Goal: Task Accomplishment & Management: Manage account settings

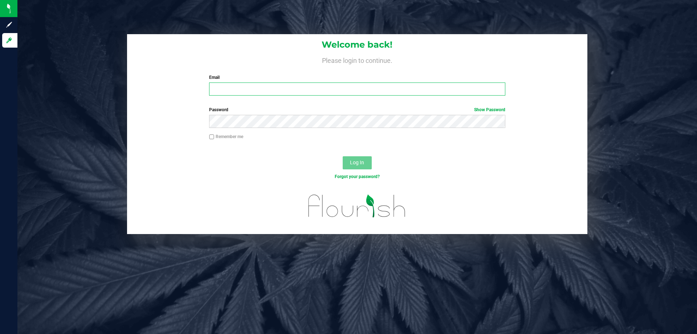
click at [236, 85] on input "Email" at bounding box center [357, 88] width 296 height 13
type input "svoravong@liveparallel.com"
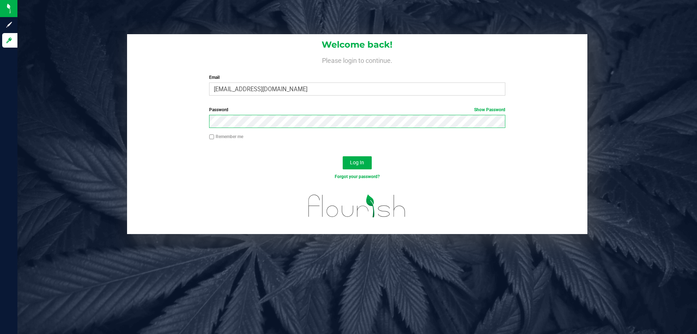
click at [343, 156] on button "Log In" at bounding box center [357, 162] width 29 height 13
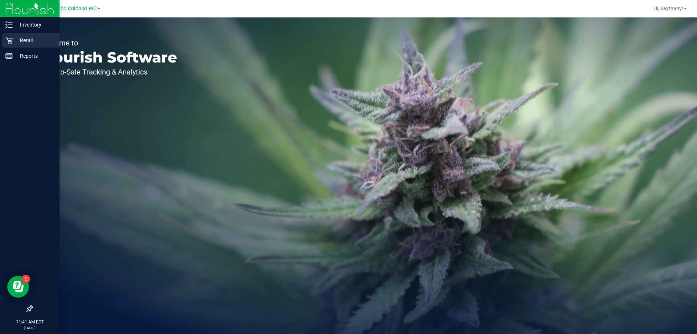
click at [13, 42] on p "Retail" at bounding box center [35, 40] width 44 height 9
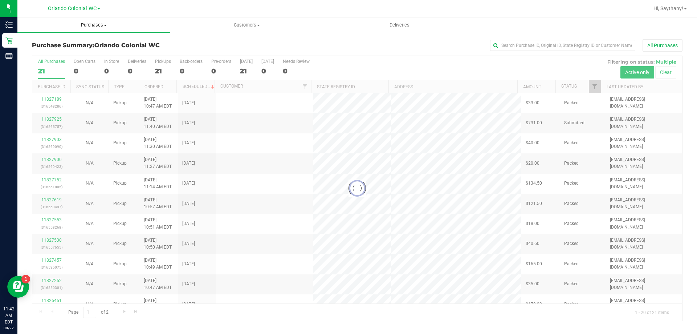
click at [103, 25] on span "Purchases" at bounding box center [93, 25] width 153 height 7
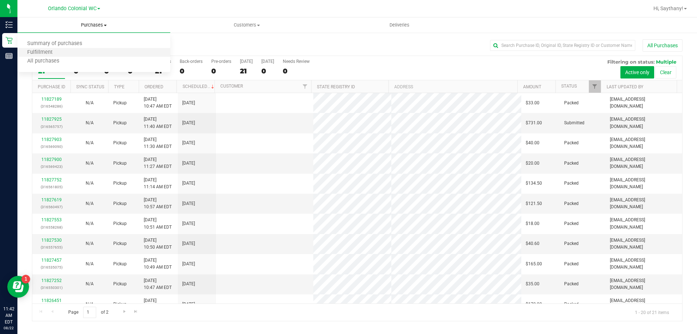
click at [73, 53] on li "Fulfillment" at bounding box center [93, 52] width 153 height 9
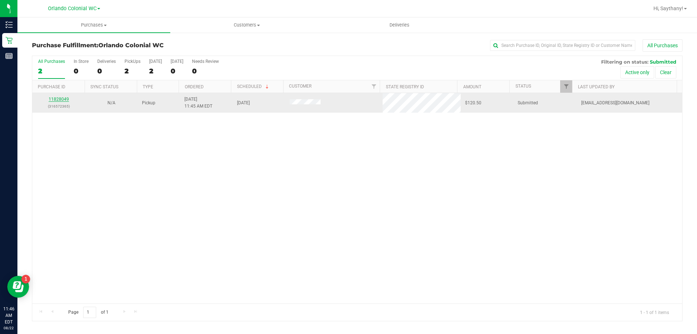
click at [65, 99] on link "11828049" at bounding box center [59, 99] width 20 height 5
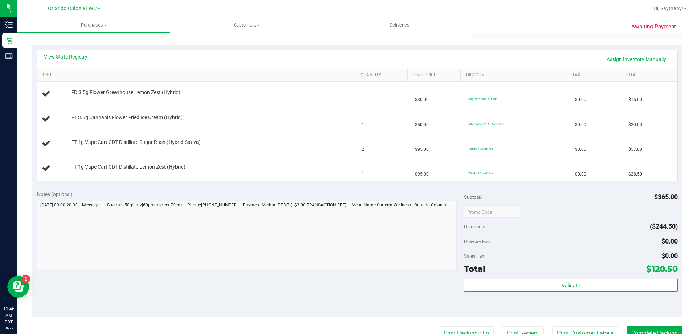
scroll to position [182, 0]
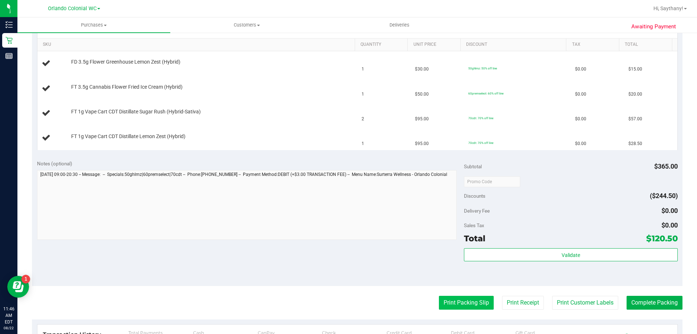
click at [460, 302] on button "Print Packing Slip" at bounding box center [466, 302] width 55 height 14
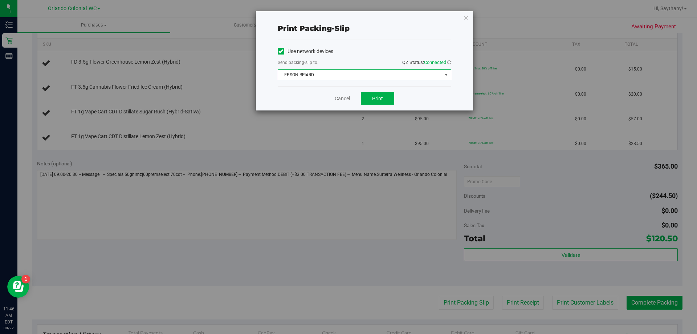
click at [350, 77] on span "EPSON-BRIARD" at bounding box center [360, 75] width 164 height 10
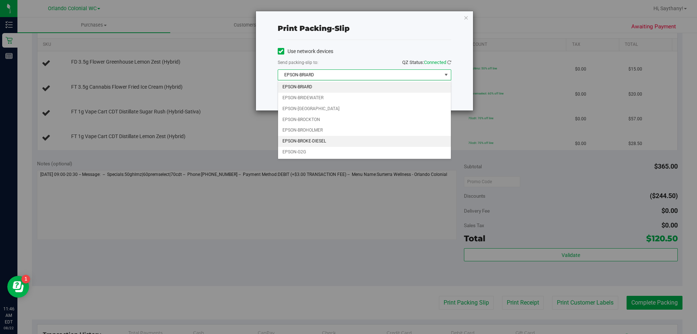
click at [321, 144] on li "EPSON-BROKE-DIESEL" at bounding box center [364, 141] width 173 height 11
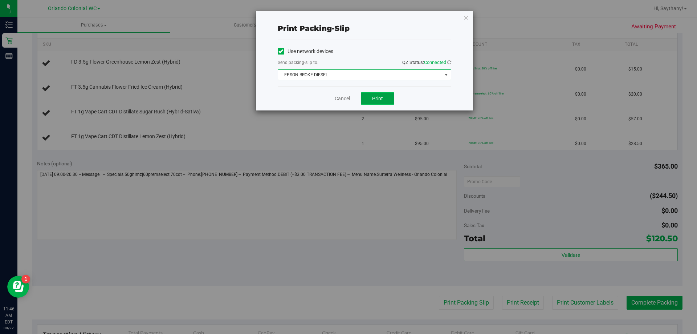
click at [385, 98] on button "Print" at bounding box center [377, 98] width 33 height 12
click at [468, 17] on icon "button" at bounding box center [466, 17] width 5 height 9
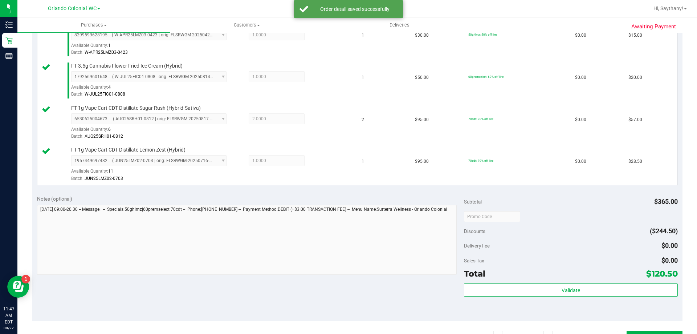
scroll to position [251, 0]
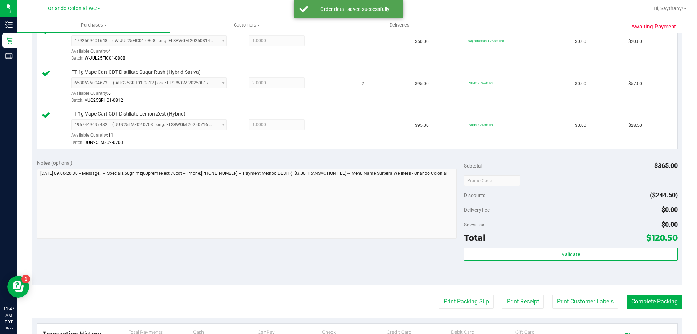
click at [482, 307] on button "Print Packing Slip" at bounding box center [466, 301] width 55 height 14
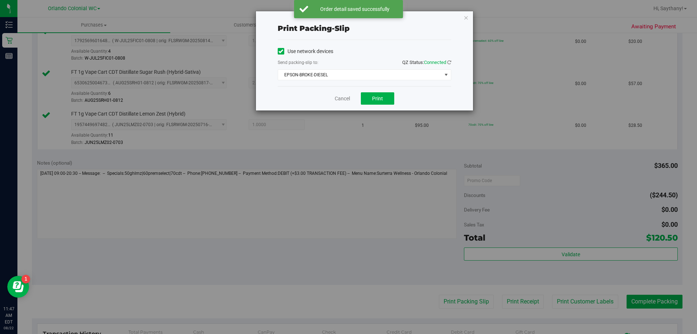
click at [463, 7] on div "Print packing-slip Use network devices Send packing-slip to: QZ Status: Connect…" at bounding box center [351, 167] width 702 height 334
click at [467, 17] on icon "button" at bounding box center [466, 17] width 5 height 9
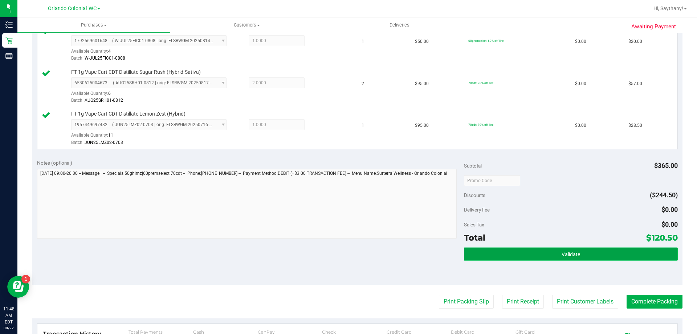
click at [613, 250] on button "Validate" at bounding box center [570, 253] width 213 height 13
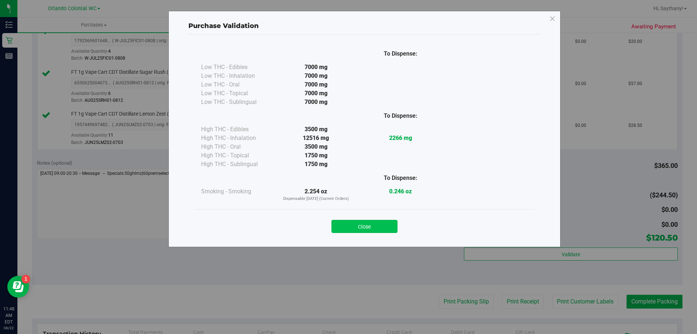
click at [351, 232] on button "Close" at bounding box center [364, 226] width 66 height 13
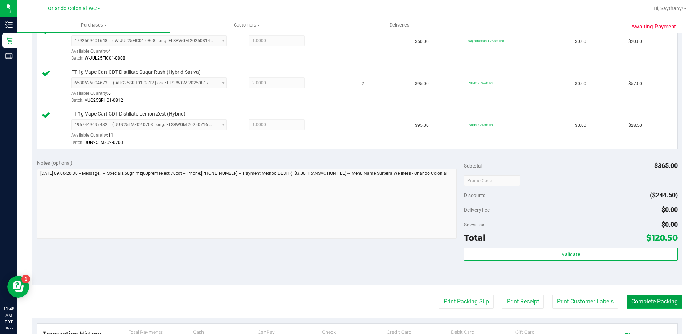
click at [661, 305] on button "Complete Packing" at bounding box center [655, 301] width 56 height 14
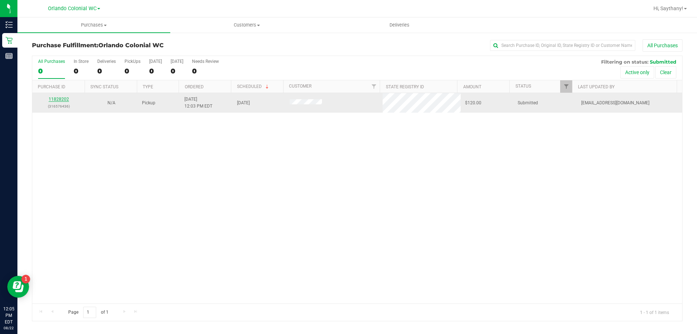
click at [68, 101] on link "11828202" at bounding box center [59, 99] width 20 height 5
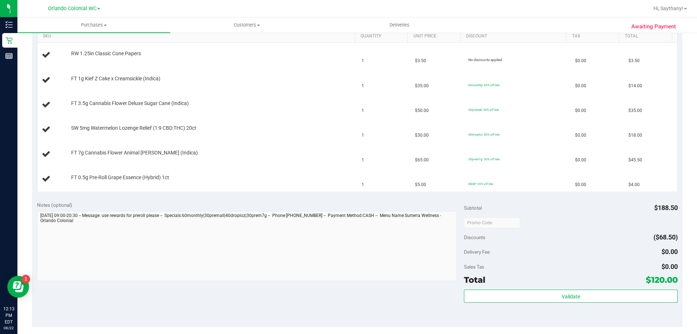
scroll to position [257, 0]
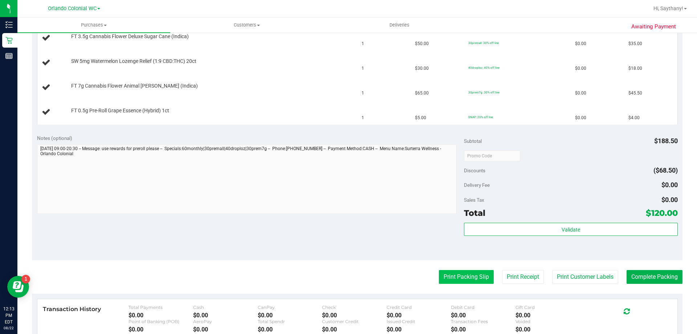
click at [448, 276] on button "Print Packing Slip" at bounding box center [466, 277] width 55 height 14
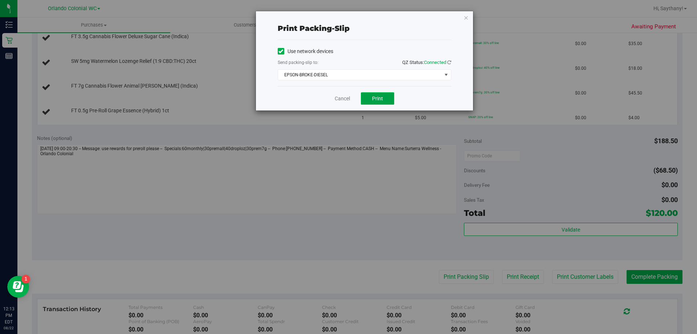
click at [382, 99] on span "Print" at bounding box center [377, 98] width 11 height 6
click at [473, 29] on div "Print packing-slip Use network devices Send packing-slip to: QZ Status: Connect…" at bounding box center [364, 60] width 217 height 99
click at [475, 27] on div "Print packing-slip Use network devices Send packing-slip to: QZ Status: Connect…" at bounding box center [351, 167] width 702 height 334
click at [468, 17] on icon "button" at bounding box center [466, 17] width 5 height 9
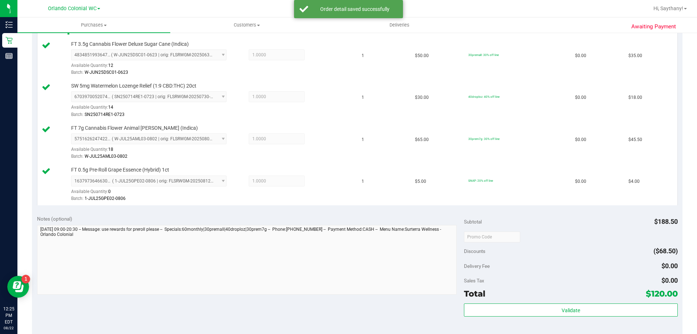
scroll to position [322, 0]
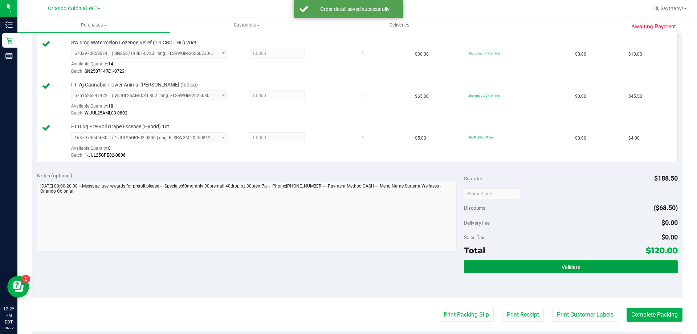
click at [602, 264] on button "Validate" at bounding box center [570, 266] width 213 height 13
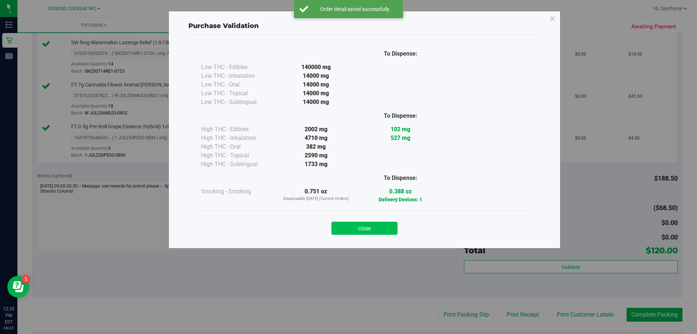
click at [367, 223] on button "Close" at bounding box center [364, 227] width 66 height 13
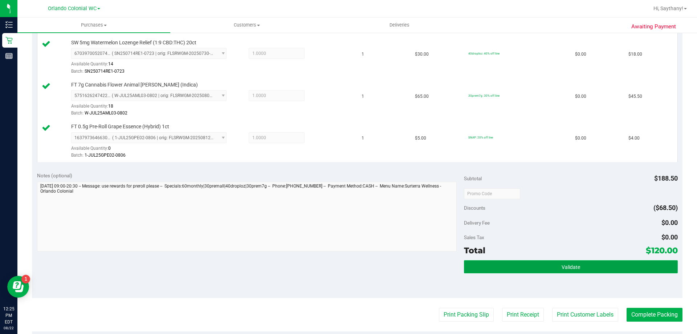
click at [621, 262] on button "Validate" at bounding box center [570, 266] width 213 height 13
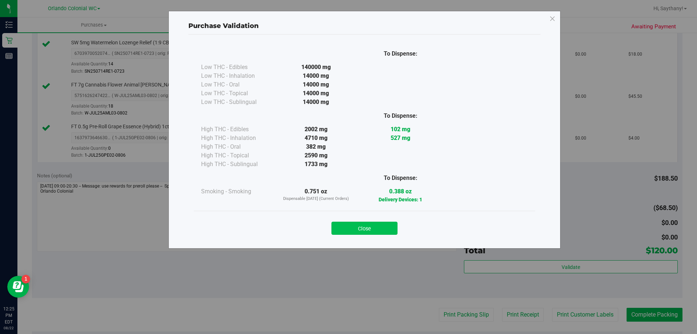
click at [374, 234] on button "Close" at bounding box center [364, 227] width 66 height 13
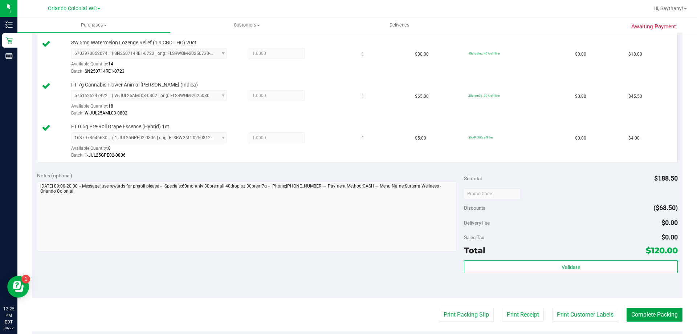
click at [648, 312] on button "Complete Packing" at bounding box center [655, 314] width 56 height 14
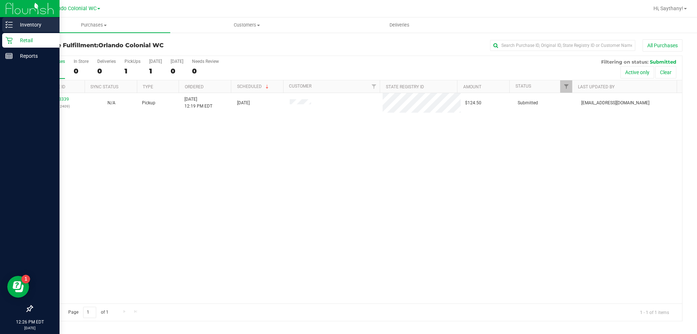
click at [19, 24] on p "Inventory" at bounding box center [35, 24] width 44 height 9
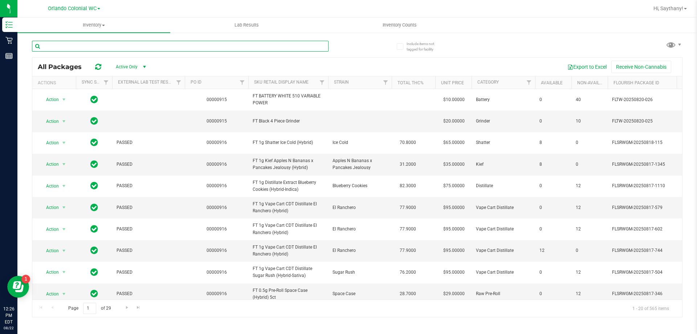
click at [150, 43] on input "text" at bounding box center [180, 46] width 297 height 11
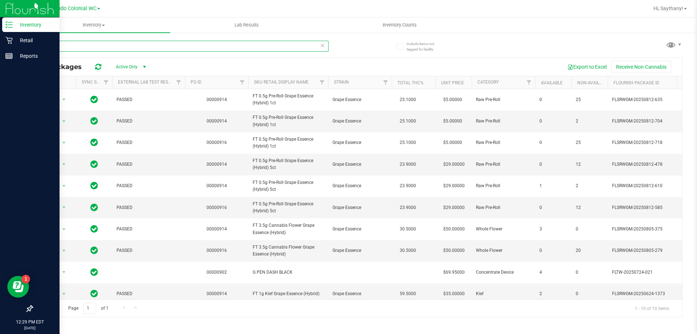
type input "GPE"
click at [15, 41] on p "Retail" at bounding box center [35, 40] width 44 height 9
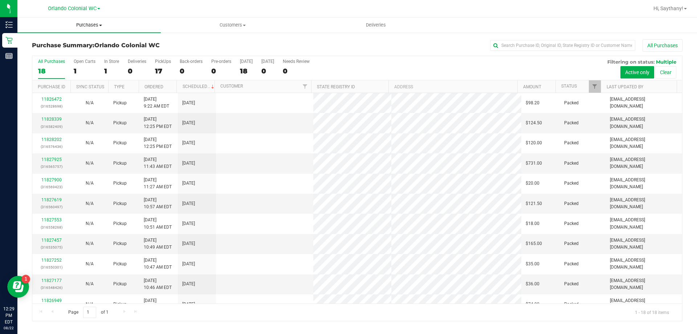
click at [79, 24] on span "Purchases" at bounding box center [88, 25] width 143 height 7
click at [81, 52] on li "Fulfillment" at bounding box center [88, 52] width 143 height 9
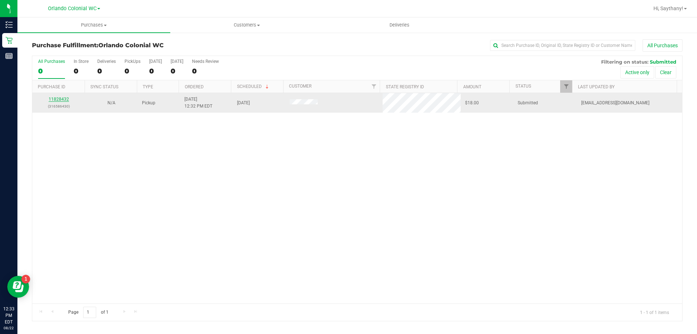
click at [59, 101] on link "11828432" at bounding box center [59, 99] width 20 height 5
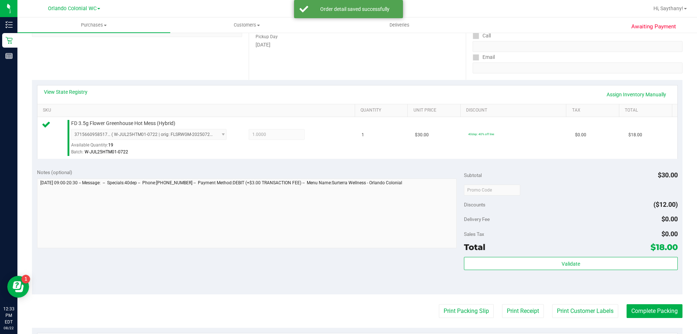
scroll to position [115, 0]
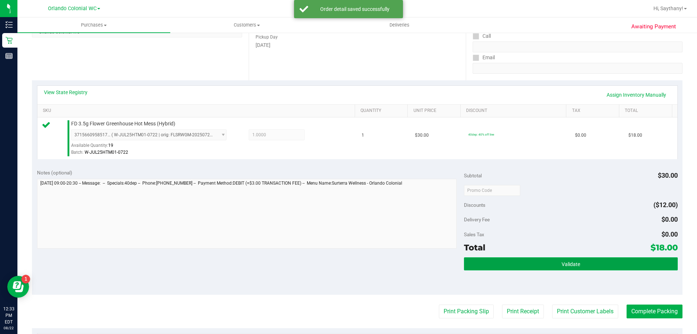
click at [617, 258] on button "Validate" at bounding box center [570, 263] width 213 height 13
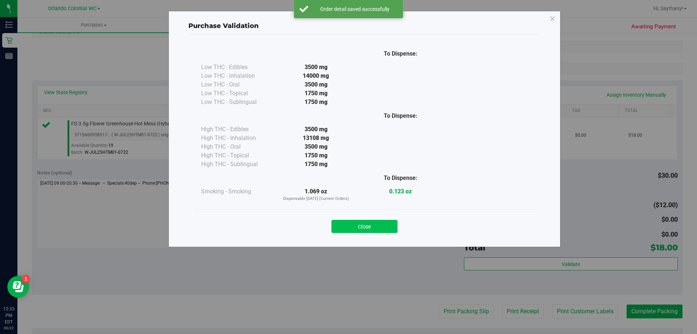
click at [360, 232] on button "Close" at bounding box center [364, 226] width 66 height 13
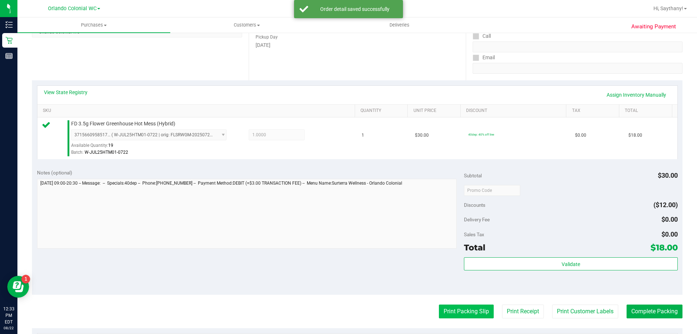
click at [458, 307] on button "Print Packing Slip" at bounding box center [466, 311] width 55 height 14
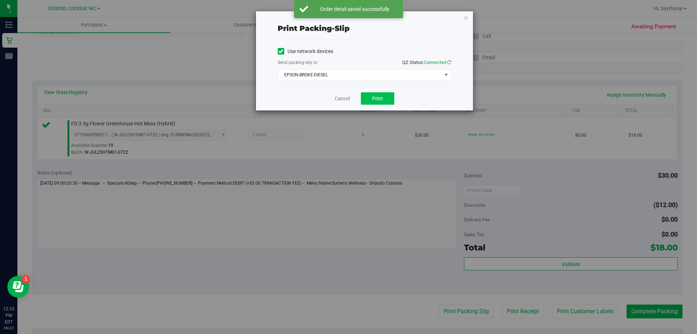
click at [380, 102] on button "Print" at bounding box center [377, 98] width 33 height 12
click at [468, 18] on icon "button" at bounding box center [466, 17] width 5 height 9
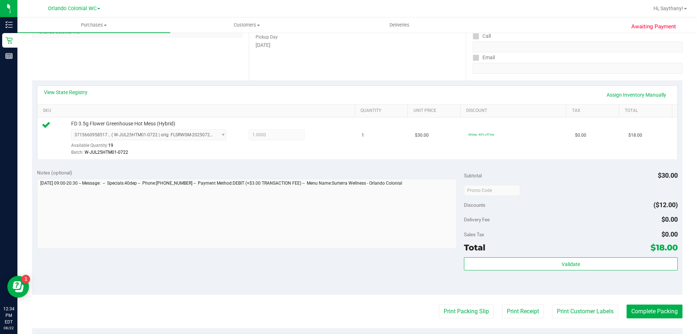
click at [652, 250] on span "$18.00" at bounding box center [664, 247] width 27 height 10
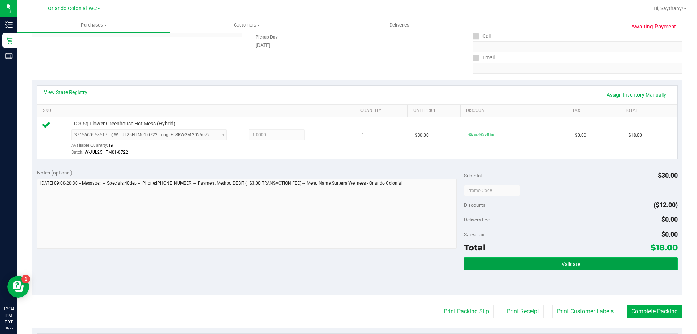
click at [646, 259] on button "Validate" at bounding box center [570, 263] width 213 height 13
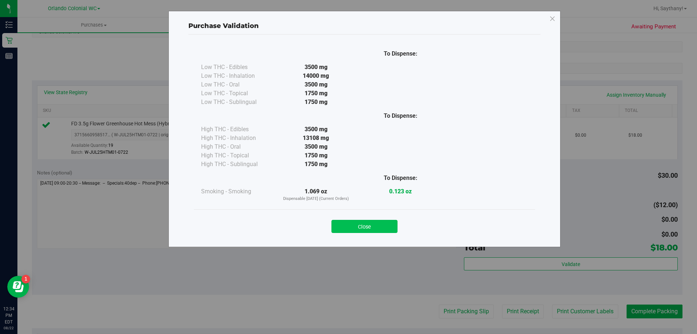
click at [378, 224] on button "Close" at bounding box center [364, 226] width 66 height 13
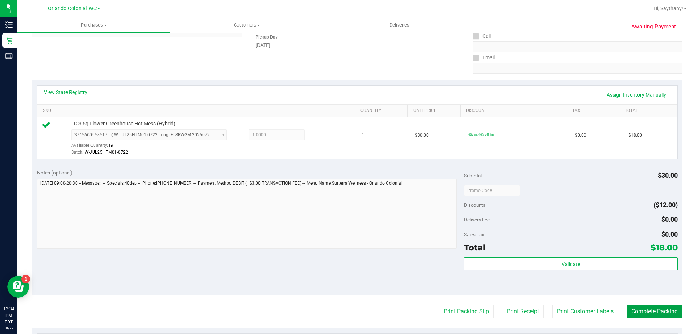
click at [653, 310] on button "Complete Packing" at bounding box center [655, 311] width 56 height 14
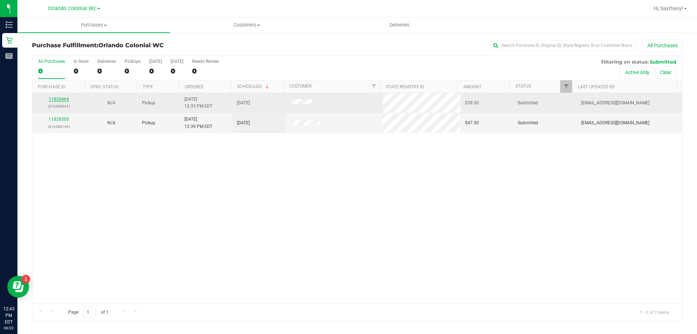
click at [60, 98] on link "11828464" at bounding box center [59, 99] width 20 height 5
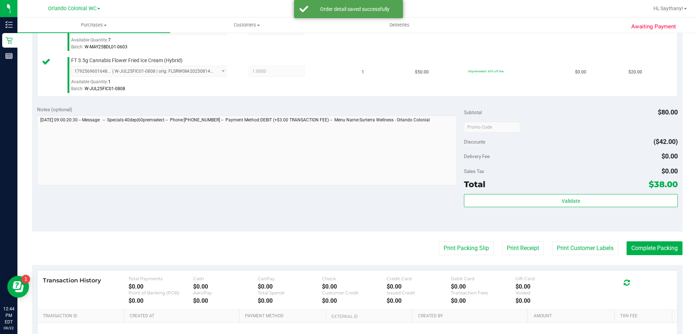
scroll to position [219, 0]
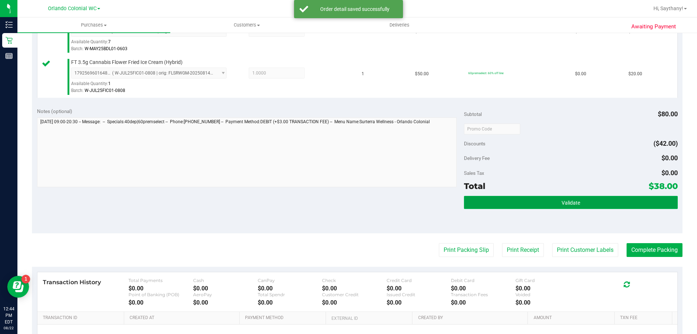
click at [600, 198] on button "Validate" at bounding box center [570, 202] width 213 height 13
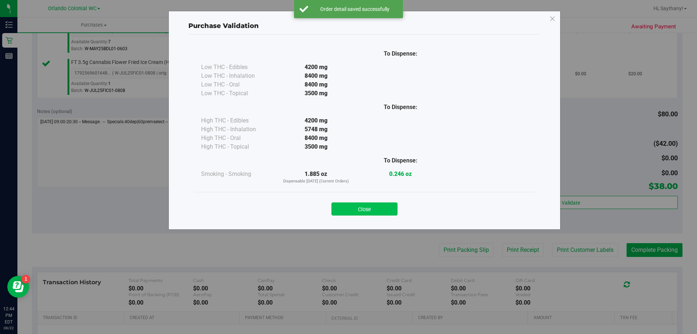
click at [348, 207] on button "Close" at bounding box center [364, 208] width 66 height 13
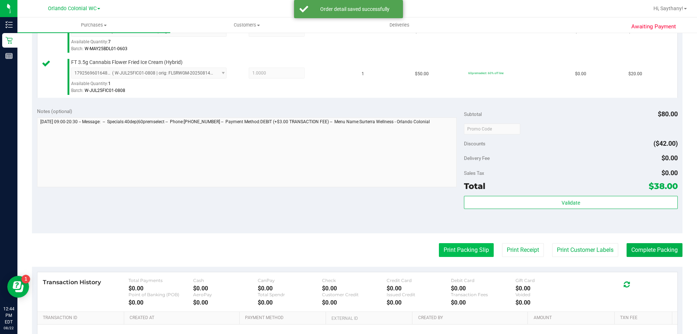
click at [457, 249] on button "Print Packing Slip" at bounding box center [466, 250] width 55 height 14
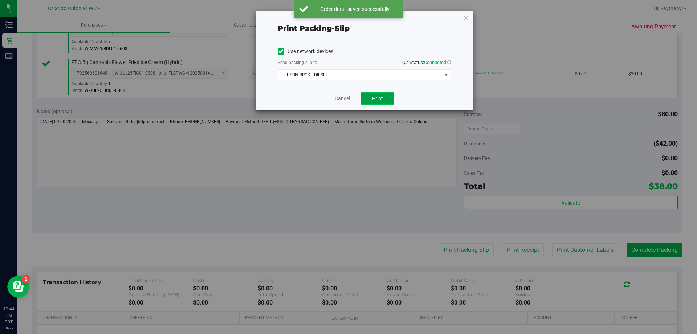
click at [387, 102] on button "Print" at bounding box center [377, 98] width 33 height 12
click at [464, 17] on icon "button" at bounding box center [466, 17] width 5 height 9
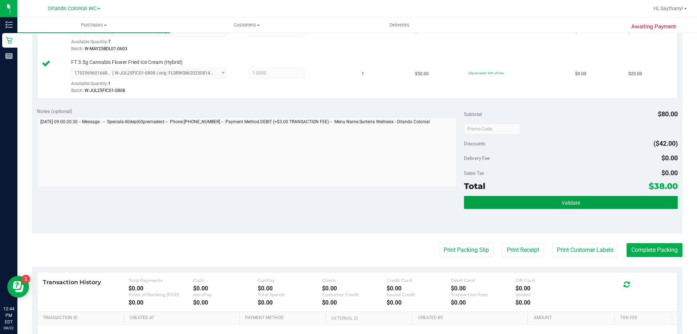
click at [551, 207] on button "Validate" at bounding box center [570, 202] width 213 height 13
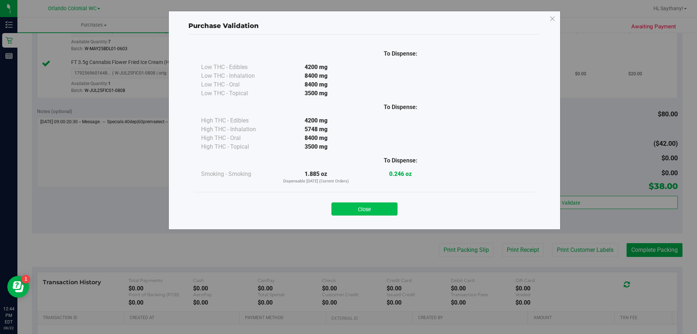
click at [355, 215] on button "Close" at bounding box center [364, 208] width 66 height 13
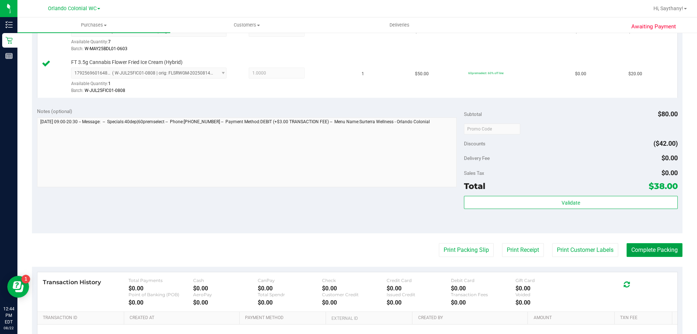
click at [661, 251] on button "Complete Packing" at bounding box center [655, 250] width 56 height 14
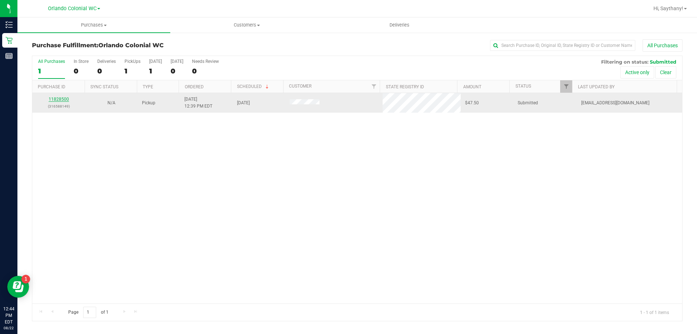
click at [62, 100] on link "11828500" at bounding box center [59, 99] width 20 height 5
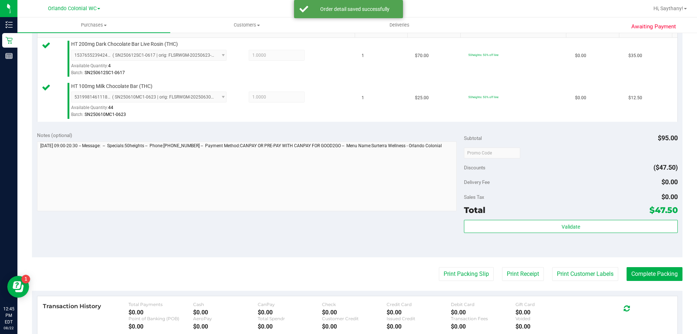
scroll to position [194, 0]
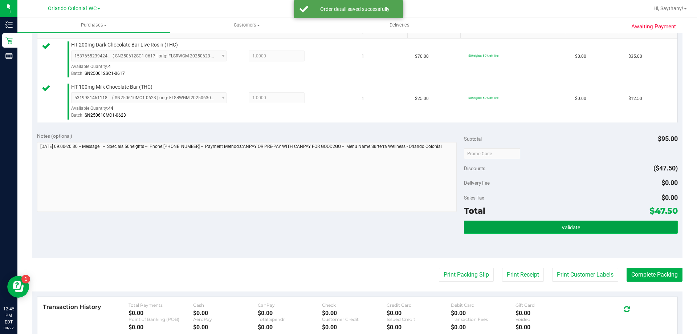
click at [588, 226] on button "Validate" at bounding box center [570, 226] width 213 height 13
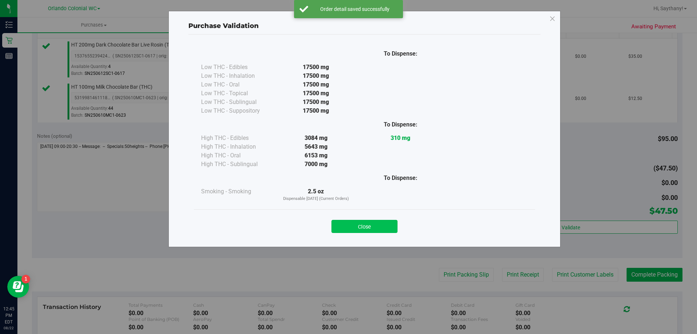
click at [355, 228] on button "Close" at bounding box center [364, 226] width 66 height 13
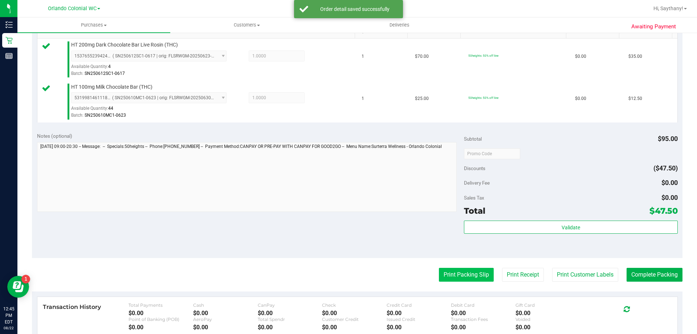
click at [460, 272] on button "Print Packing Slip" at bounding box center [466, 275] width 55 height 14
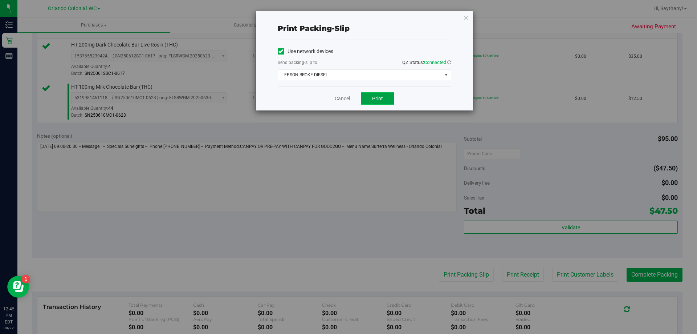
click at [384, 96] on button "Print" at bounding box center [377, 98] width 33 height 12
click at [466, 17] on icon "button" at bounding box center [466, 17] width 5 height 9
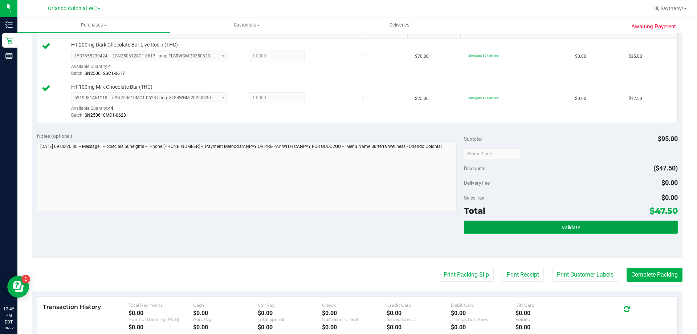
click at [621, 227] on button "Validate" at bounding box center [570, 226] width 213 height 13
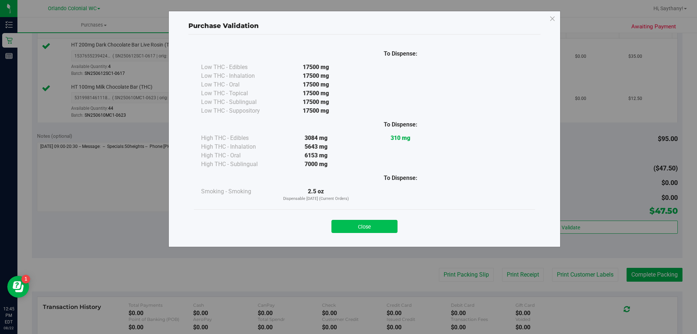
click at [355, 226] on button "Close" at bounding box center [364, 226] width 66 height 13
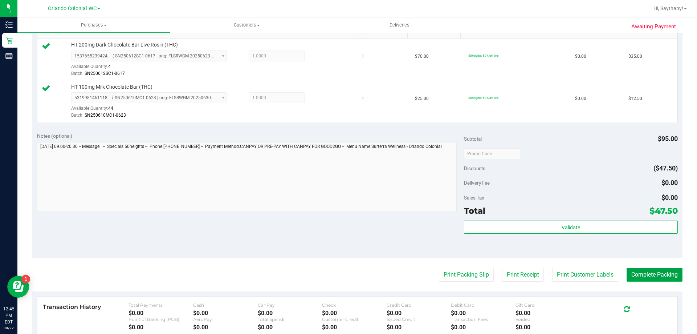
click at [651, 269] on button "Complete Packing" at bounding box center [655, 275] width 56 height 14
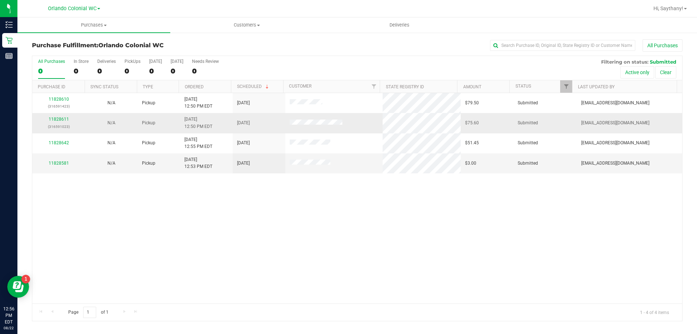
click at [60, 116] on div "11828611 (316591023)" at bounding box center [59, 123] width 44 height 14
click at [60, 118] on link "11828611" at bounding box center [59, 119] width 20 height 5
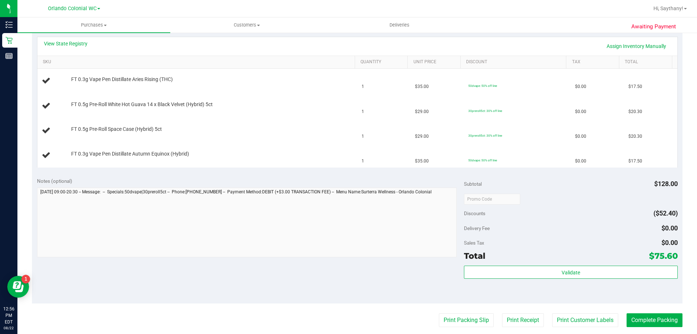
scroll to position [218, 0]
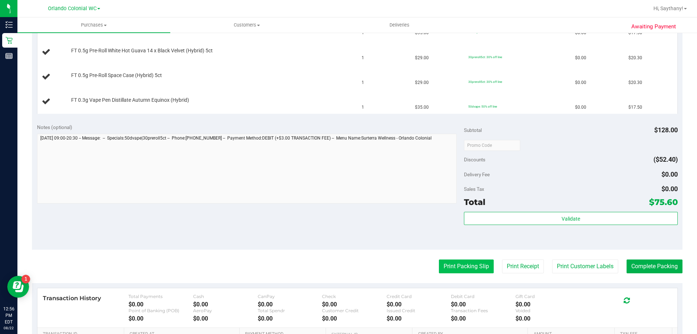
click at [460, 270] on button "Print Packing Slip" at bounding box center [466, 266] width 55 height 14
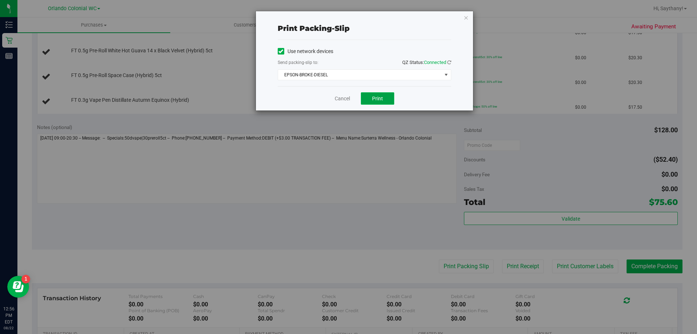
click at [381, 96] on span "Print" at bounding box center [377, 98] width 11 height 6
click at [476, 31] on div "Print packing-slip Use network devices Send packing-slip to: QZ Status: Connect…" at bounding box center [351, 167] width 702 height 334
click at [466, 14] on icon "button" at bounding box center [466, 17] width 5 height 9
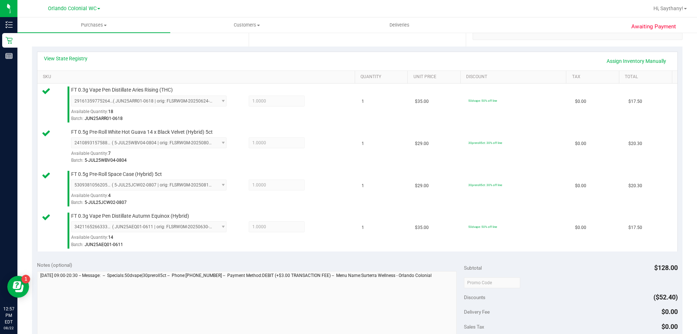
scroll to position [219, 0]
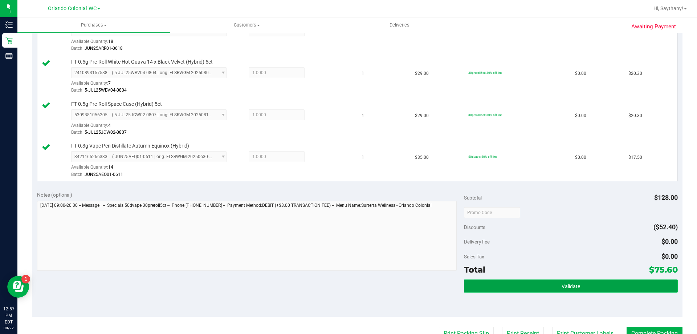
click at [625, 282] on button "Validate" at bounding box center [570, 285] width 213 height 13
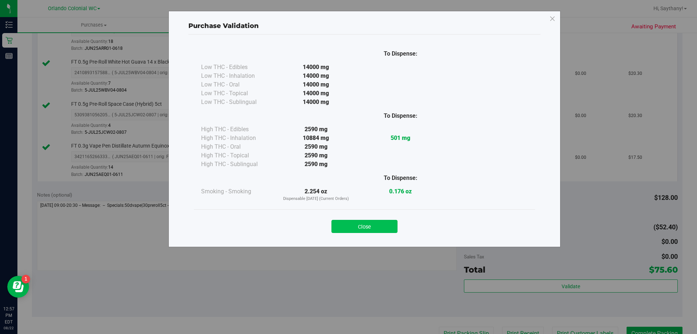
click at [368, 220] on button "Close" at bounding box center [364, 226] width 66 height 13
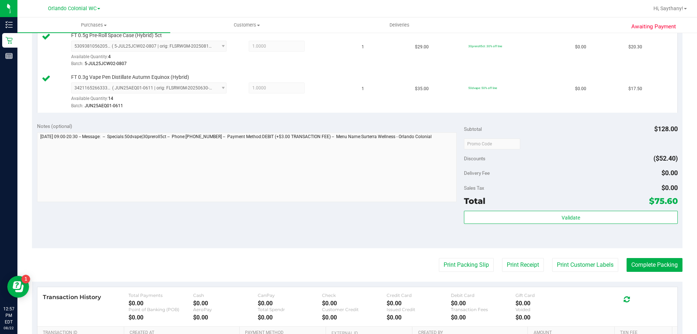
scroll to position [306, 0]
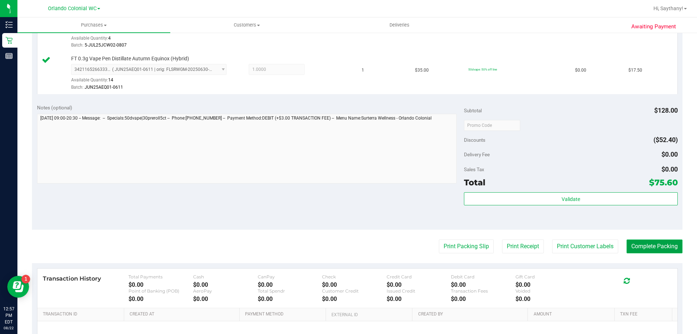
click at [655, 250] on button "Complete Packing" at bounding box center [655, 246] width 56 height 14
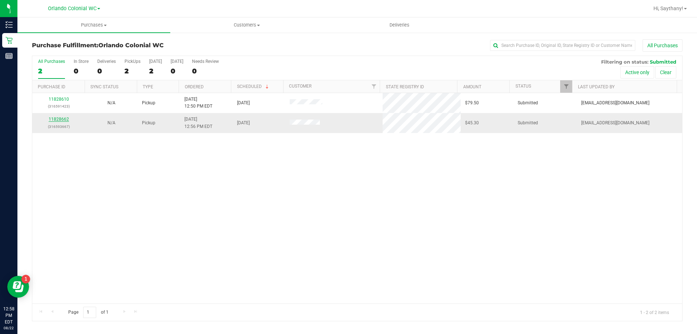
click at [57, 118] on link "11828662" at bounding box center [59, 119] width 20 height 5
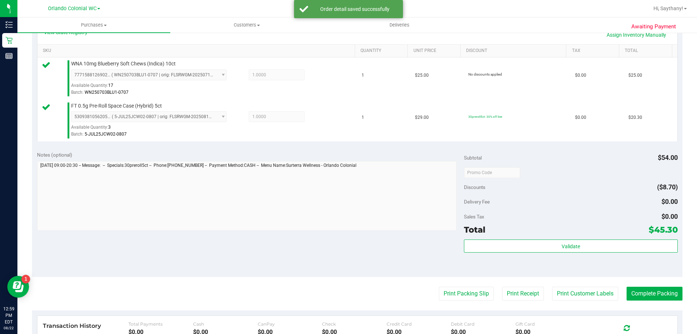
scroll to position [183, 0]
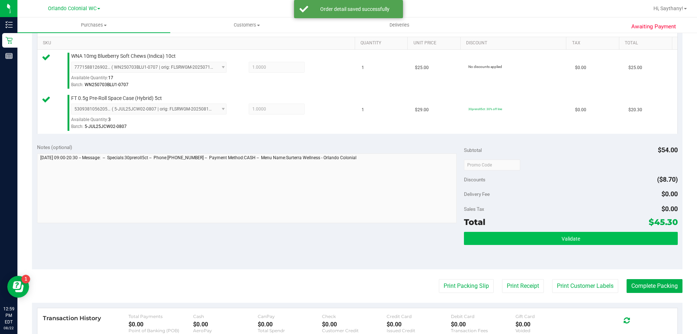
click at [630, 238] on button "Validate" at bounding box center [570, 238] width 213 height 13
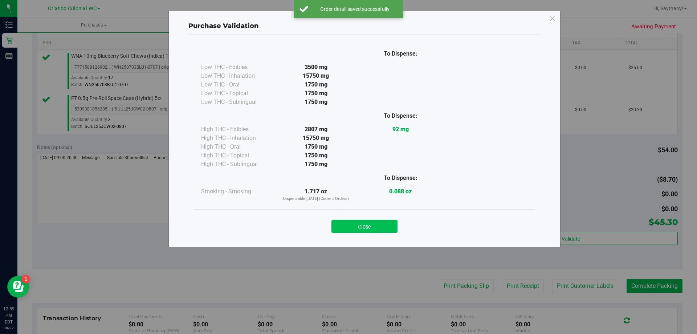
click at [362, 226] on button "Close" at bounding box center [364, 226] width 66 height 13
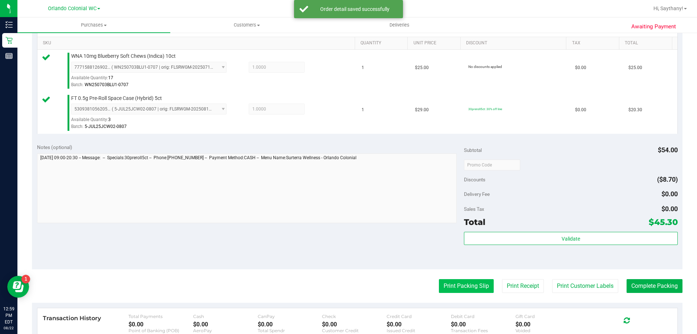
click at [461, 290] on button "Print Packing Slip" at bounding box center [466, 286] width 55 height 14
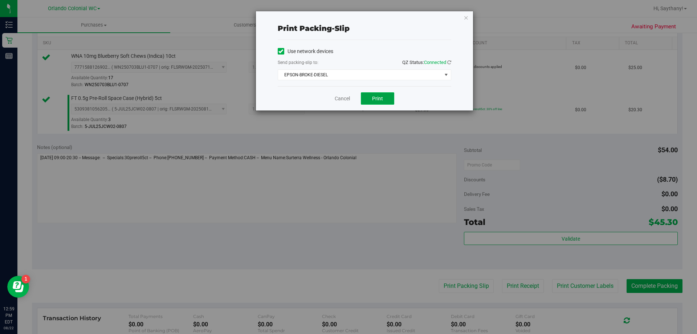
click at [392, 100] on button "Print" at bounding box center [377, 98] width 33 height 12
click at [466, 17] on icon "button" at bounding box center [466, 17] width 5 height 9
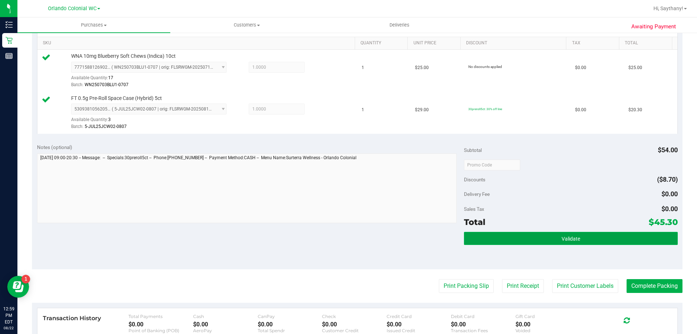
click at [643, 236] on button "Validate" at bounding box center [570, 238] width 213 height 13
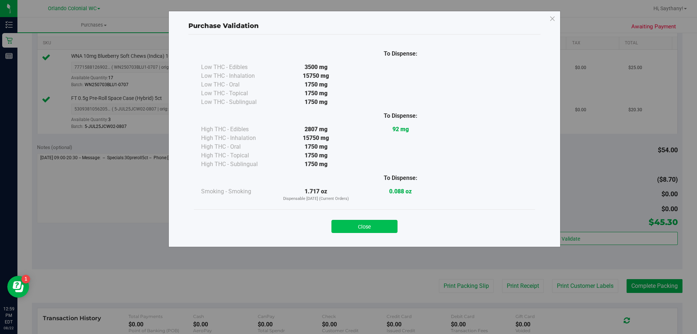
click at [366, 227] on button "Close" at bounding box center [364, 226] width 66 height 13
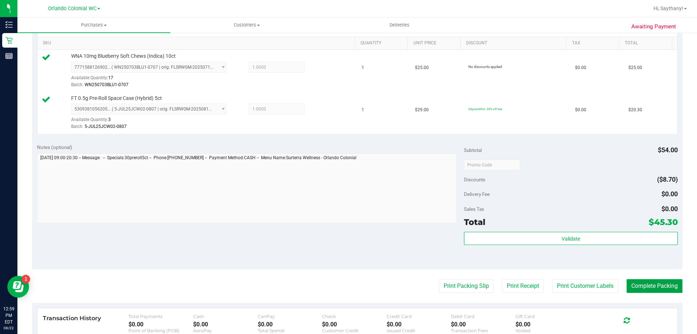
click at [649, 281] on button "Complete Packing" at bounding box center [655, 286] width 56 height 14
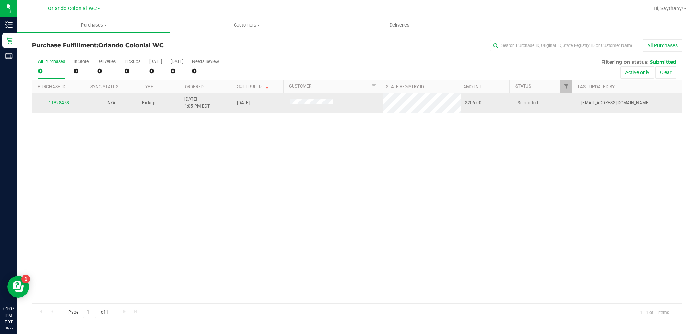
click at [60, 103] on link "11828478" at bounding box center [59, 102] width 20 height 5
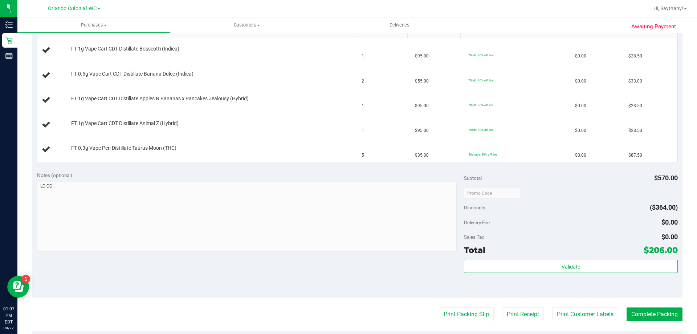
scroll to position [254, 0]
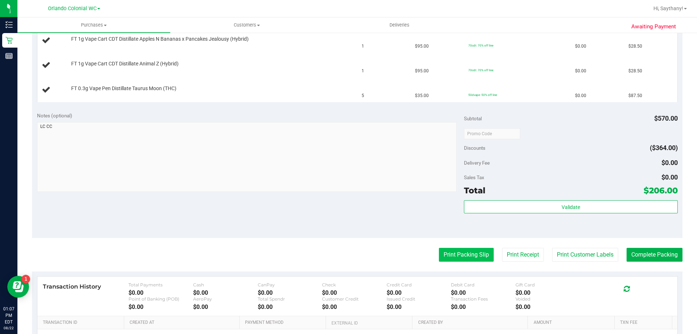
click at [452, 256] on button "Print Packing Slip" at bounding box center [466, 255] width 55 height 14
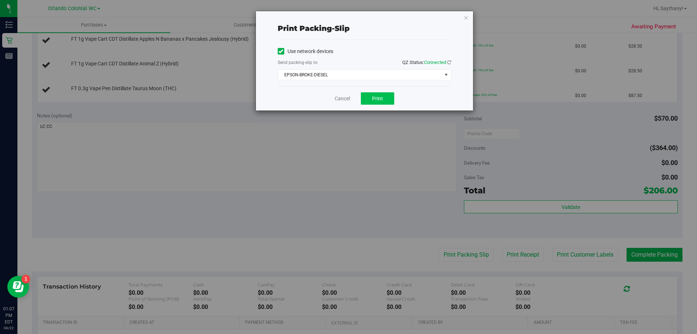
drag, startPoint x: 360, startPoint y: 99, endPoint x: 366, endPoint y: 99, distance: 6.2
click at [365, 99] on div "Cancel Print" at bounding box center [365, 98] width 174 height 24
click at [366, 99] on button "Print" at bounding box center [377, 98] width 33 height 12
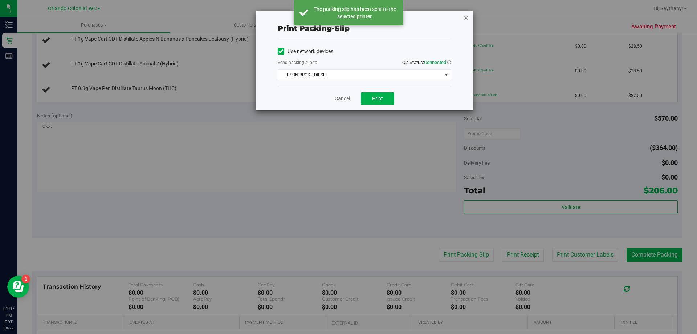
click at [468, 16] on icon "button" at bounding box center [466, 17] width 5 height 9
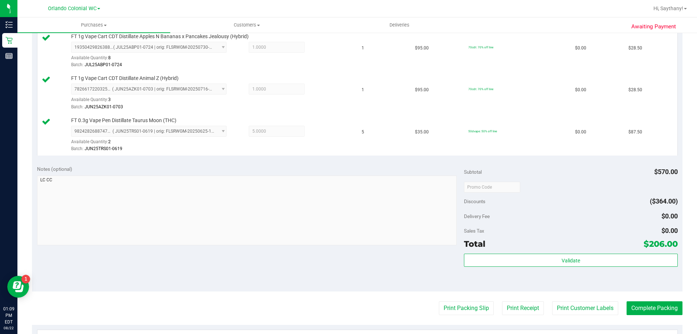
scroll to position [325, 0]
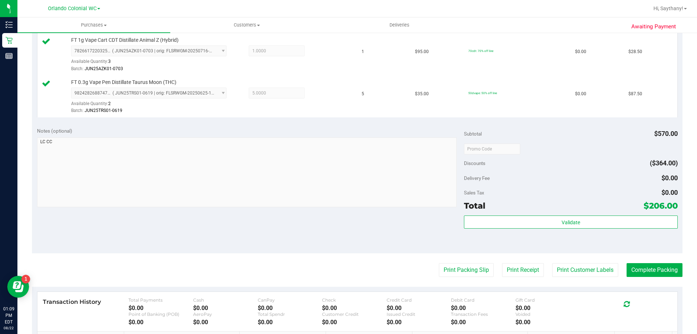
click at [630, 236] on div "Validate" at bounding box center [570, 231] width 213 height 33
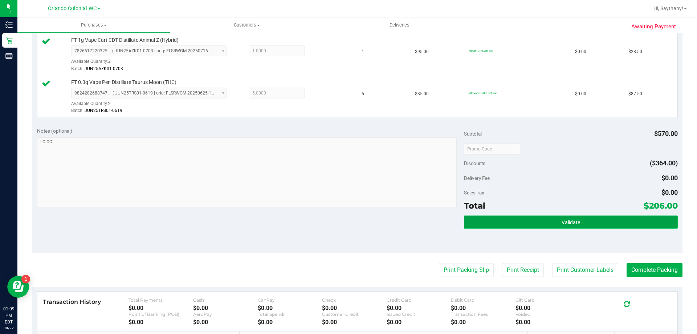
click at [627, 228] on button "Validate" at bounding box center [570, 221] width 213 height 13
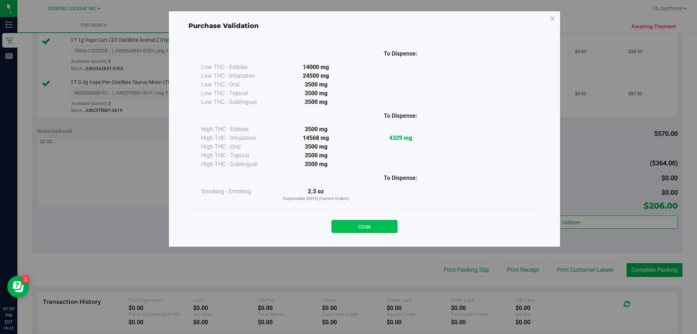
click at [372, 231] on button "Close" at bounding box center [364, 226] width 66 height 13
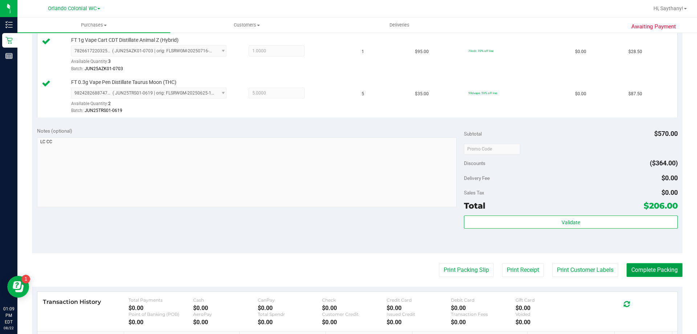
click at [648, 269] on button "Complete Packing" at bounding box center [655, 270] width 56 height 14
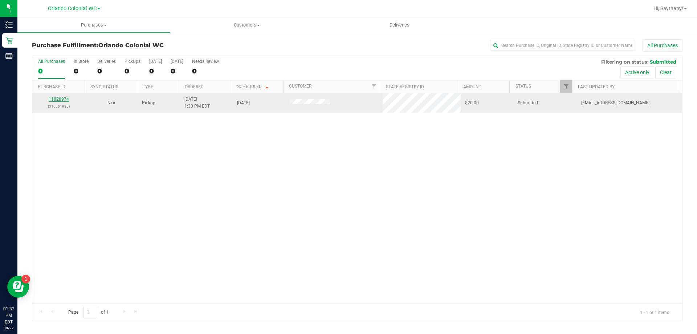
click at [60, 97] on link "11828974" at bounding box center [59, 99] width 20 height 5
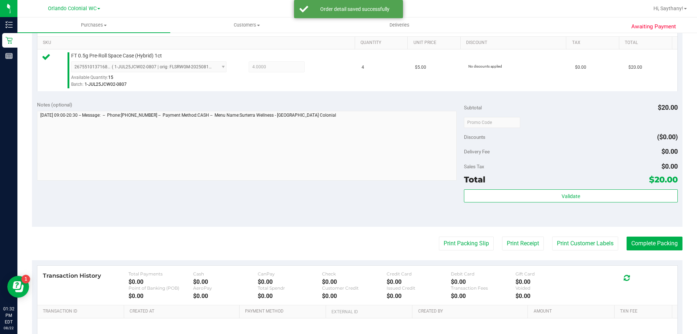
scroll to position [209, 0]
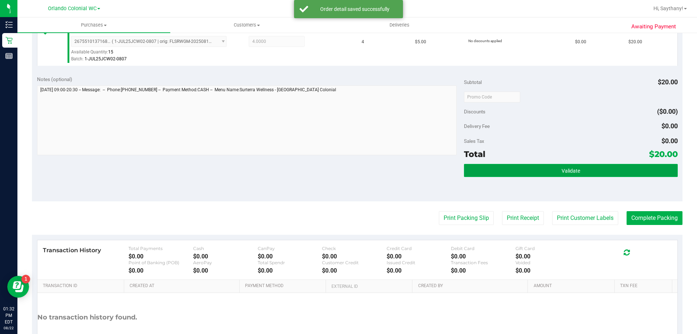
click at [651, 175] on button "Validate" at bounding box center [570, 170] width 213 height 13
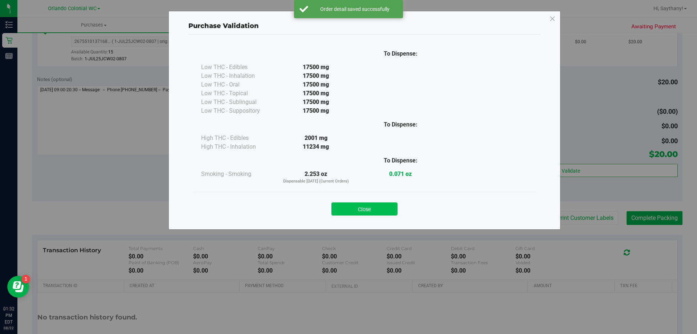
click at [359, 211] on button "Close" at bounding box center [364, 208] width 66 height 13
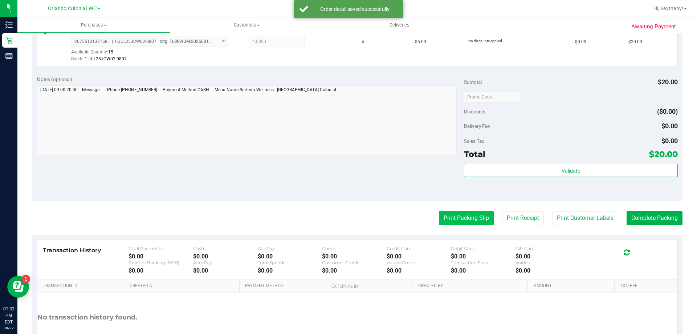
click at [445, 213] on button "Print Packing Slip" at bounding box center [466, 218] width 55 height 14
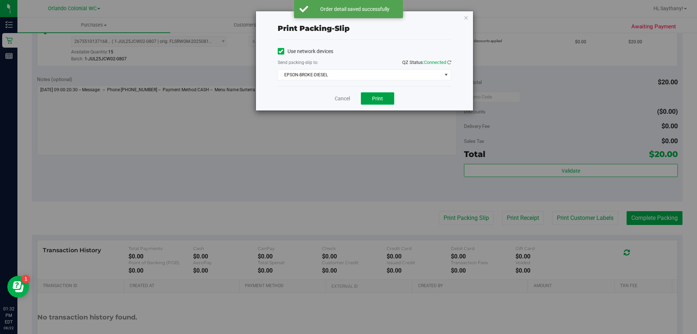
click at [381, 100] on span "Print" at bounding box center [377, 98] width 11 height 6
click at [466, 19] on icon "button" at bounding box center [466, 17] width 5 height 9
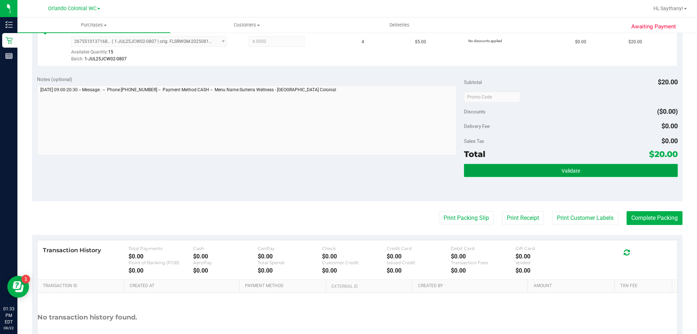
click at [669, 168] on button "Validate" at bounding box center [570, 170] width 213 height 13
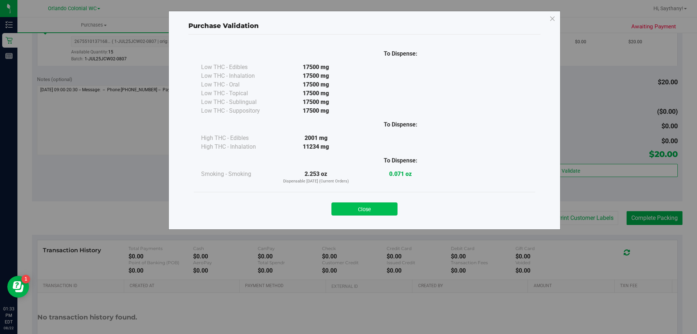
click at [373, 203] on button "Close" at bounding box center [364, 208] width 66 height 13
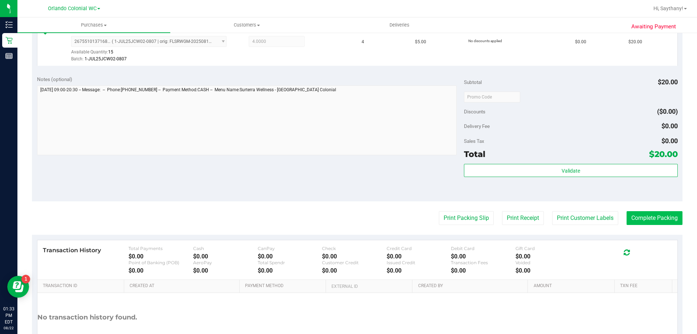
click at [648, 218] on button "Complete Packing" at bounding box center [655, 218] width 56 height 14
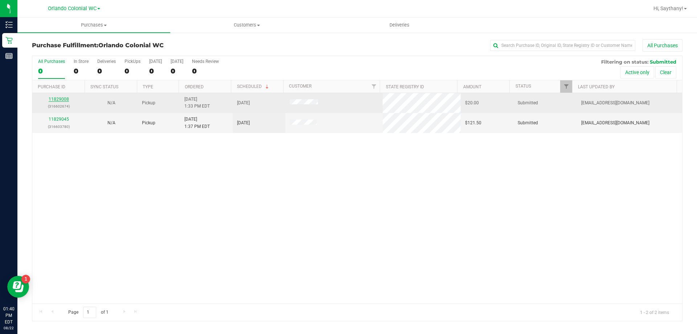
click at [64, 97] on link "11829008" at bounding box center [59, 99] width 20 height 5
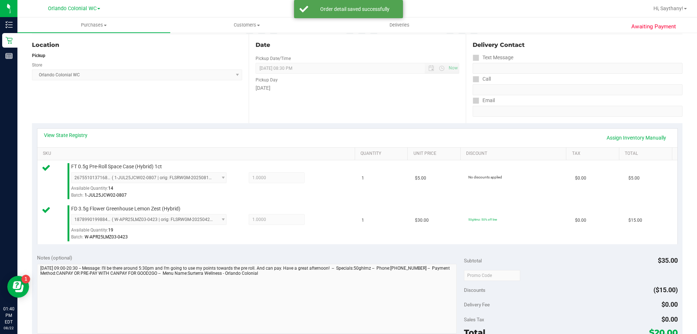
scroll to position [204, 0]
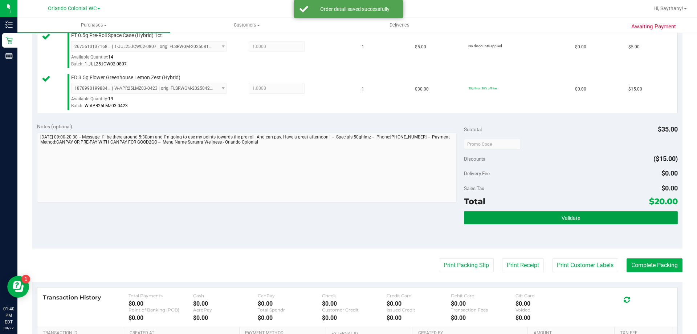
click at [613, 219] on button "Validate" at bounding box center [570, 217] width 213 height 13
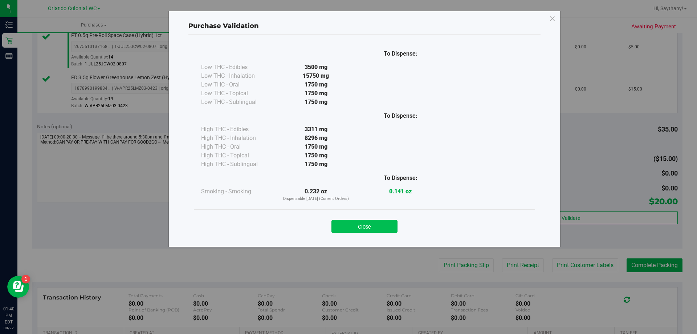
click at [357, 231] on button "Close" at bounding box center [364, 226] width 66 height 13
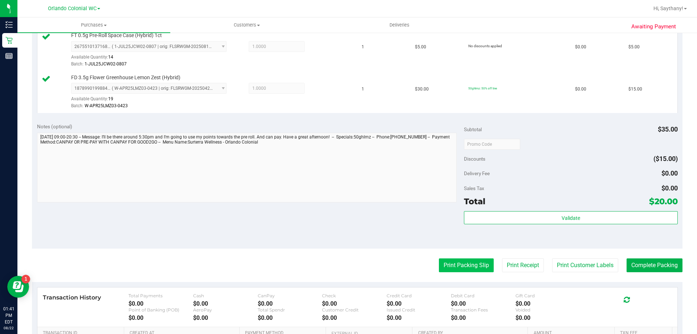
click at [479, 258] on button "Print Packing Slip" at bounding box center [466, 265] width 55 height 14
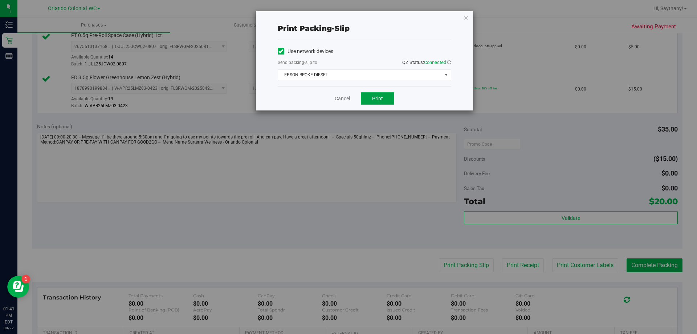
click at [379, 97] on span "Print" at bounding box center [377, 98] width 11 height 6
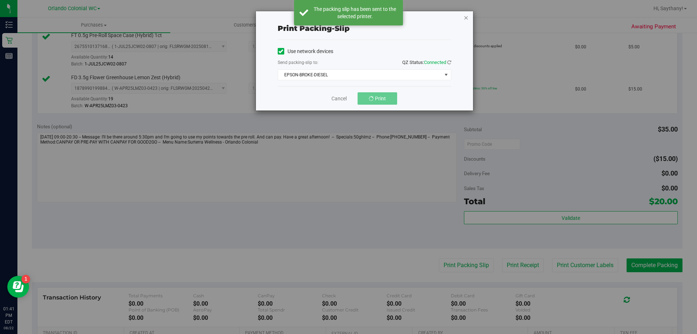
click at [464, 13] on icon "button" at bounding box center [466, 17] width 5 height 9
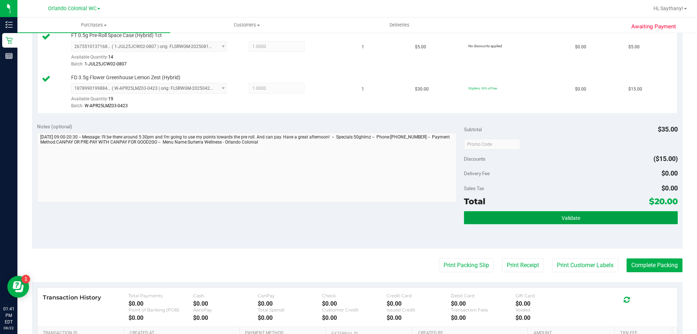
click at [561, 223] on button "Validate" at bounding box center [570, 217] width 213 height 13
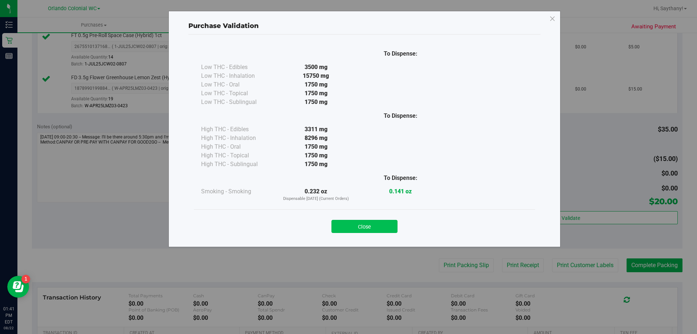
click at [375, 224] on button "Close" at bounding box center [364, 226] width 66 height 13
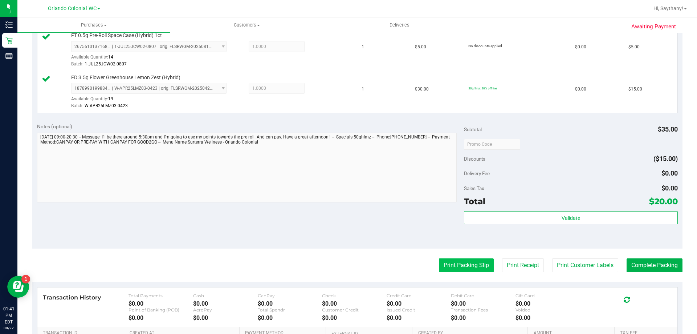
click at [466, 264] on button "Print Packing Slip" at bounding box center [466, 265] width 55 height 14
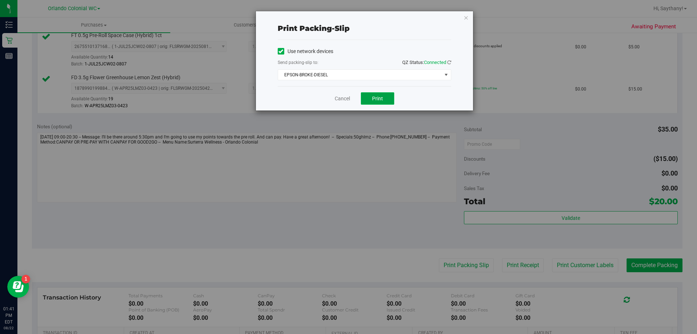
click at [384, 101] on button "Print" at bounding box center [377, 98] width 33 height 12
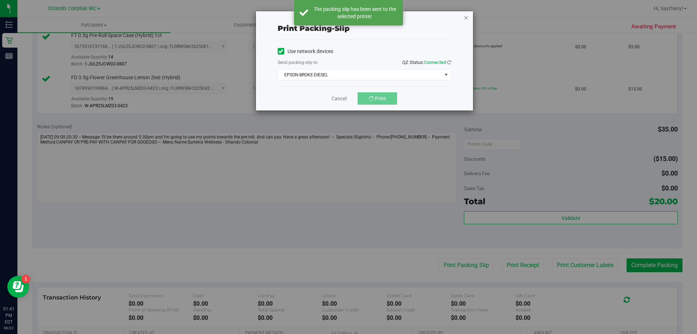
click at [468, 16] on icon "button" at bounding box center [466, 17] width 5 height 9
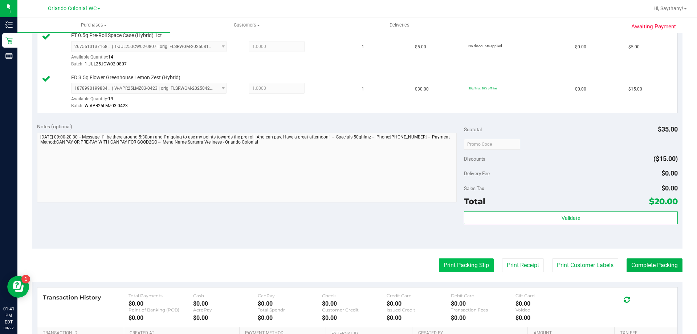
click at [456, 267] on button "Print Packing Slip" at bounding box center [466, 265] width 55 height 14
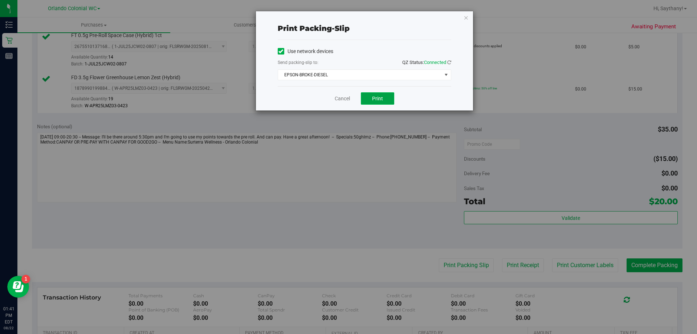
click at [379, 97] on span "Print" at bounding box center [377, 98] width 11 height 6
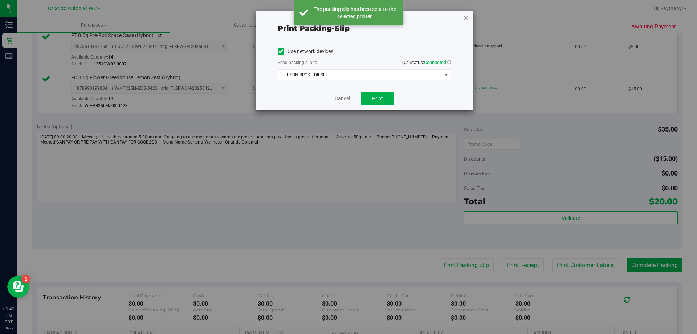
click at [467, 20] on icon "button" at bounding box center [466, 17] width 5 height 9
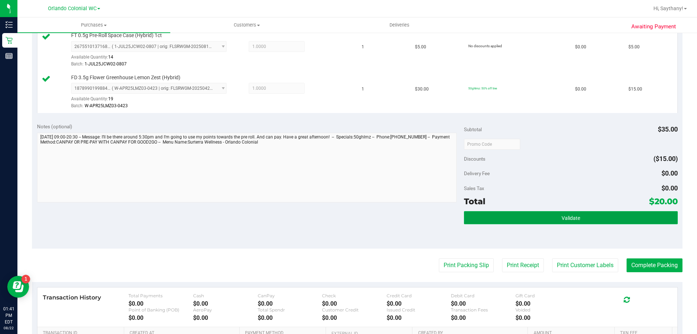
click at [585, 212] on button "Validate" at bounding box center [570, 217] width 213 height 13
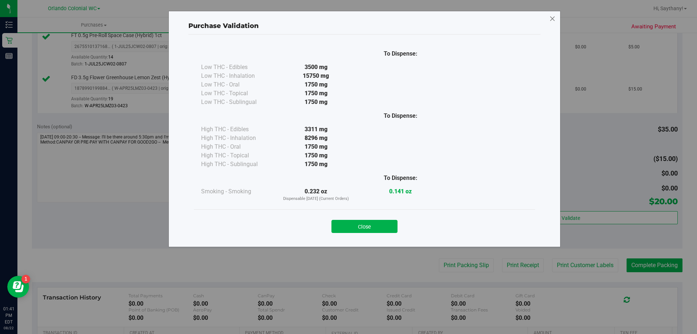
click at [551, 19] on icon at bounding box center [552, 19] width 7 height 12
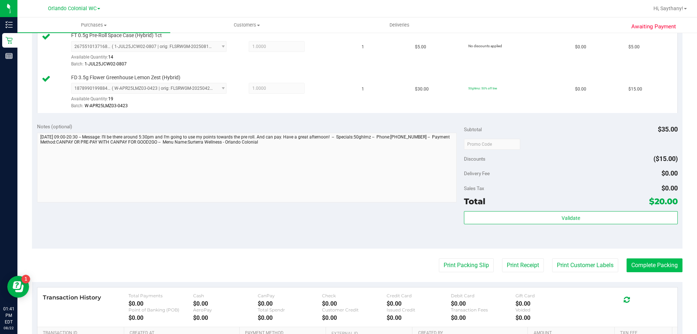
click at [637, 266] on button "Complete Packing" at bounding box center [655, 265] width 56 height 14
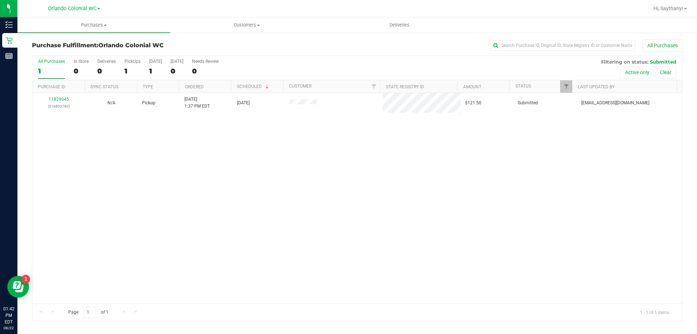
click at [58, 99] on link "11829045" at bounding box center [59, 99] width 20 height 5
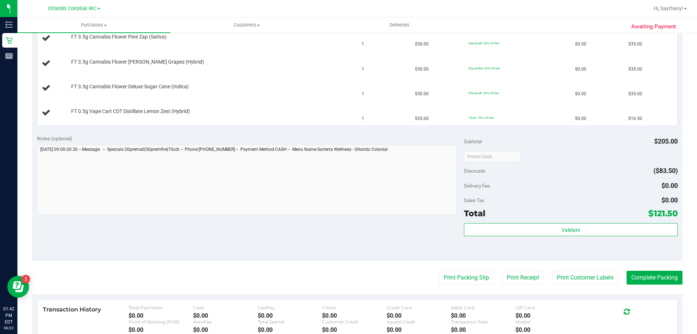
scroll to position [205, 0]
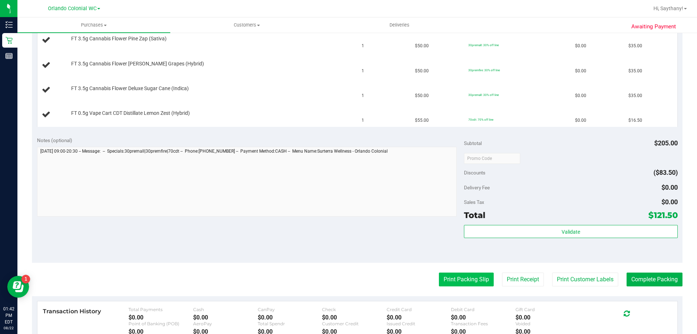
click at [458, 274] on button "Print Packing Slip" at bounding box center [466, 279] width 55 height 14
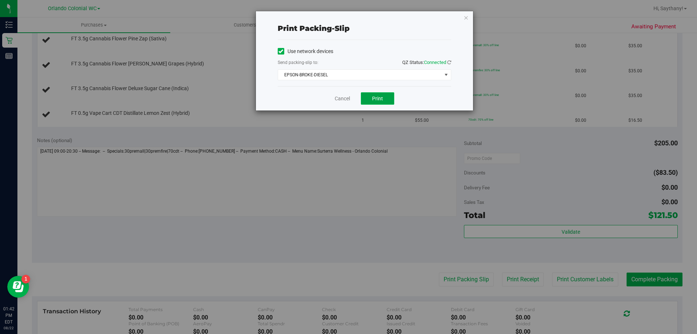
click at [380, 95] on button "Print" at bounding box center [377, 98] width 33 height 12
click at [466, 17] on icon "button" at bounding box center [466, 17] width 5 height 9
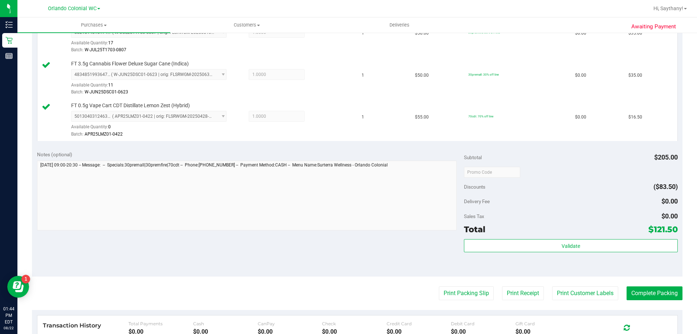
scroll to position [258, 0]
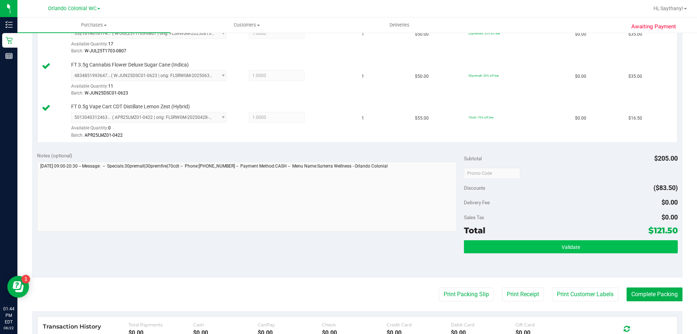
click at [622, 245] on button "Validate" at bounding box center [570, 246] width 213 height 13
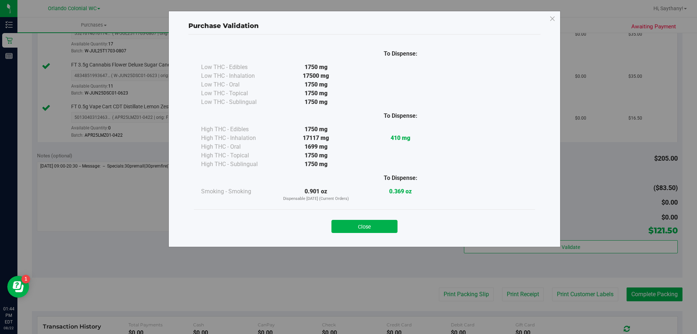
click at [360, 239] on div "To Dispense: Low THC - Edibles 1750 mg" at bounding box center [364, 136] width 352 height 205
click at [359, 221] on button "Close" at bounding box center [364, 226] width 66 height 13
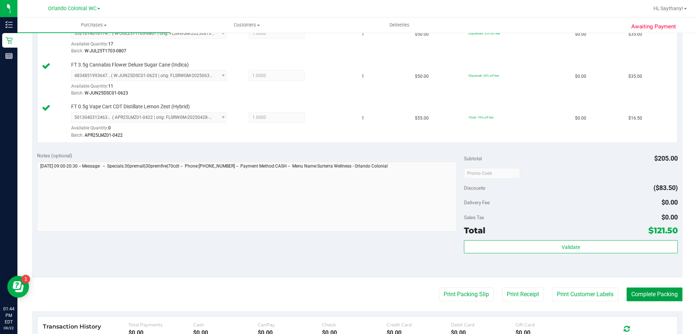
click at [669, 291] on button "Complete Packing" at bounding box center [655, 294] width 56 height 14
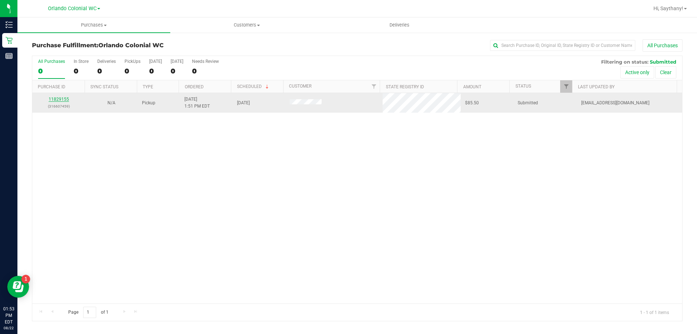
click at [61, 98] on link "11829155" at bounding box center [59, 99] width 20 height 5
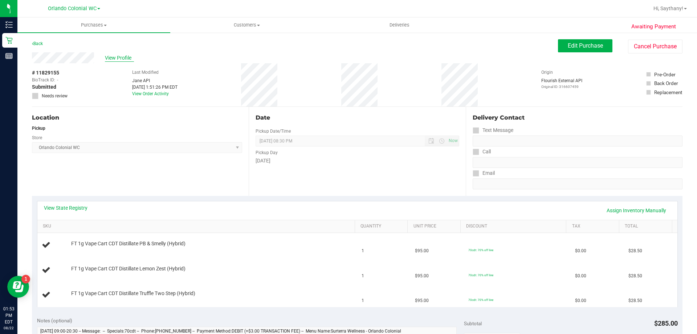
click at [124, 60] on span "View Profile" at bounding box center [119, 58] width 29 height 8
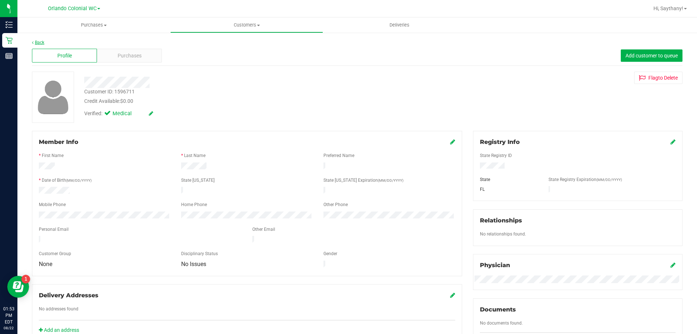
click at [37, 44] on link "Back" at bounding box center [38, 42] width 12 height 5
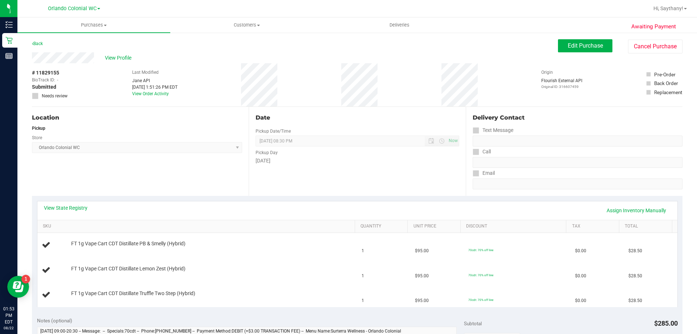
click at [112, 62] on div "View Profile" at bounding box center [295, 57] width 526 height 11
click at [116, 58] on span "View Profile" at bounding box center [119, 58] width 29 height 8
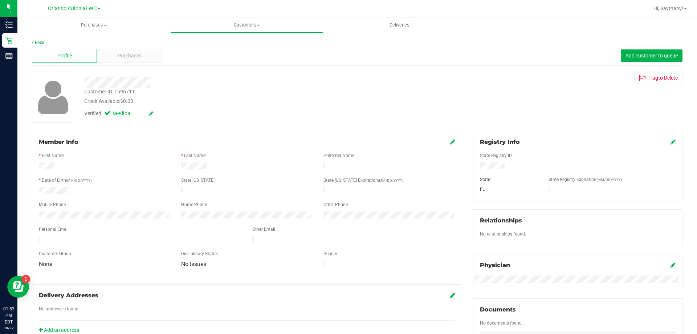
drag, startPoint x: 115, startPoint y: 92, endPoint x: 144, endPoint y: 99, distance: 29.8
click at [144, 99] on div "Customer ID: 1596711 Credit Available: $0.00" at bounding box center [244, 96] width 331 height 17
click at [140, 96] on div "Customer ID: 1596711 Credit Available: $0.00" at bounding box center [244, 96] width 331 height 17
drag, startPoint x: 116, startPoint y: 91, endPoint x: 135, endPoint y: 89, distance: 19.4
click at [135, 89] on div "Customer ID: 1596711 Credit Available: $0.00" at bounding box center [244, 96] width 331 height 17
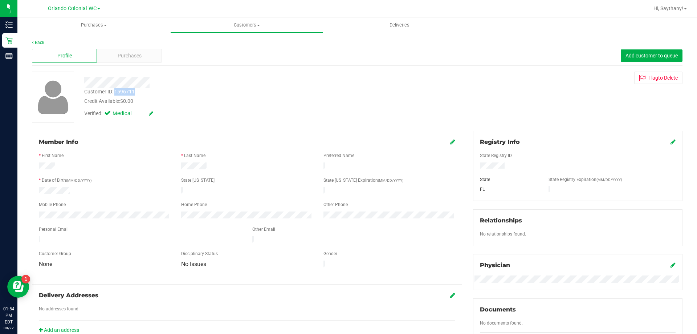
copy div "1596711"
click at [38, 43] on link "Back" at bounding box center [38, 42] width 12 height 5
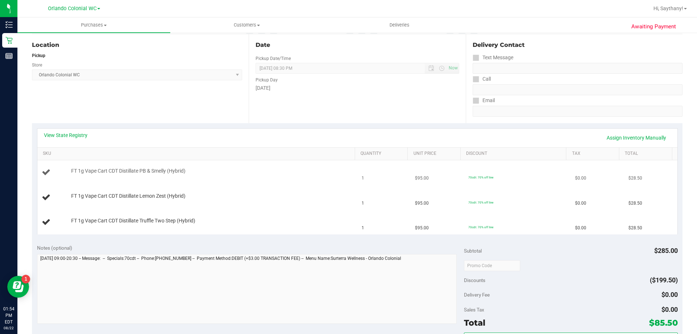
scroll to position [109, 0]
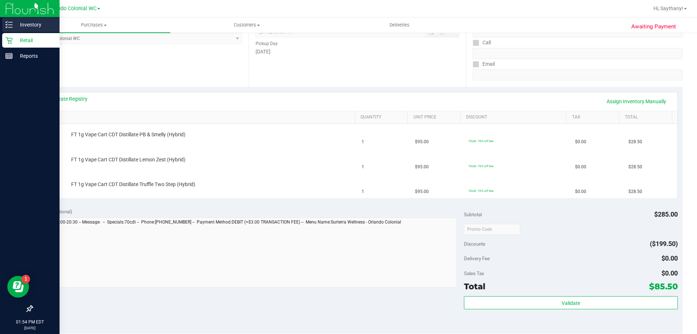
click at [24, 26] on p "Inventory" at bounding box center [35, 24] width 44 height 9
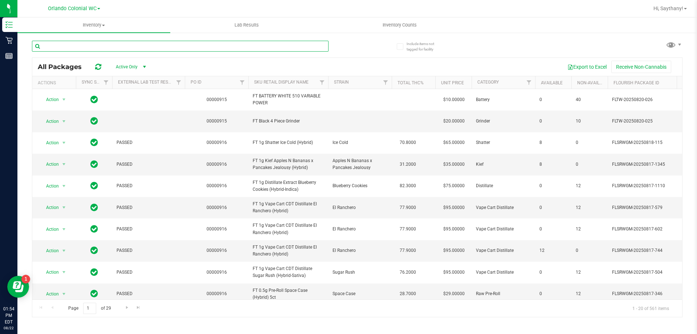
click at [131, 48] on input "text" at bounding box center [180, 46] width 297 height 11
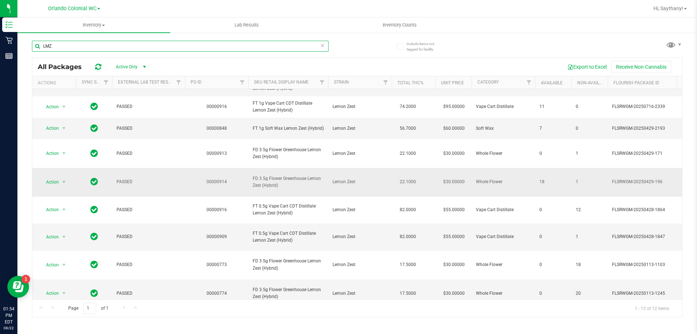
scroll to position [81, 0]
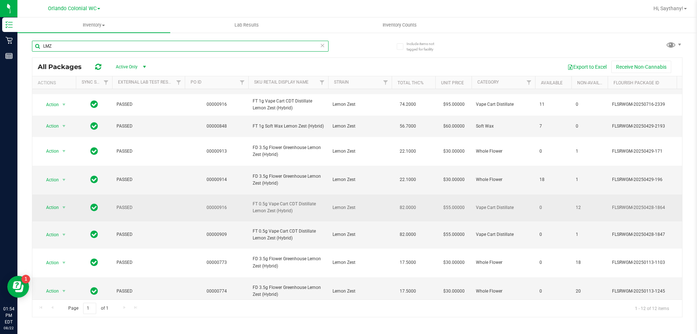
type input "LMZ"
drag, startPoint x: 297, startPoint y: 214, endPoint x: 254, endPoint y: 219, distance: 43.1
click at [254, 219] on td "FT 0.5g Vape Cart CDT Distillate Lemon Zest (Hybrid)" at bounding box center [288, 207] width 80 height 27
drag, startPoint x: 270, startPoint y: 201, endPoint x: 290, endPoint y: 210, distance: 22.3
click at [283, 209] on span "FT 0.5g Vape Cart CDT Distillate Lemon Zest (Hybrid)" at bounding box center [288, 207] width 71 height 14
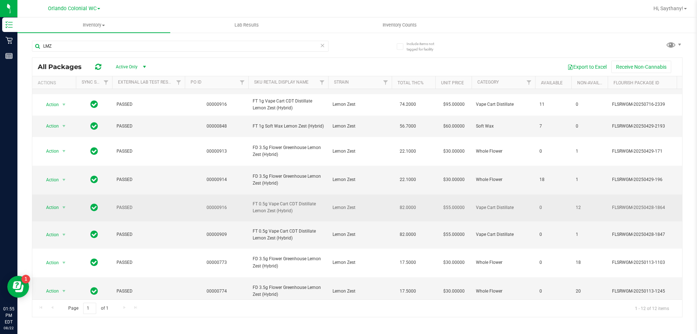
drag, startPoint x: 304, startPoint y: 218, endPoint x: 257, endPoint y: 217, distance: 47.2
click at [257, 217] on td "FT 0.5g Vape Cart CDT Distillate Lemon Zest (Hybrid)" at bounding box center [288, 207] width 80 height 27
copy span "FT 0.5g Vape Cart CDT Distillate Lemon Zest (Hybrid)"
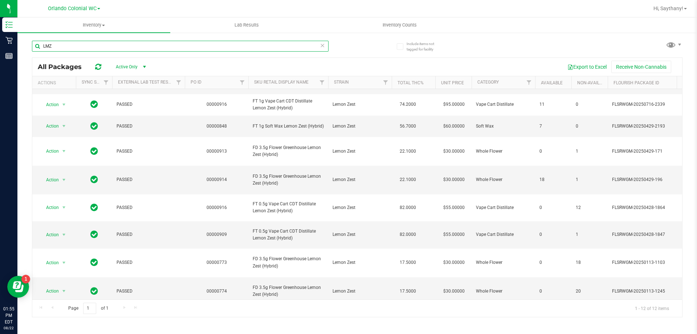
click at [131, 43] on input "LMZ" at bounding box center [180, 46] width 297 height 11
paste input "FT 0.5g Vape Cart CDT Distillate Lemon Zest (Hybrid)"
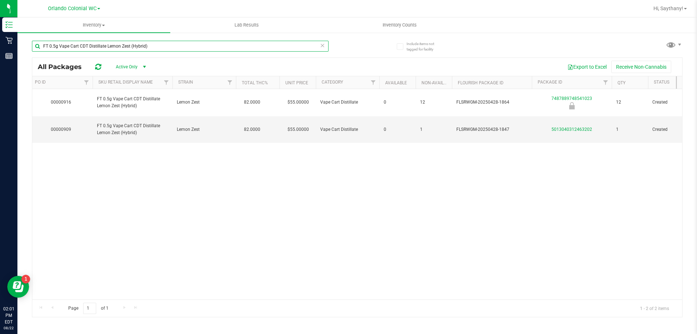
type input "FT 0.5g Vape Cart CDT Distillate Lemon Zest (Hybrid)"
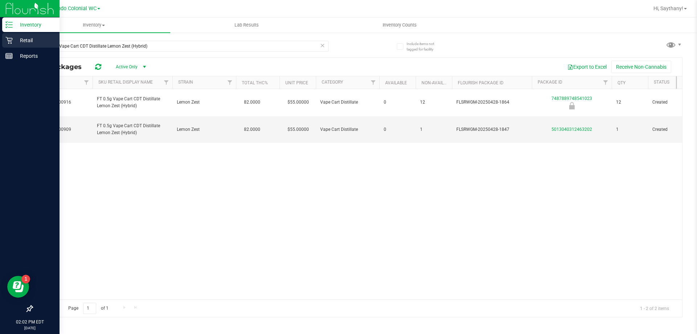
click at [3, 47] on div "Retail" at bounding box center [30, 40] width 57 height 15
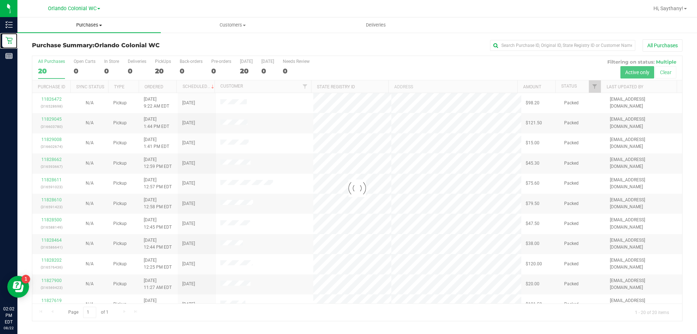
click at [94, 23] on span "Purchases" at bounding box center [88, 25] width 143 height 7
click at [71, 46] on span "Summary of purchases" at bounding box center [54, 44] width 74 height 6
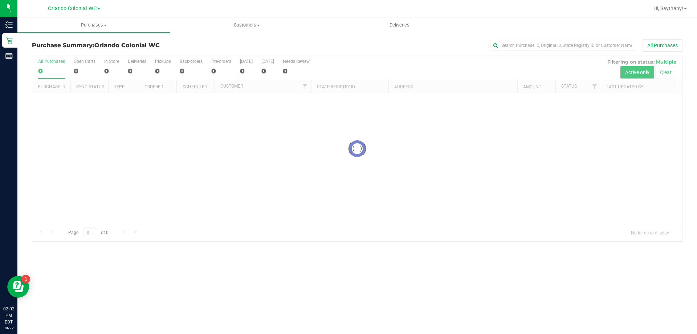
click at [93, 24] on span "Purchases" at bounding box center [93, 25] width 153 height 7
click at [64, 59] on span "All purchases" at bounding box center [43, 61] width 52 height 6
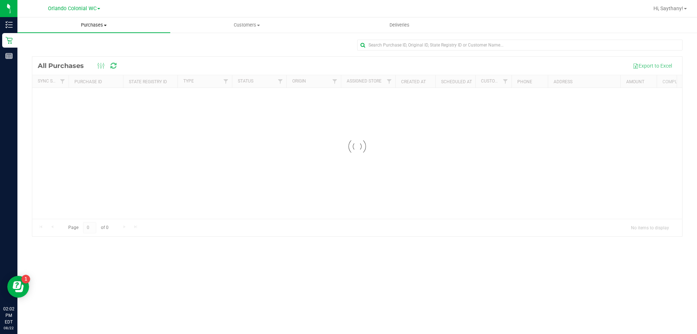
click at [113, 23] on span "Purchases" at bounding box center [93, 25] width 153 height 7
click at [37, 52] on span "Fulfillment" at bounding box center [39, 52] width 45 height 6
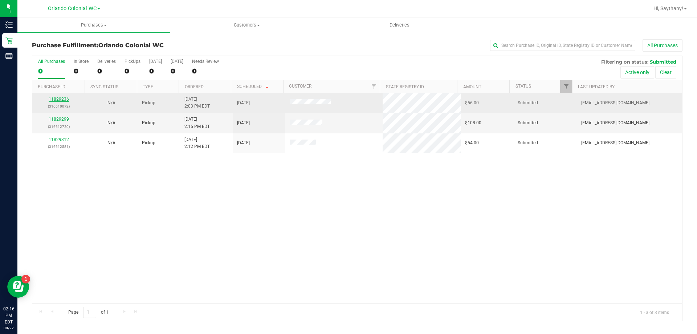
click at [57, 100] on link "11829236" at bounding box center [59, 99] width 20 height 5
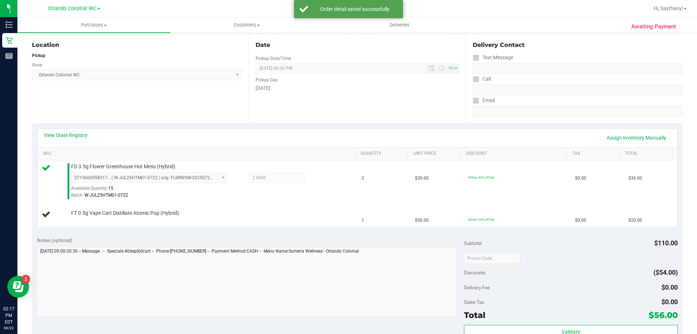
scroll to position [130, 0]
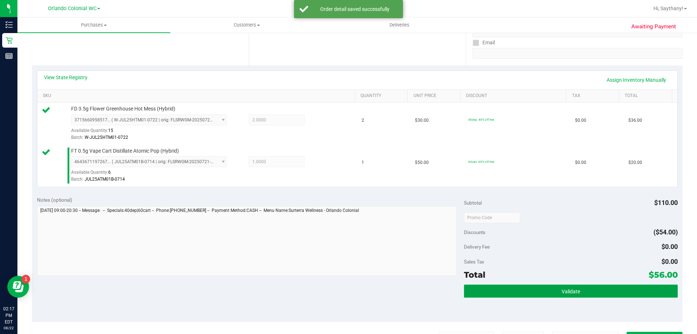
click at [635, 294] on button "Validate" at bounding box center [570, 290] width 213 height 13
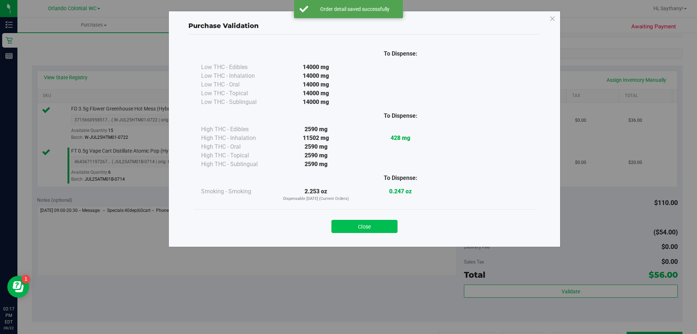
click at [343, 224] on button "Close" at bounding box center [364, 226] width 66 height 13
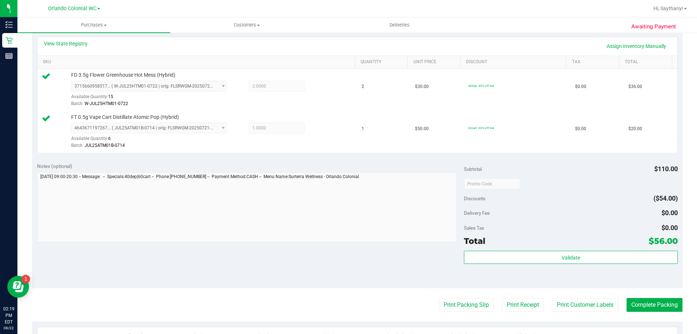
scroll to position [164, 0]
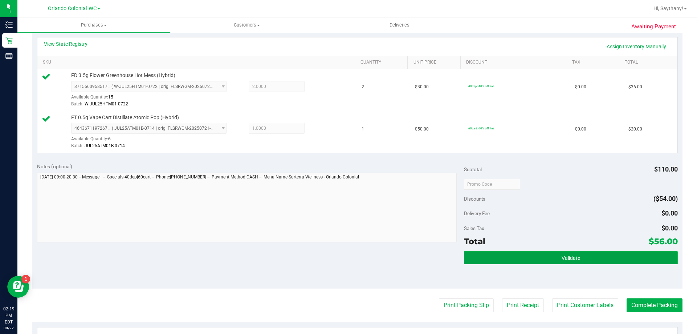
click at [585, 260] on button "Validate" at bounding box center [570, 257] width 213 height 13
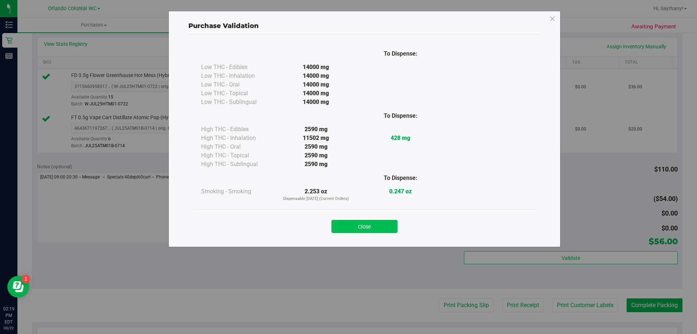
click at [351, 223] on button "Close" at bounding box center [364, 226] width 66 height 13
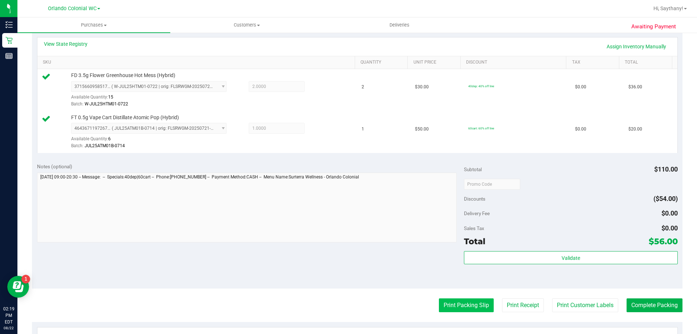
click at [444, 301] on button "Print Packing Slip" at bounding box center [466, 305] width 55 height 14
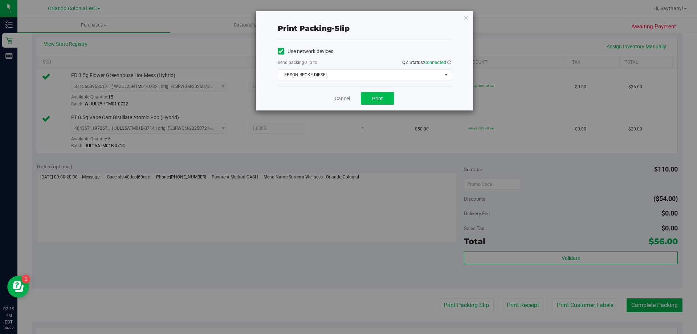
click at [375, 104] on button "Print" at bounding box center [377, 98] width 33 height 12
click at [479, 13] on div "Print packing-slip Use network devices Send packing-slip to: QZ Status: Connect…" at bounding box center [351, 167] width 702 height 334
click at [464, 14] on icon "button" at bounding box center [466, 17] width 5 height 9
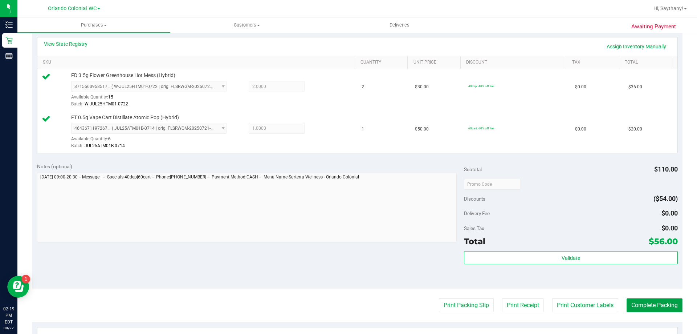
click at [656, 305] on button "Complete Packing" at bounding box center [655, 305] width 56 height 14
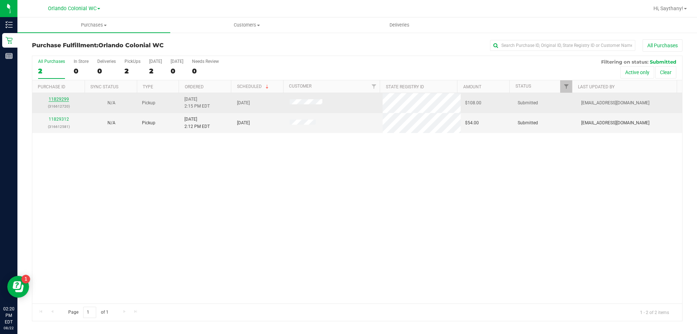
click at [53, 101] on link "11829299" at bounding box center [59, 99] width 20 height 5
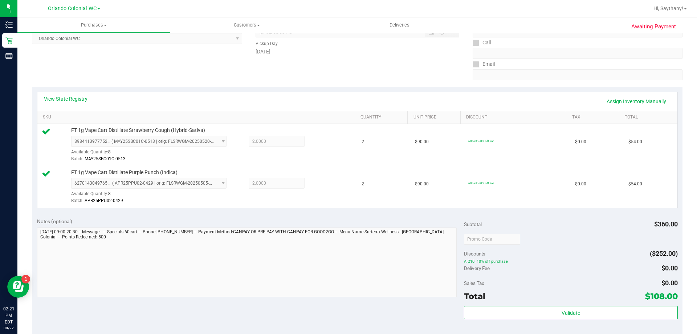
scroll to position [182, 0]
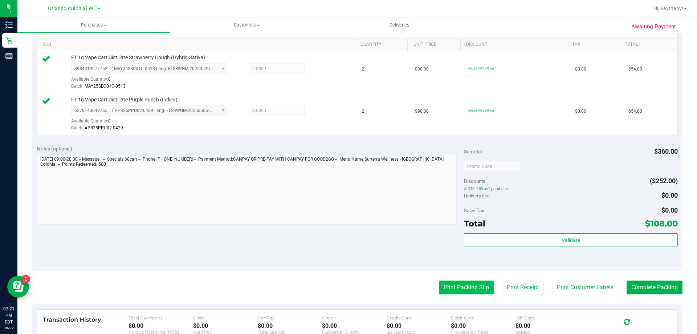
click at [463, 285] on button "Print Packing Slip" at bounding box center [466, 287] width 55 height 14
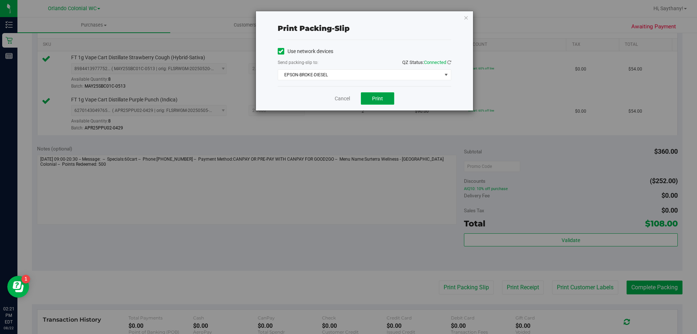
click at [380, 99] on span "Print" at bounding box center [377, 98] width 11 height 6
click at [468, 17] on icon "button" at bounding box center [466, 17] width 5 height 9
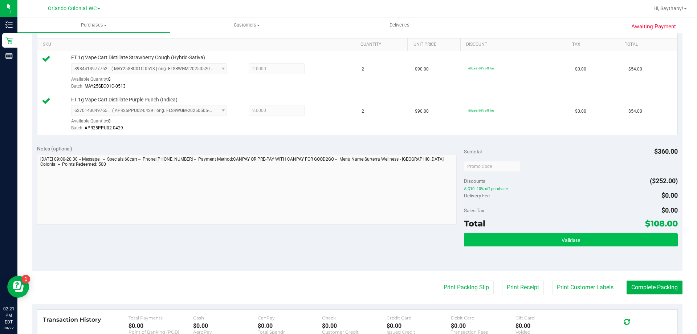
click at [661, 244] on button "Validate" at bounding box center [570, 239] width 213 height 13
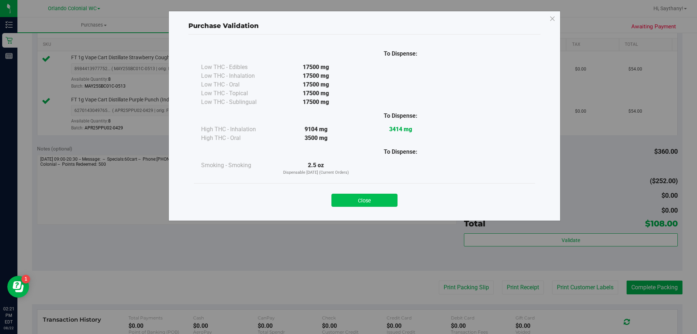
click at [374, 196] on button "Close" at bounding box center [364, 199] width 66 height 13
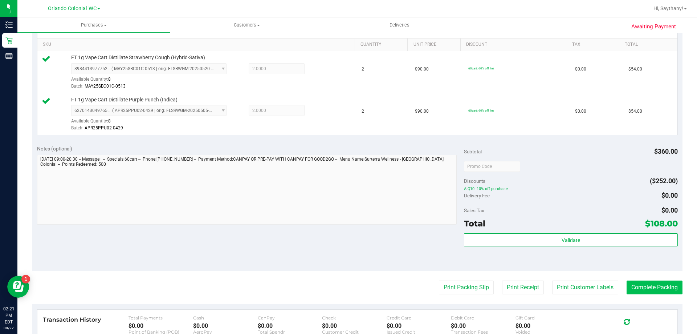
click at [660, 290] on button "Complete Packing" at bounding box center [655, 287] width 56 height 14
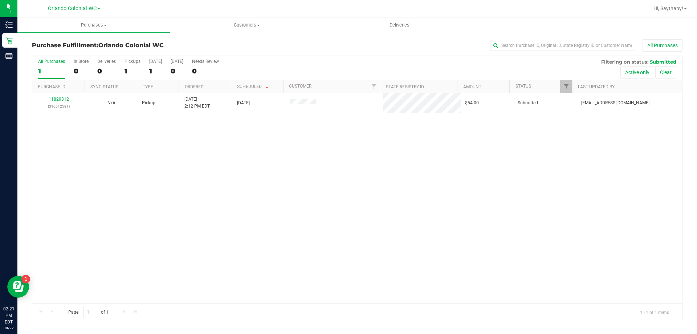
click at [54, 98] on link "11829312" at bounding box center [59, 99] width 20 height 5
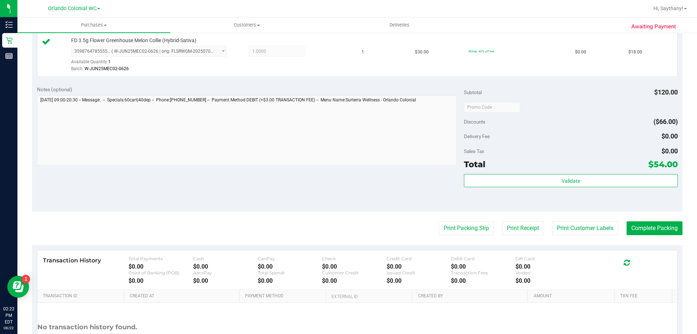
scroll to position [240, 0]
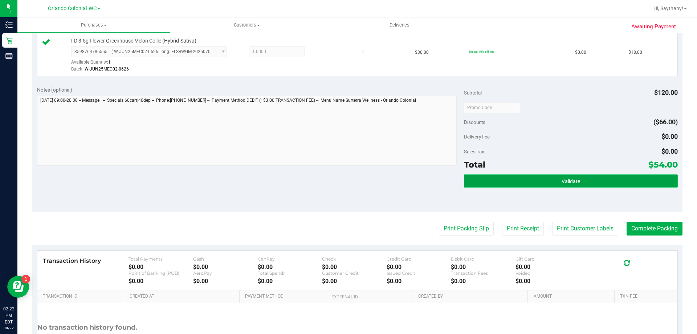
click at [604, 185] on button "Validate" at bounding box center [570, 180] width 213 height 13
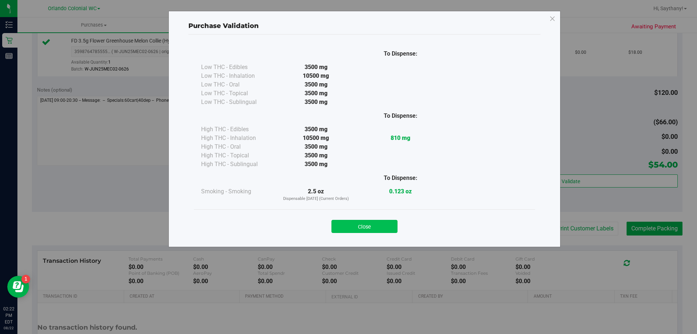
click at [384, 227] on button "Close" at bounding box center [364, 226] width 66 height 13
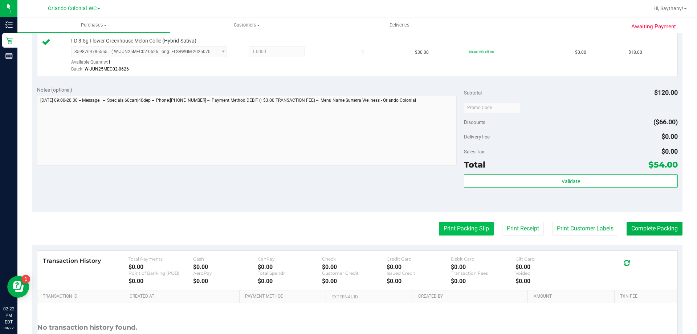
click at [476, 225] on button "Print Packing Slip" at bounding box center [466, 228] width 55 height 14
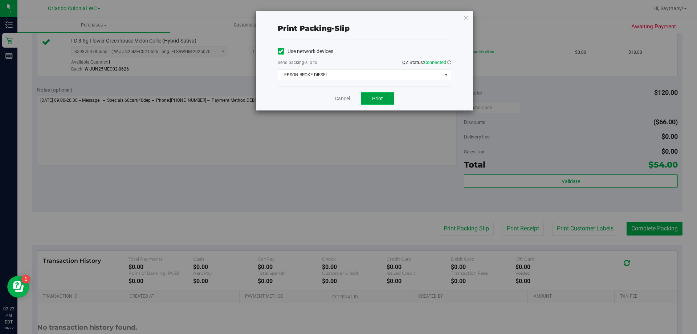
click at [385, 102] on button "Print" at bounding box center [377, 98] width 33 height 12
click at [464, 14] on icon "button" at bounding box center [466, 17] width 5 height 9
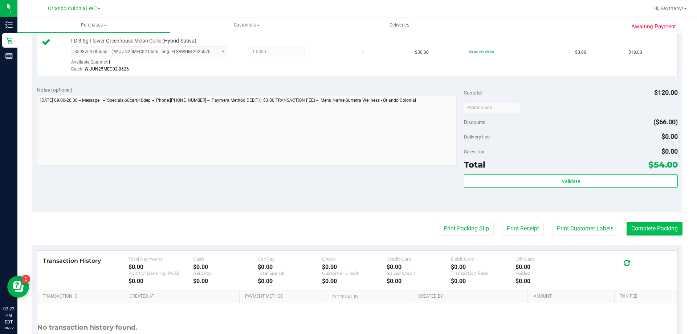
click at [650, 233] on button "Complete Packing" at bounding box center [655, 228] width 56 height 14
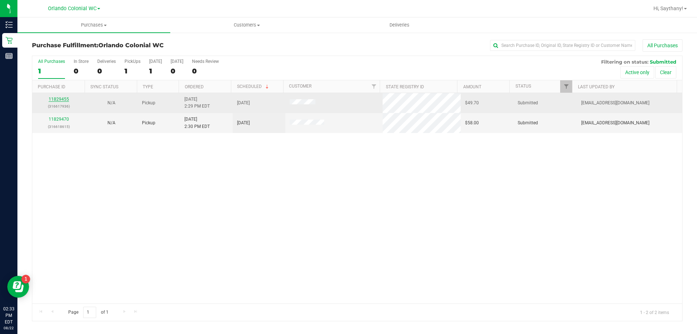
click at [56, 98] on link "11829455" at bounding box center [59, 99] width 20 height 5
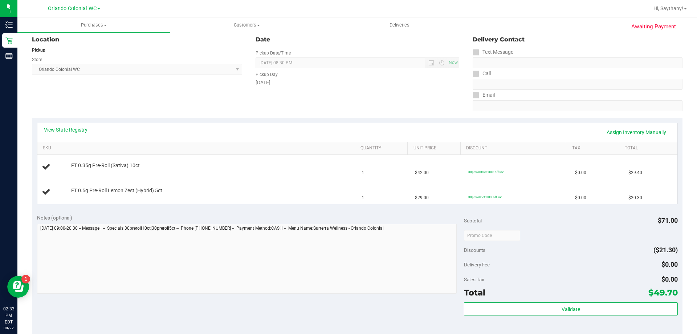
scroll to position [154, 0]
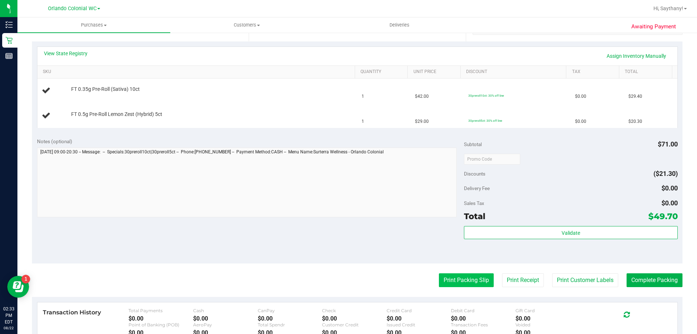
click at [465, 274] on button "Print Packing Slip" at bounding box center [466, 280] width 55 height 14
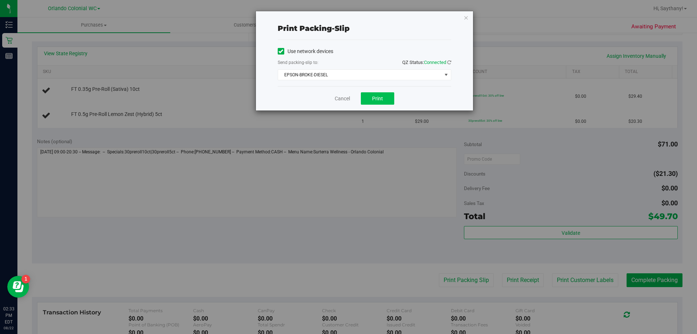
click at [372, 97] on span "Print" at bounding box center [377, 98] width 11 height 6
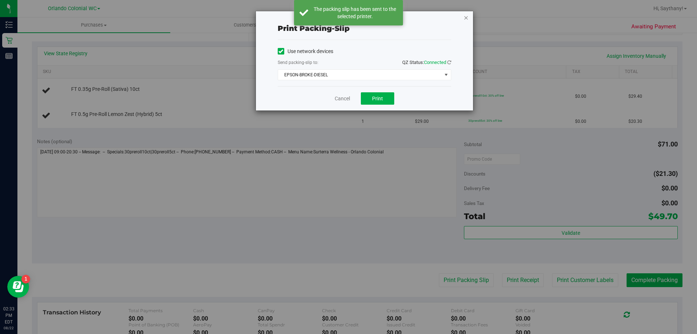
click at [466, 19] on icon "button" at bounding box center [466, 17] width 5 height 9
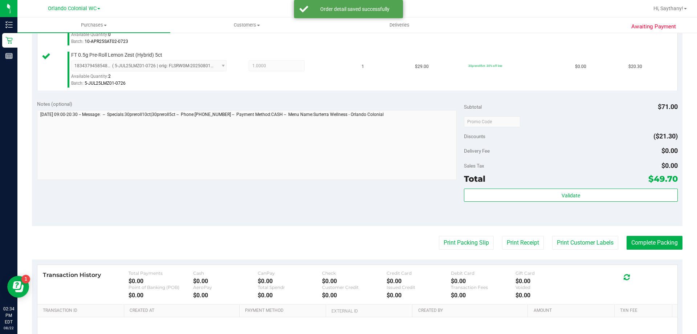
scroll to position [257, 0]
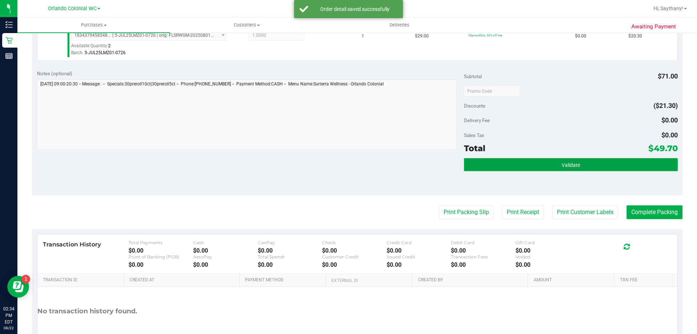
click at [630, 163] on button "Validate" at bounding box center [570, 164] width 213 height 13
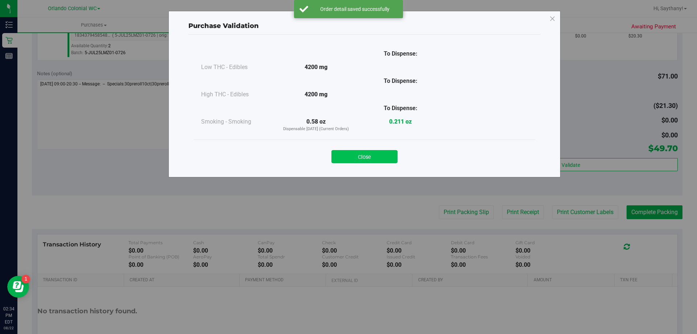
click at [375, 160] on button "Close" at bounding box center [364, 156] width 66 height 13
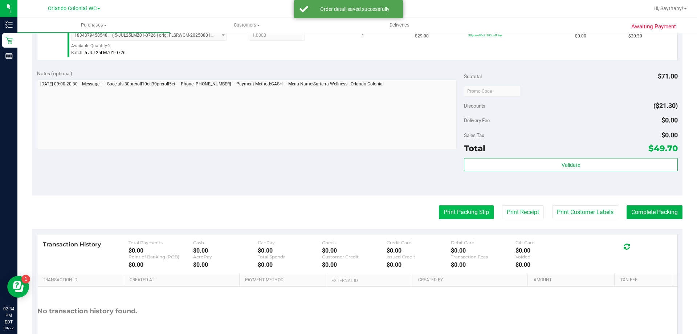
click at [456, 211] on button "Print Packing Slip" at bounding box center [466, 212] width 55 height 14
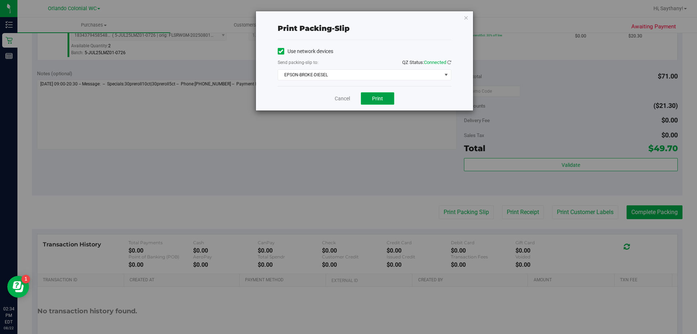
click at [381, 93] on button "Print" at bounding box center [377, 98] width 33 height 12
click at [465, 19] on icon "button" at bounding box center [466, 17] width 5 height 9
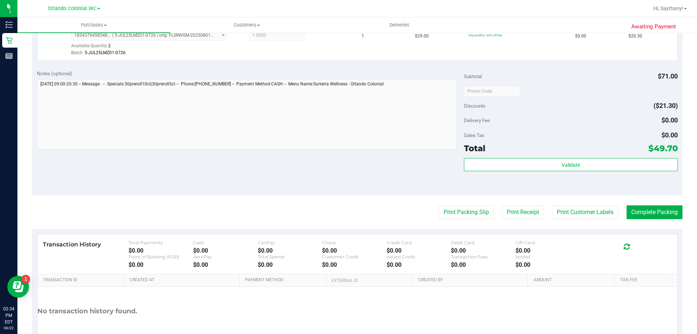
click at [550, 151] on div "Total $49.70" at bounding box center [570, 148] width 213 height 13
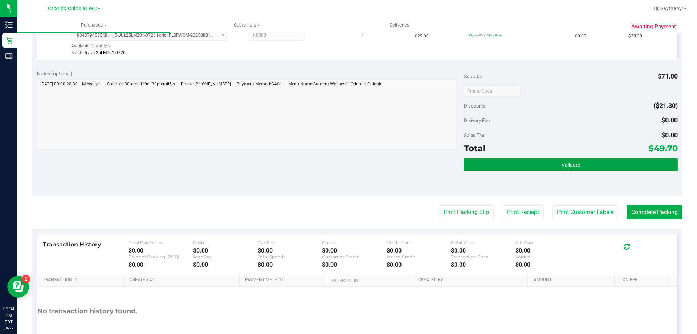
click at [571, 169] on button "Validate" at bounding box center [570, 164] width 213 height 13
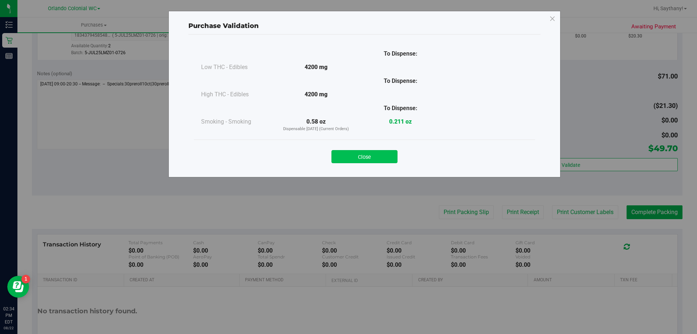
click at [365, 152] on button "Close" at bounding box center [364, 156] width 66 height 13
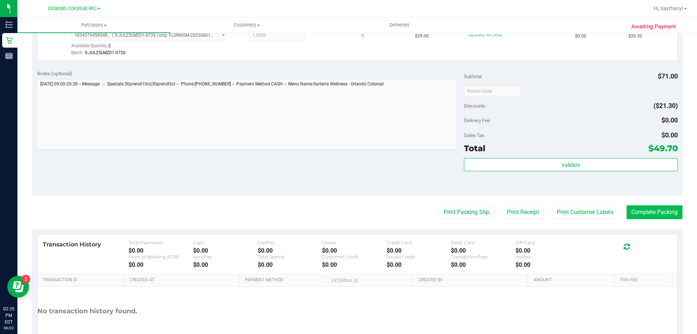
click at [661, 215] on button "Complete Packing" at bounding box center [655, 212] width 56 height 14
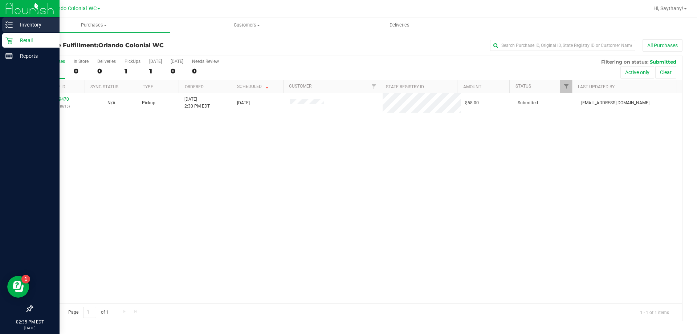
click at [23, 21] on p "Inventory" at bounding box center [35, 24] width 44 height 9
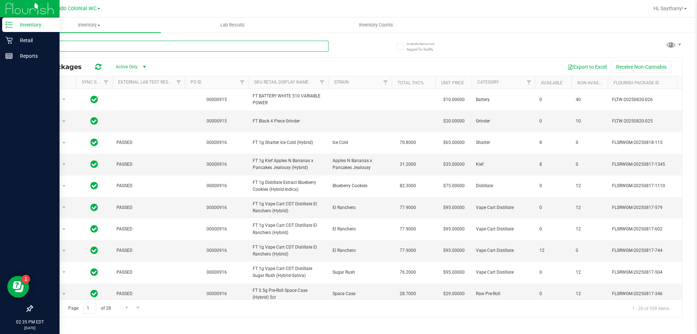
click at [130, 47] on input "text" at bounding box center [180, 46] width 297 height 11
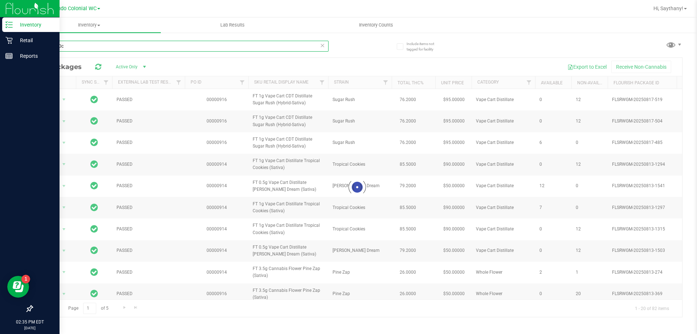
type input "sativa 10ct"
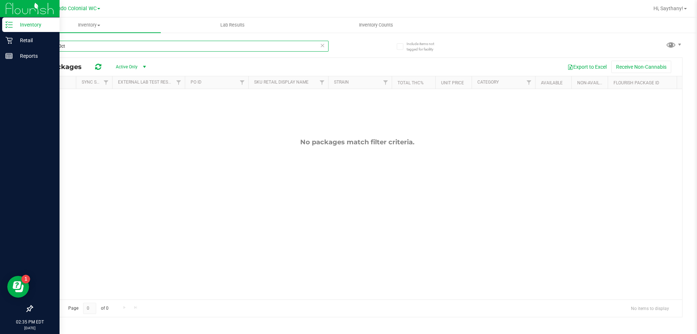
click at [81, 49] on input "sativa 10ct" at bounding box center [180, 46] width 297 height 11
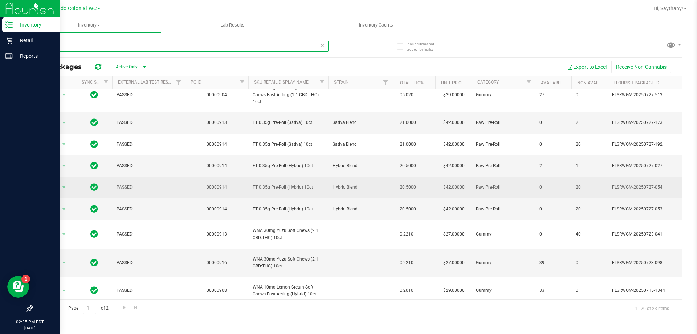
scroll to position [109, 0]
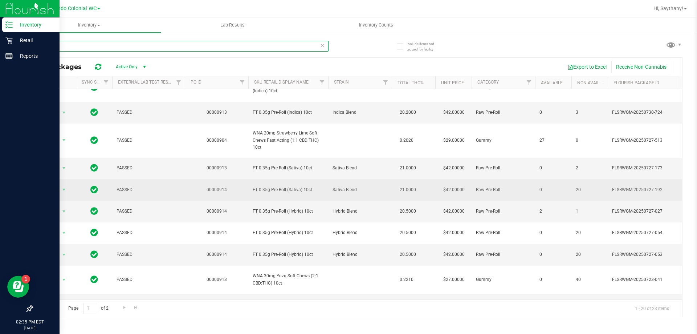
type input "10ct"
drag, startPoint x: 314, startPoint y: 192, endPoint x: 250, endPoint y: 192, distance: 63.5
click at [250, 192] on td "FT 0.35g Pre-Roll (Sativa) 10ct" at bounding box center [288, 189] width 80 height 21
copy span "FT 0.35g Pre-Roll (Sativa) 10ct"
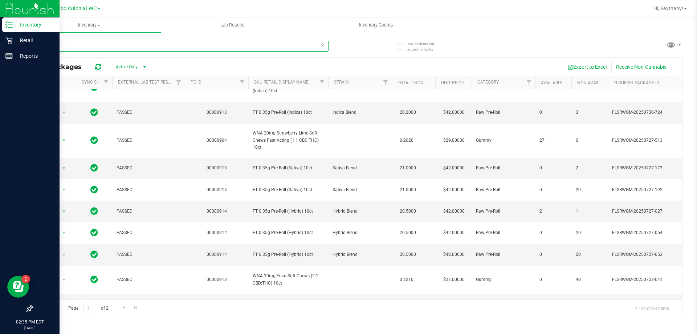
click at [102, 41] on input "10ct" at bounding box center [180, 46] width 297 height 11
paste input "FT 0.35g Pre-Roll (Sativa) 10ct"
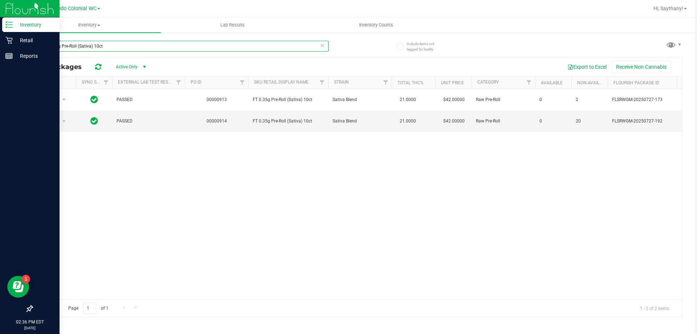
drag, startPoint x: 303, startPoint y: 296, endPoint x: 12, endPoint y: 12, distance: 406.1
type input "FT 0.35g Pre-Roll (Sativa) 10ct"
click at [322, 48] on icon at bounding box center [322, 45] width 5 height 9
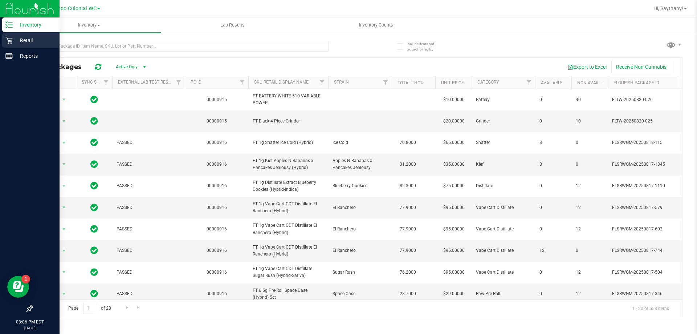
click at [16, 43] on p "Retail" at bounding box center [35, 40] width 44 height 9
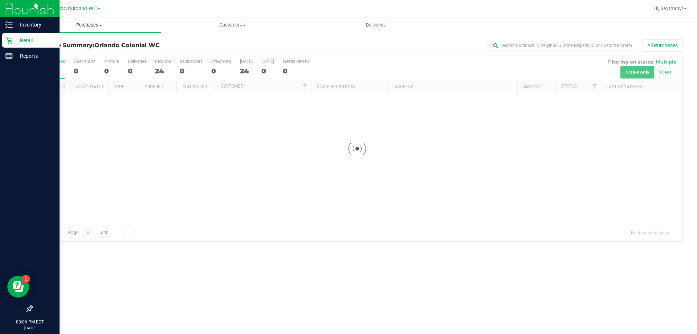
click at [90, 25] on span "Purchases" at bounding box center [88, 25] width 143 height 7
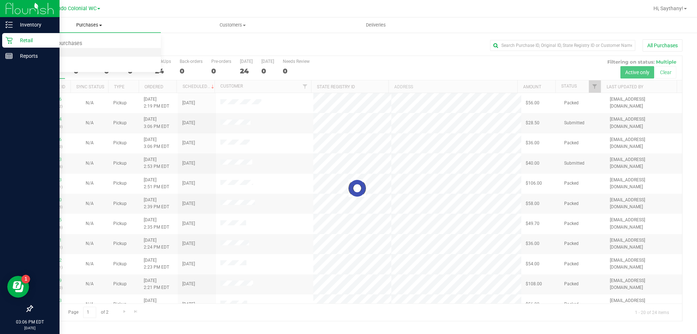
click at [72, 53] on li "Fulfillment" at bounding box center [88, 52] width 143 height 9
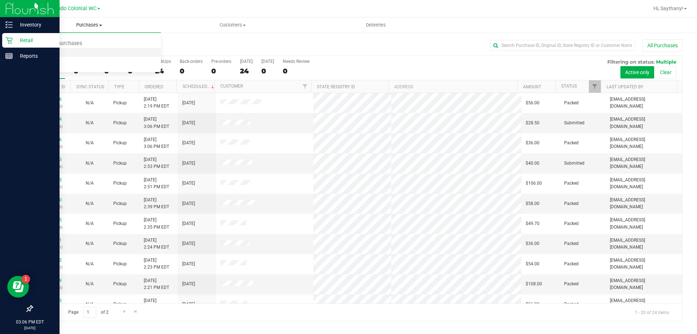
click at [95, 54] on li "Fulfillment" at bounding box center [88, 52] width 143 height 9
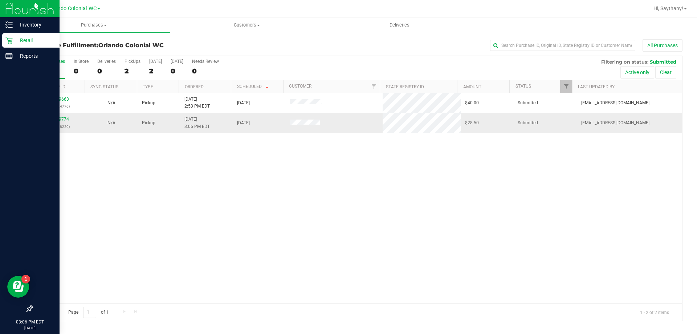
click at [53, 116] on div "11829774 (316628229)" at bounding box center [59, 123] width 44 height 14
click at [60, 120] on link "11829774" at bounding box center [59, 119] width 20 height 5
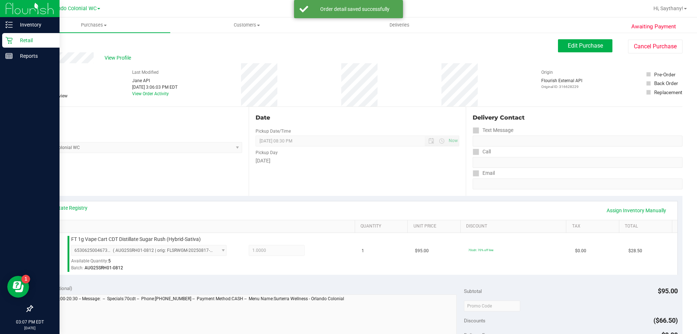
scroll to position [99, 0]
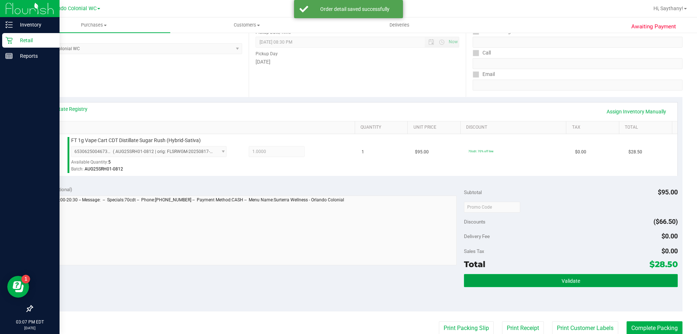
click at [655, 278] on button "Validate" at bounding box center [570, 280] width 213 height 13
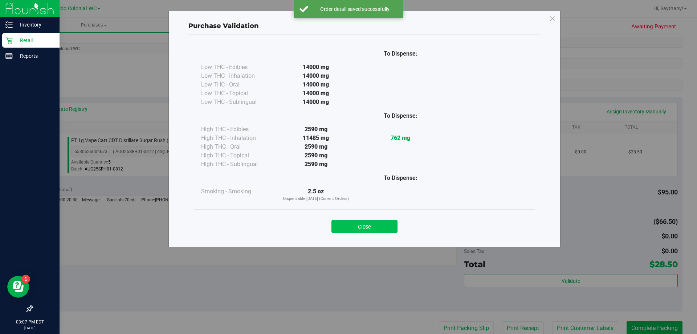
click at [356, 220] on button "Close" at bounding box center [364, 226] width 66 height 13
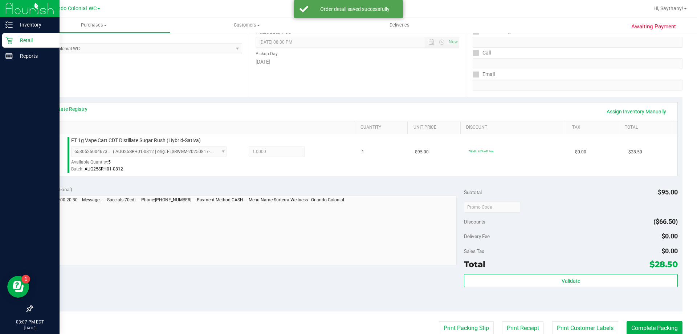
scroll to position [127, 0]
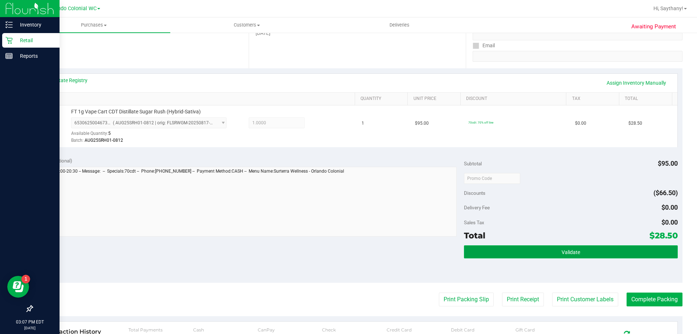
click at [607, 251] on button "Validate" at bounding box center [570, 251] width 213 height 13
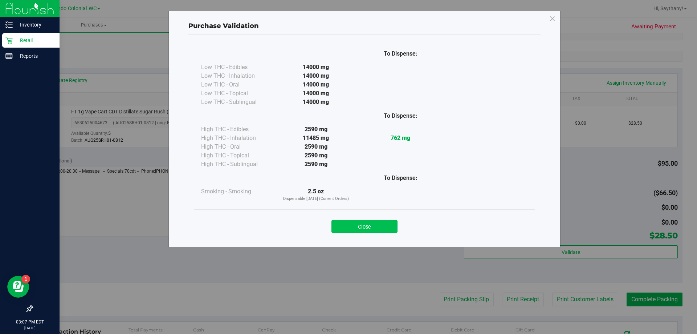
click at [341, 223] on button "Close" at bounding box center [364, 226] width 66 height 13
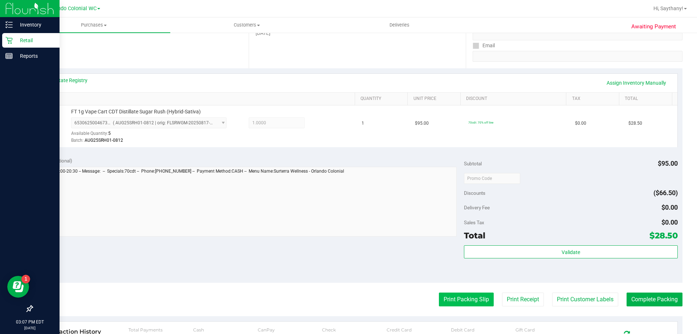
click at [446, 302] on button "Print Packing Slip" at bounding box center [466, 299] width 55 height 14
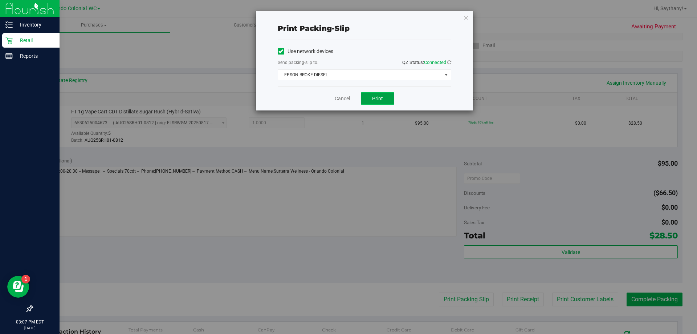
click at [382, 101] on span "Print" at bounding box center [377, 98] width 11 height 6
click at [466, 19] on icon "button" at bounding box center [466, 17] width 5 height 9
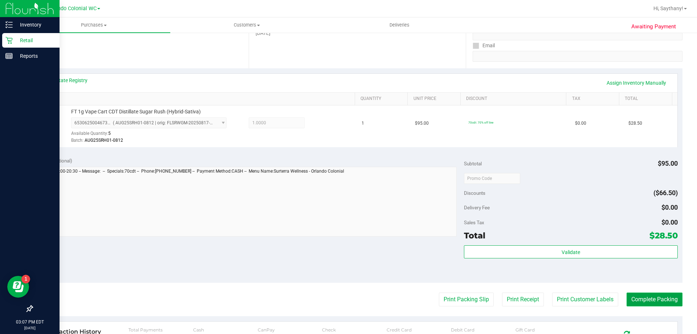
click at [653, 294] on button "Complete Packing" at bounding box center [655, 299] width 56 height 14
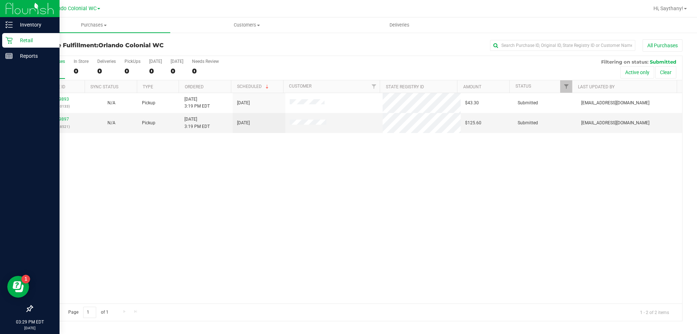
click at [158, 188] on div "11829893 (316630133) N/A Pickup 8/22/2025 3:19 PM EDT 8/22/2025 $43.30 Submitte…" at bounding box center [357, 198] width 650 height 210
click at [375, 237] on div "11829893 (316630133) N/A Pickup 8/22/2025 3:19 PM EDT 8/22/2025 $43.30 Submitte…" at bounding box center [357, 198] width 650 height 210
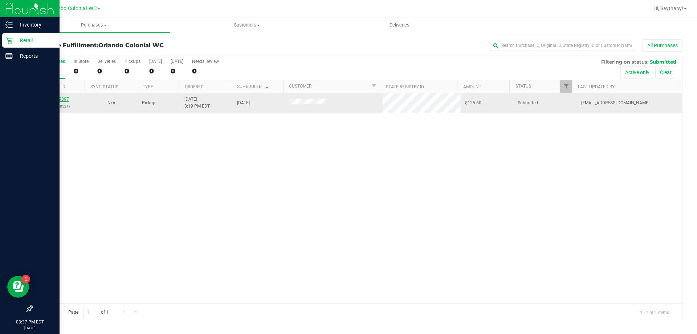
click at [60, 101] on link "11829897" at bounding box center [59, 99] width 20 height 5
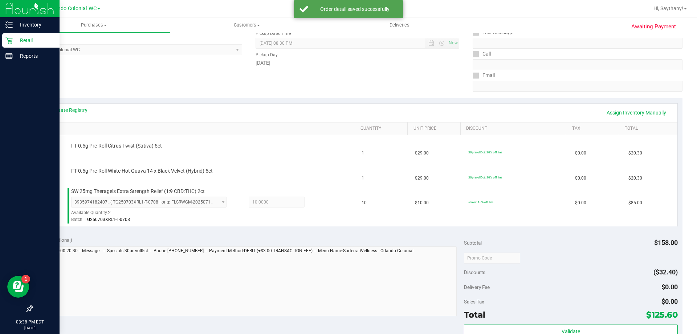
scroll to position [159, 0]
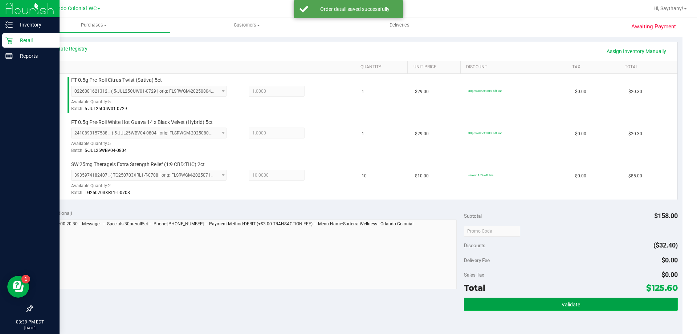
click at [619, 299] on button "Validate" at bounding box center [570, 303] width 213 height 13
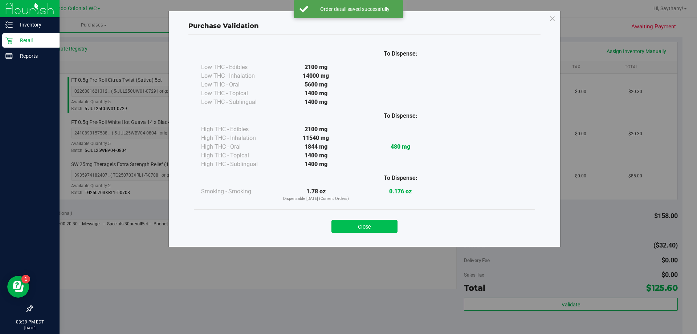
click at [359, 224] on button "Close" at bounding box center [364, 226] width 66 height 13
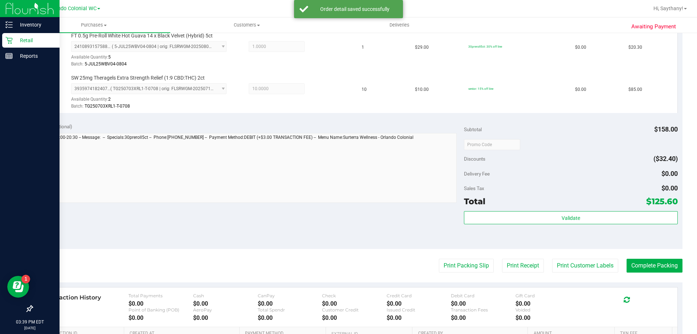
scroll to position [266, 0]
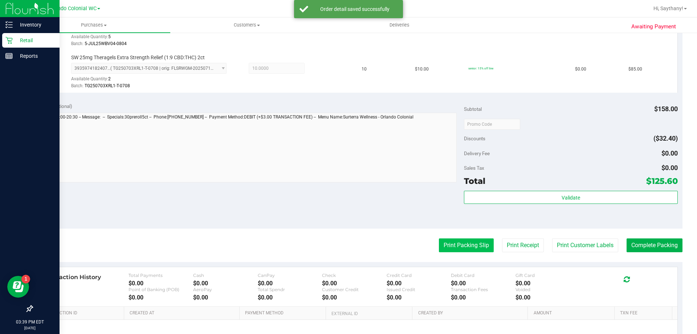
click at [460, 245] on button "Print Packing Slip" at bounding box center [466, 245] width 55 height 14
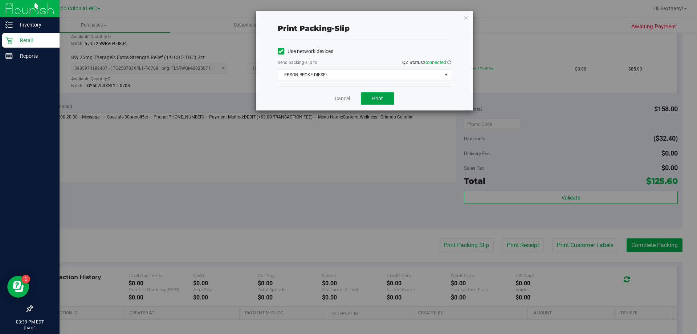
click at [383, 103] on button "Print" at bounding box center [377, 98] width 33 height 12
click at [464, 5] on div "Print packing-slip Use network devices Send packing-slip to: QZ Status: Connect…" at bounding box center [351, 167] width 702 height 334
click at [468, 17] on icon "button" at bounding box center [466, 17] width 5 height 9
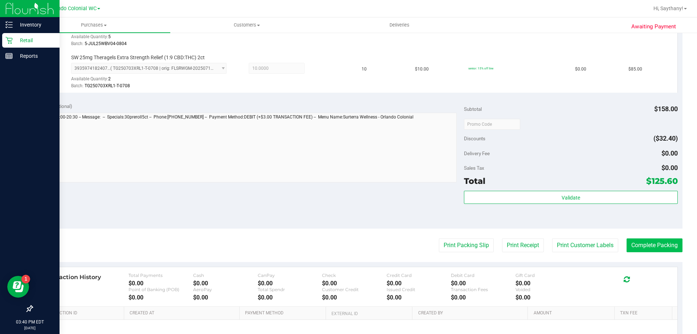
click at [655, 244] on button "Complete Packing" at bounding box center [655, 245] width 56 height 14
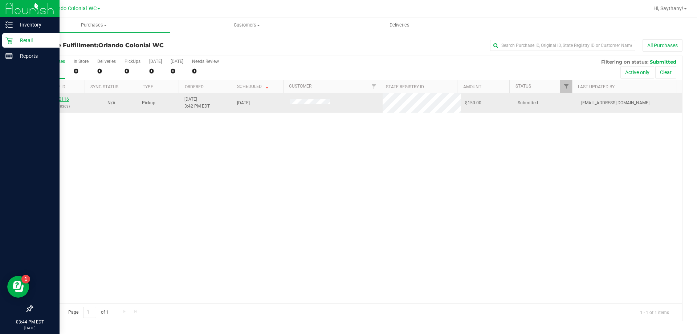
click at [61, 98] on link "11830116" at bounding box center [59, 99] width 20 height 5
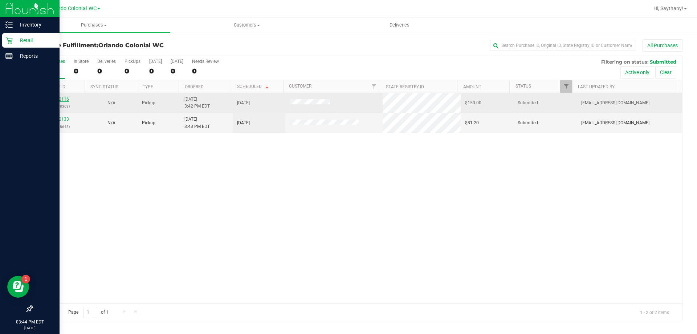
click at [55, 97] on link "11830116" at bounding box center [59, 99] width 20 height 5
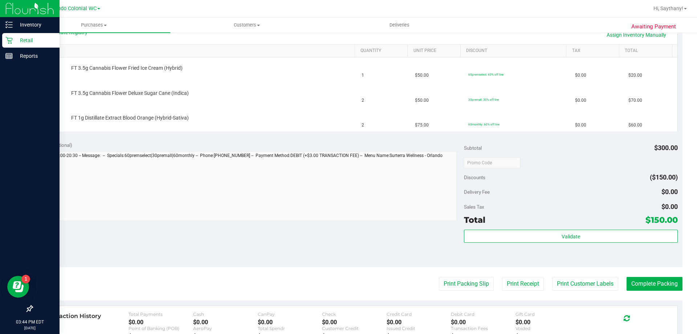
scroll to position [218, 0]
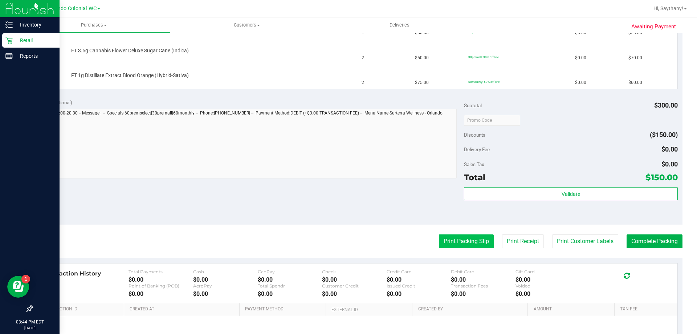
click at [447, 236] on button "Print Packing Slip" at bounding box center [466, 241] width 55 height 14
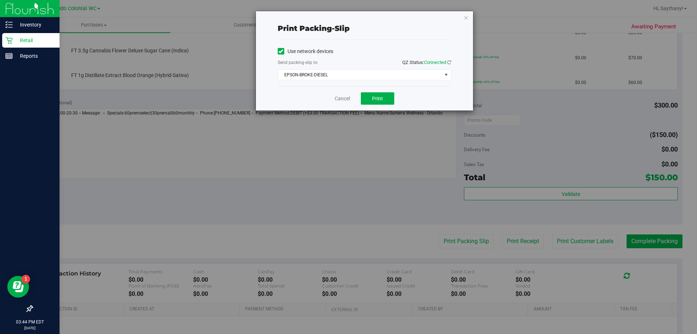
click at [383, 105] on div "Cancel Print" at bounding box center [365, 98] width 174 height 24
click at [385, 99] on button "Print" at bounding box center [377, 98] width 33 height 12
click at [474, 28] on div "Print packing-slip Use network devices Send packing-slip to: QZ Status: Connect…" at bounding box center [351, 167] width 702 height 334
click at [468, 20] on icon "button" at bounding box center [466, 17] width 5 height 9
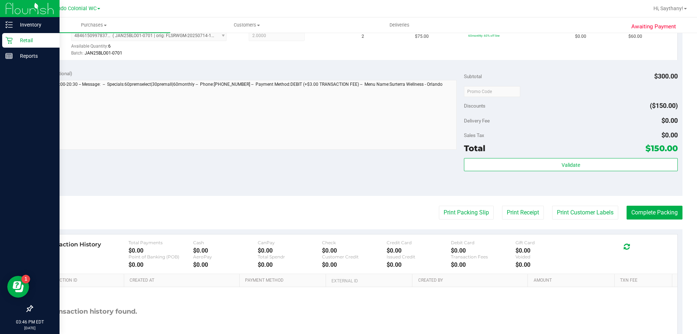
scroll to position [307, 0]
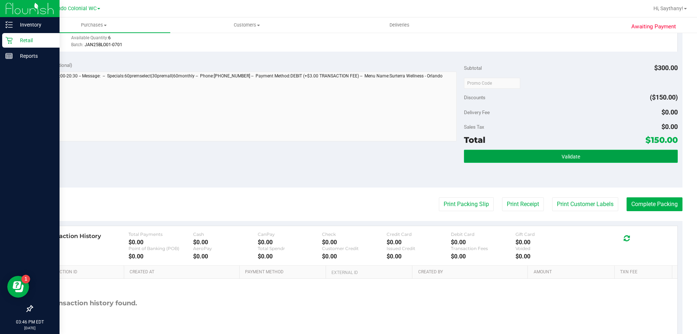
click at [596, 161] on button "Validate" at bounding box center [570, 156] width 213 height 13
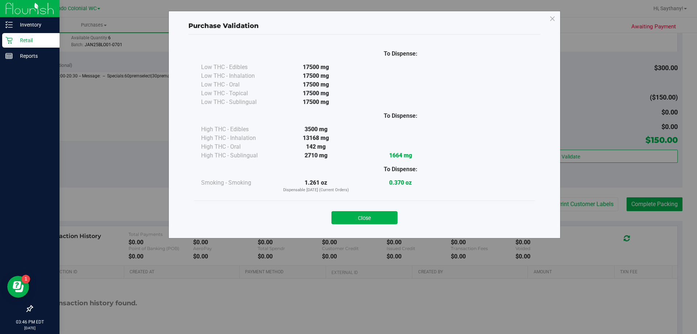
click at [346, 200] on div "Close" at bounding box center [364, 214] width 341 height 29
click at [355, 224] on button "Close" at bounding box center [364, 217] width 66 height 13
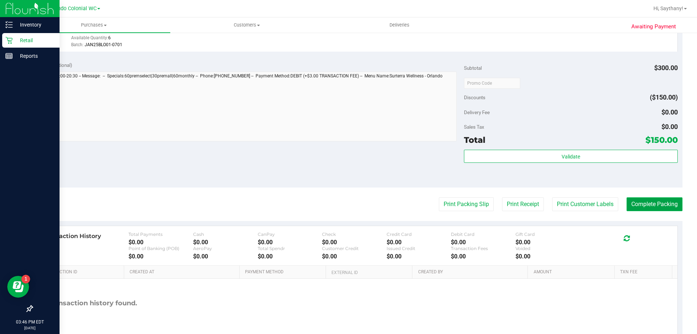
click at [648, 209] on button "Complete Packing" at bounding box center [655, 204] width 56 height 14
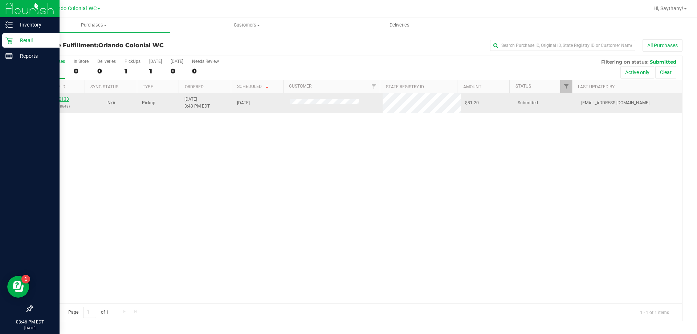
click at [55, 99] on link "11830133" at bounding box center [59, 99] width 20 height 5
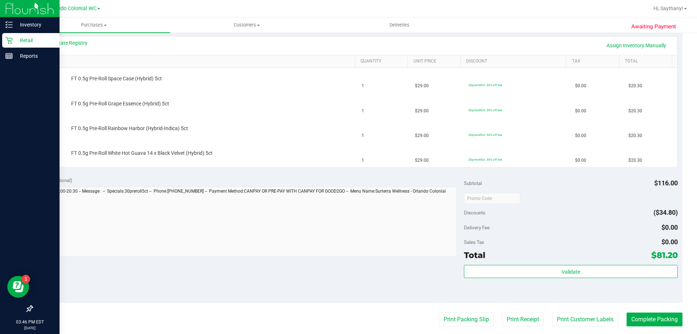
scroll to position [182, 0]
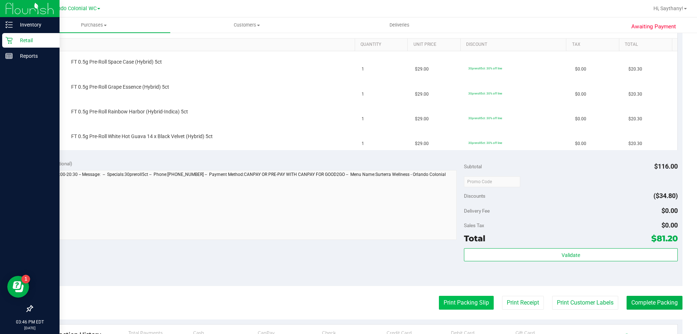
click at [466, 297] on button "Print Packing Slip" at bounding box center [466, 302] width 55 height 14
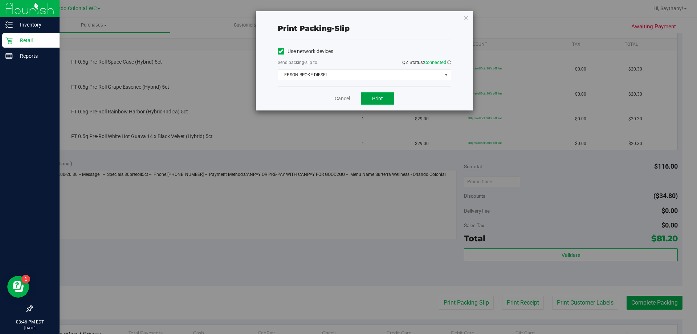
click at [371, 101] on button "Print" at bounding box center [377, 98] width 33 height 12
click at [466, 17] on icon "button" at bounding box center [466, 17] width 5 height 9
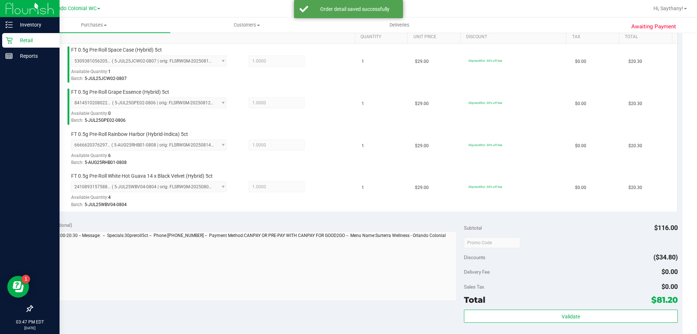
scroll to position [239, 0]
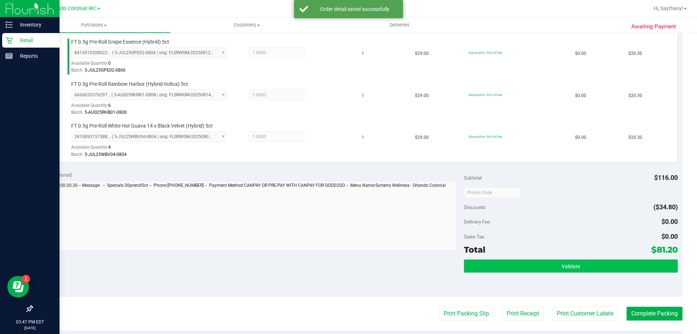
click at [648, 261] on button "Validate" at bounding box center [570, 265] width 213 height 13
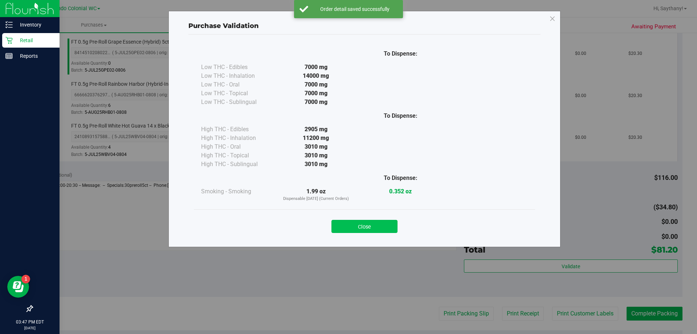
click at [379, 222] on button "Close" at bounding box center [364, 226] width 66 height 13
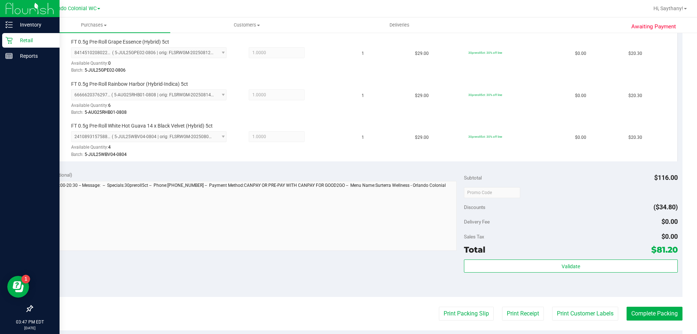
click at [625, 282] on div "Validate" at bounding box center [570, 275] width 213 height 33
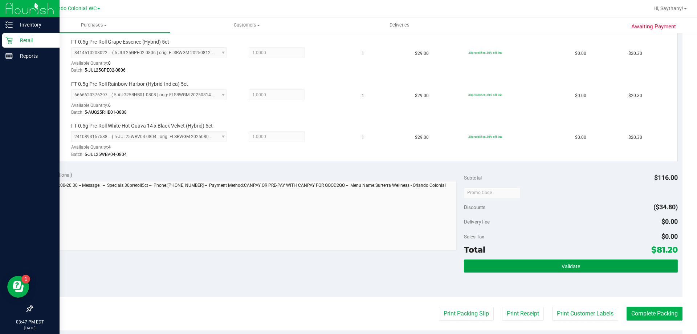
click at [640, 265] on button "Validate" at bounding box center [570, 265] width 213 height 13
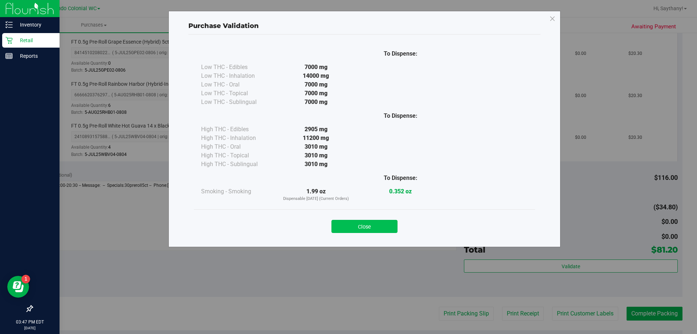
click at [358, 224] on button "Close" at bounding box center [364, 226] width 66 height 13
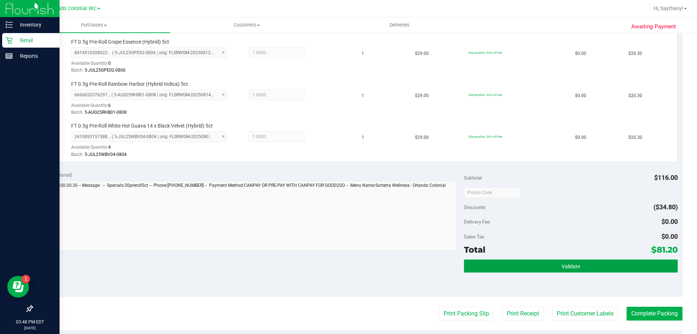
click at [624, 261] on button "Validate" at bounding box center [570, 265] width 213 height 13
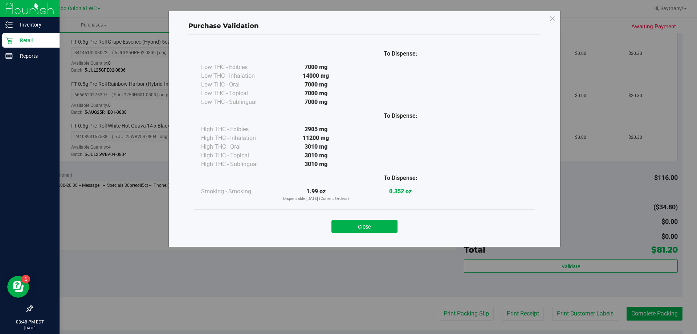
click at [357, 238] on div "To Dispense: Low THC - Edibles 7000 mg" at bounding box center [364, 136] width 352 height 205
click at [350, 241] on div "Purchase Validation To Dispense: Low THC - Edibles 7000 mg" at bounding box center [364, 129] width 392 height 236
click at [363, 229] on button "Close" at bounding box center [364, 226] width 66 height 13
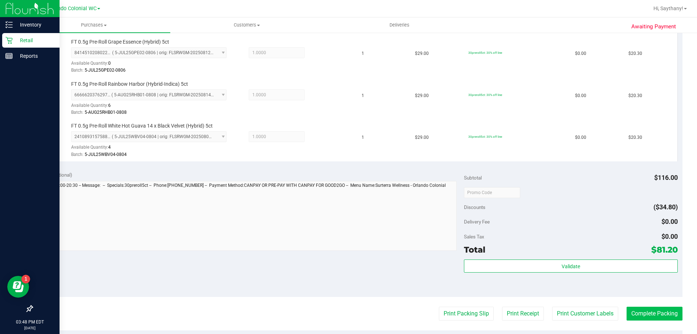
click at [669, 318] on button "Complete Packing" at bounding box center [655, 313] width 56 height 14
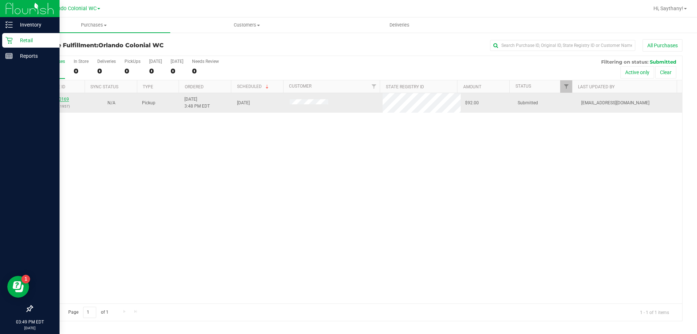
click at [62, 101] on link "11830169" at bounding box center [59, 99] width 20 height 5
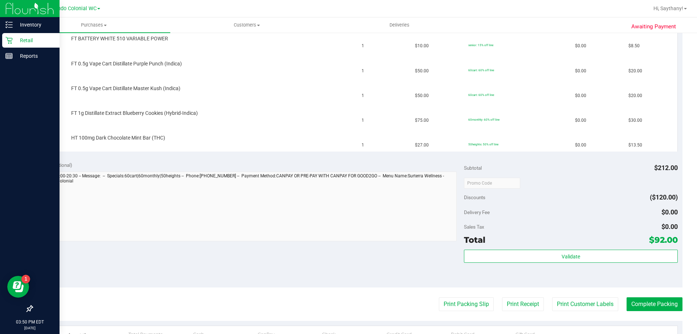
scroll to position [218, 0]
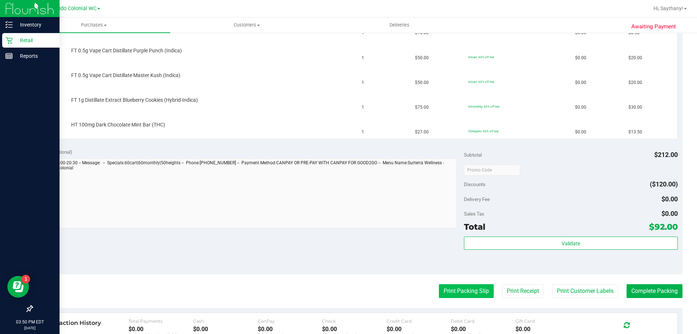
click at [444, 290] on button "Print Packing Slip" at bounding box center [466, 291] width 55 height 14
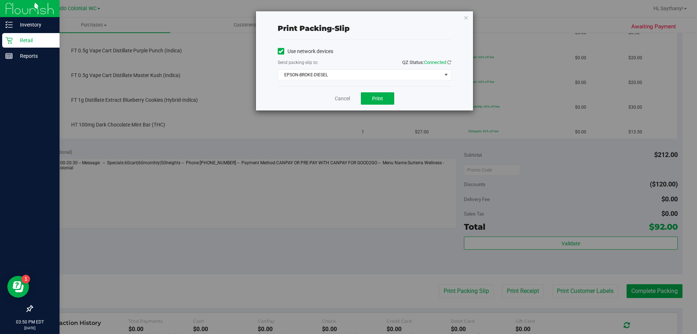
click at [386, 105] on div "Cancel Print" at bounding box center [365, 98] width 174 height 24
click at [380, 96] on span "Print" at bounding box center [377, 98] width 11 height 6
click at [466, 17] on icon "button" at bounding box center [466, 17] width 5 height 9
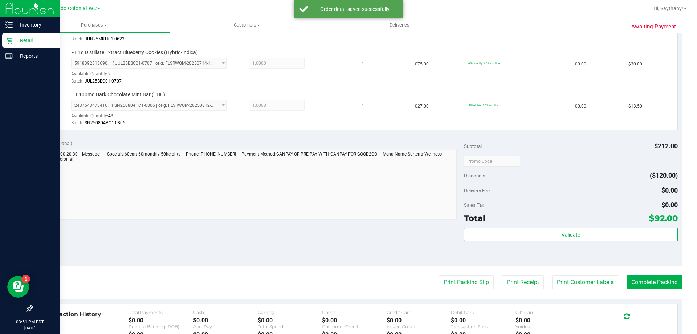
scroll to position [317, 0]
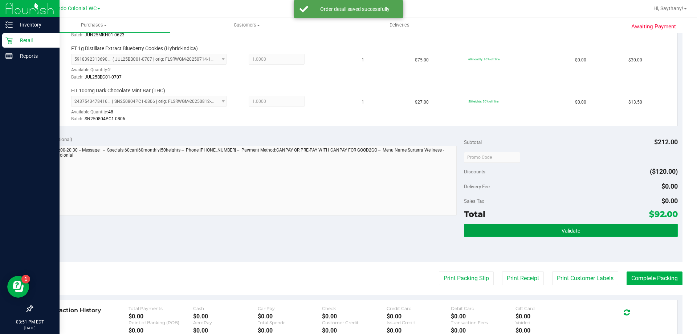
click at [617, 235] on button "Validate" at bounding box center [570, 230] width 213 height 13
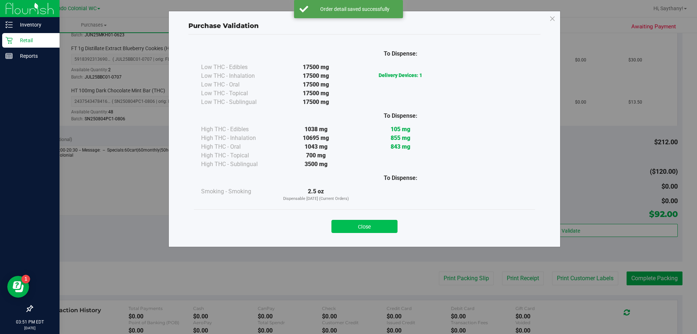
click at [356, 228] on button "Close" at bounding box center [364, 226] width 66 height 13
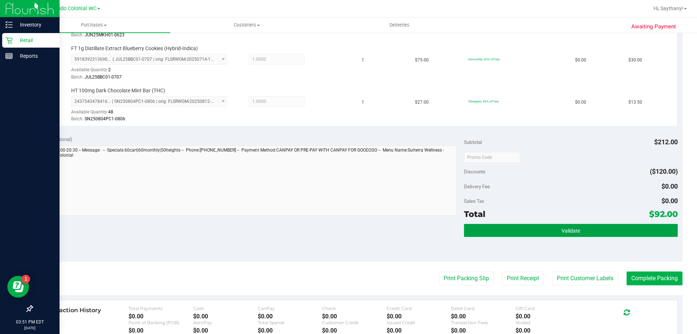
click at [618, 229] on button "Validate" at bounding box center [570, 230] width 213 height 13
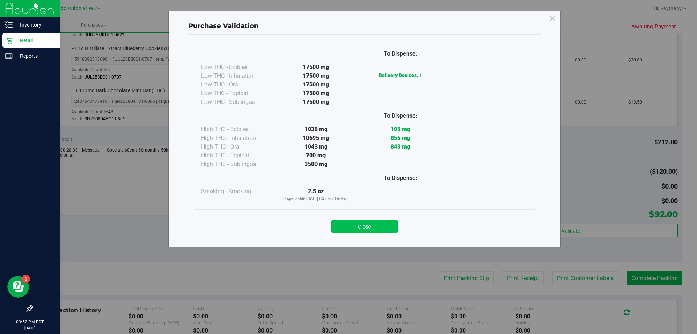
click at [373, 224] on button "Close" at bounding box center [364, 226] width 66 height 13
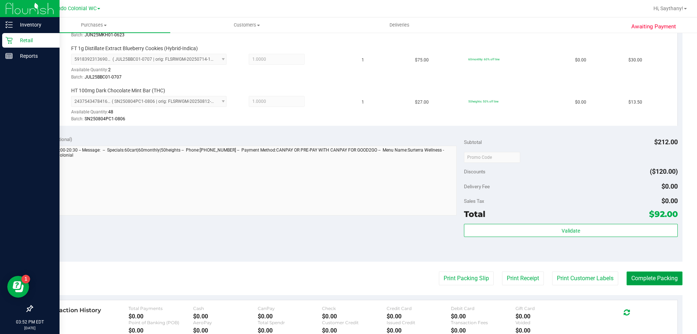
click at [655, 283] on button "Complete Packing" at bounding box center [655, 278] width 56 height 14
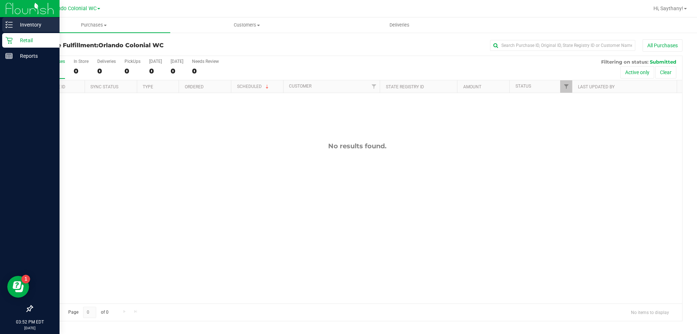
click at [27, 21] on p "Inventory" at bounding box center [35, 24] width 44 height 9
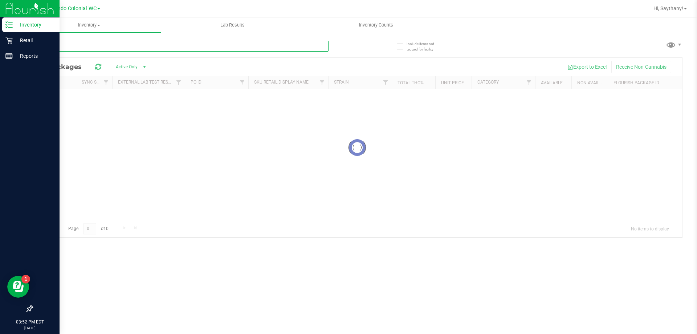
click at [123, 44] on input "text" at bounding box center [180, 46] width 297 height 11
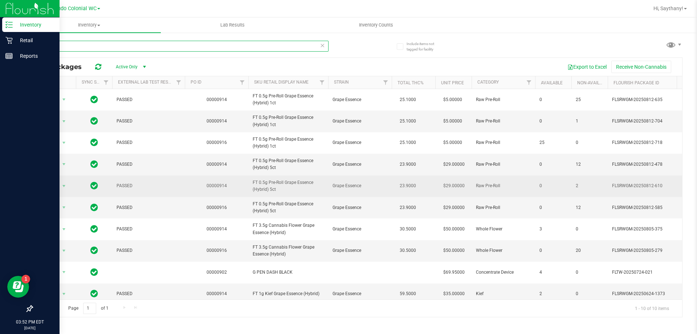
type input "GPE"
drag, startPoint x: 282, startPoint y: 194, endPoint x: 278, endPoint y: 190, distance: 5.9
click at [278, 190] on td "FT 0.5g Pre-Roll Grape Essence (Hybrid) 5ct" at bounding box center [288, 185] width 80 height 21
copy span "FT 0.5g Pre-Roll Grape Essence (Hybrid) 5ct"
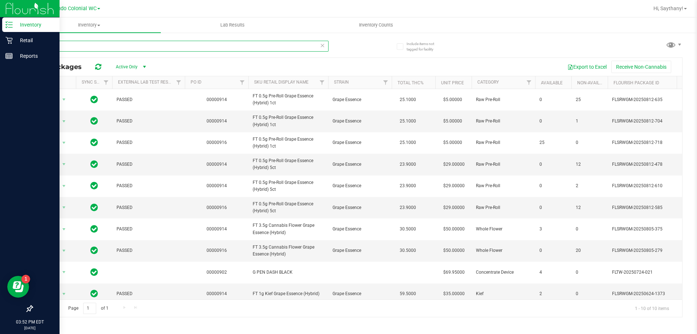
click at [125, 50] on input "GPE" at bounding box center [180, 46] width 297 height 11
paste input "FT 0.5g Pre-Roll Grape Essence (Hybrid) 5ct"
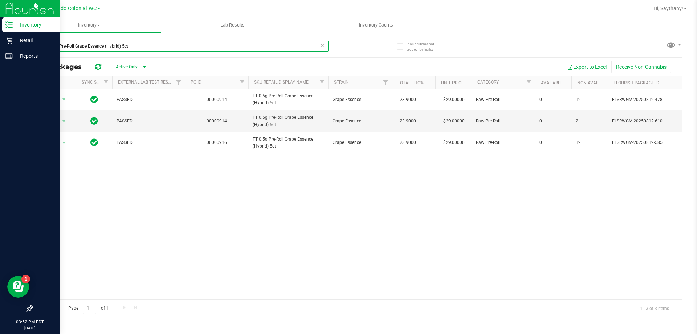
type input "FT 0.5g Pre-Roll Grape Essence (Hybrid) 5ct"
drag, startPoint x: 328, startPoint y: 291, endPoint x: 423, endPoint y: 294, distance: 95.2
click at [423, 294] on div "Action Action Global inventory Package audit log Print package label Print prod…" at bounding box center [357, 194] width 650 height 210
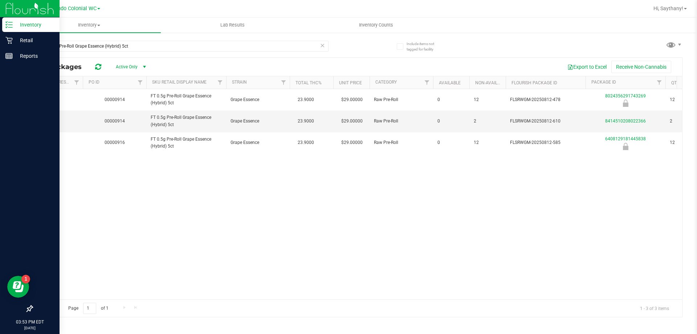
scroll to position [0, 139]
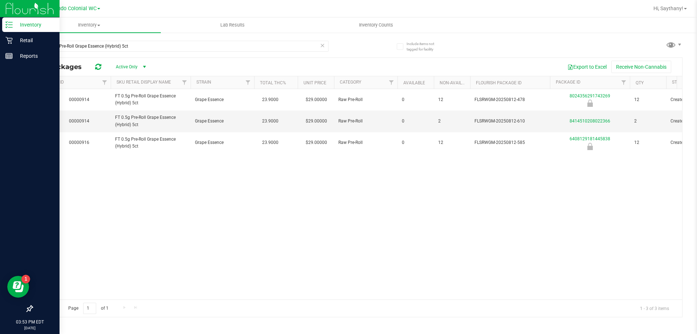
click at [320, 47] on icon at bounding box center [322, 45] width 5 height 9
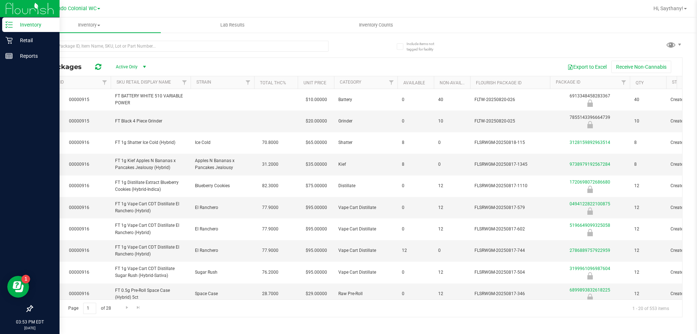
type input "[DATE]"
click at [260, 46] on input "text" at bounding box center [180, 46] width 297 height 11
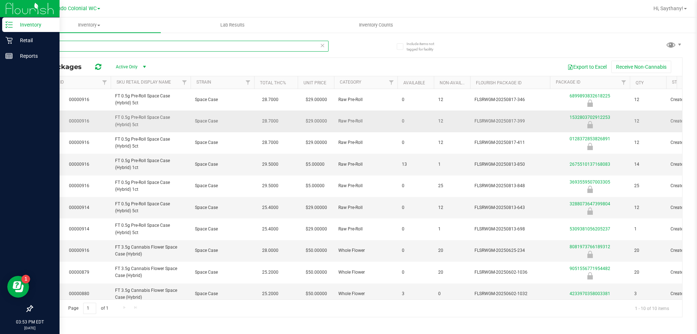
type input "JCW"
drag, startPoint x: 136, startPoint y: 129, endPoint x: 144, endPoint y: 125, distance: 8.3
click at [144, 125] on td "FT 0.5g Pre-Roll Space Case (Hybrid) 5ct" at bounding box center [151, 120] width 80 height 21
copy span "FT 0.5g Pre-Roll Space Case (Hybrid) 5ct"
click at [85, 46] on input "JCW" at bounding box center [180, 46] width 297 height 11
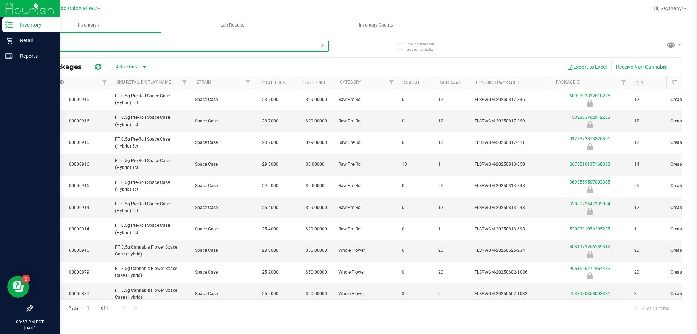
click at [85, 46] on input "JCW" at bounding box center [180, 46] width 297 height 11
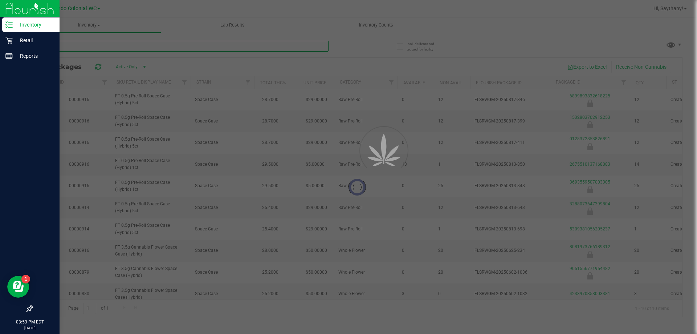
paste input "FT 0.5g Pre-Roll Space Case (Hybrid) 5ct"
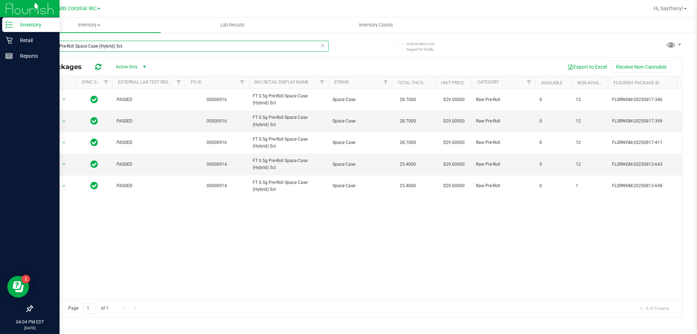
type input "FT 0.5g Pre-Roll Space Case (Hybrid) 5ct"
click at [19, 41] on p "Retail" at bounding box center [35, 40] width 44 height 9
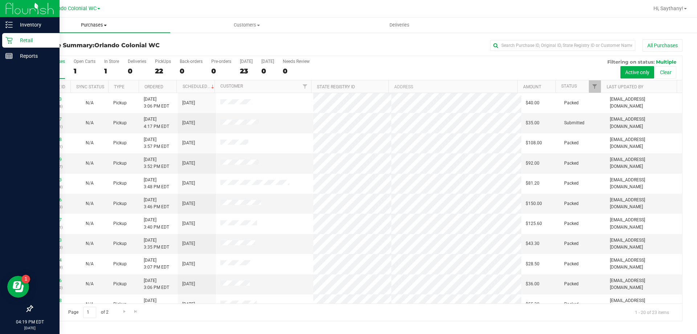
click at [107, 26] on span "Purchases" at bounding box center [93, 25] width 153 height 7
click at [94, 54] on li "Fulfillment" at bounding box center [93, 52] width 153 height 9
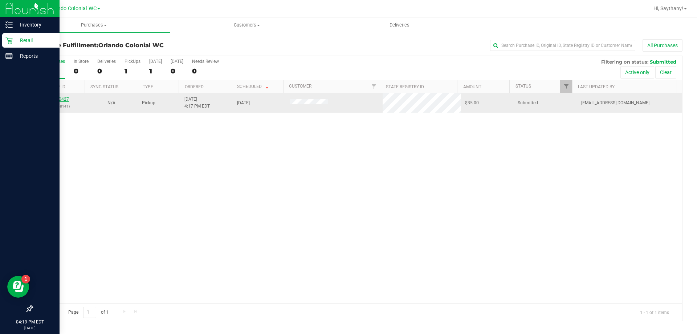
click at [54, 97] on link "11830427" at bounding box center [59, 99] width 20 height 5
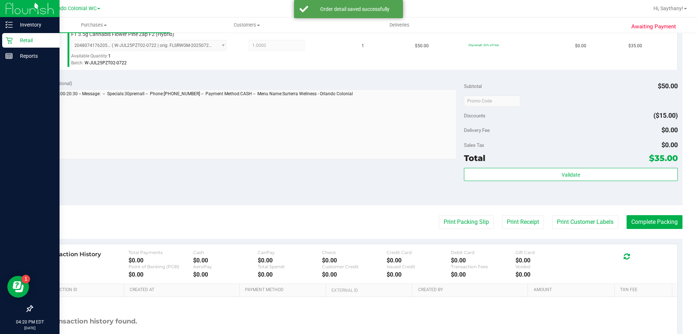
scroll to position [204, 0]
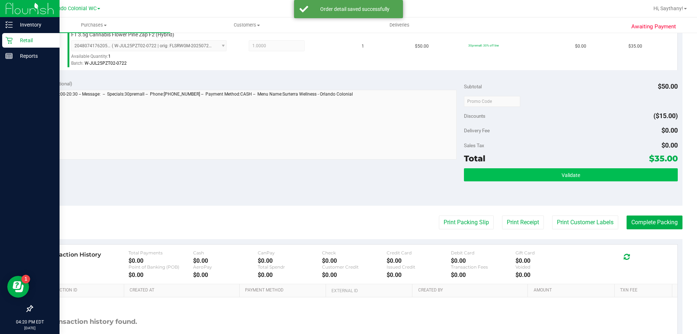
click at [618, 174] on button "Validate" at bounding box center [570, 174] width 213 height 13
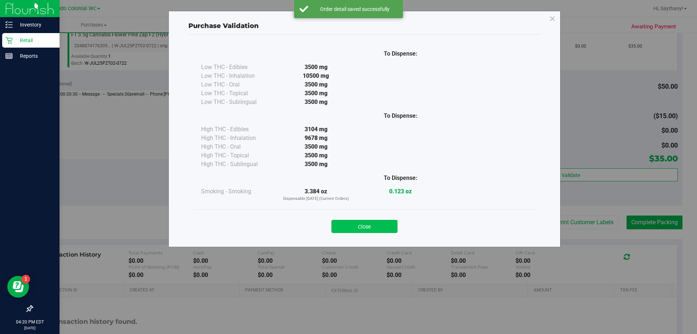
click at [351, 223] on button "Close" at bounding box center [364, 226] width 66 height 13
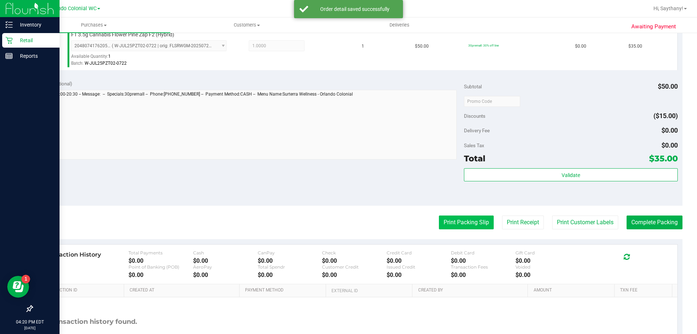
click at [459, 217] on button "Print Packing Slip" at bounding box center [466, 222] width 55 height 14
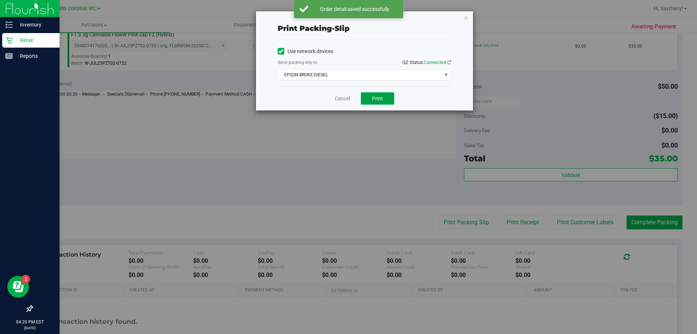
click at [374, 99] on span "Print" at bounding box center [377, 98] width 11 height 6
click at [466, 17] on icon "button" at bounding box center [466, 17] width 5 height 9
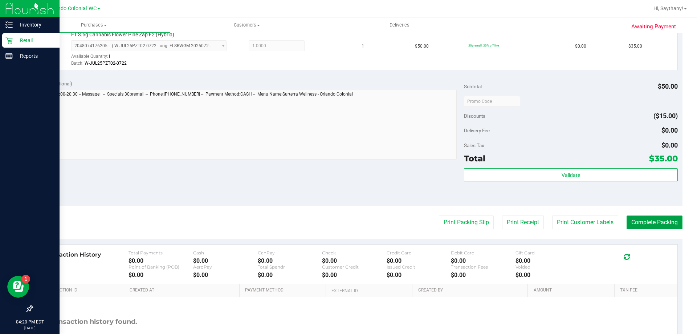
click at [652, 222] on button "Complete Packing" at bounding box center [655, 222] width 56 height 14
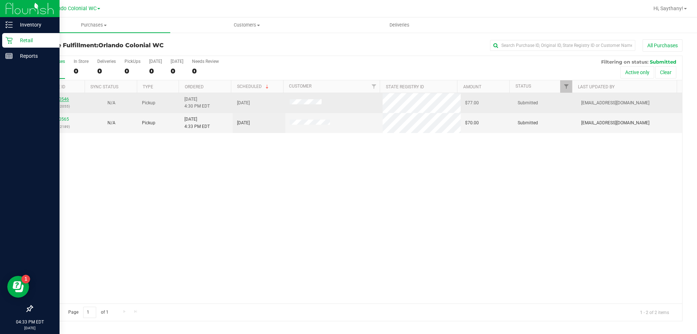
click at [62, 97] on link "11830546" at bounding box center [59, 99] width 20 height 5
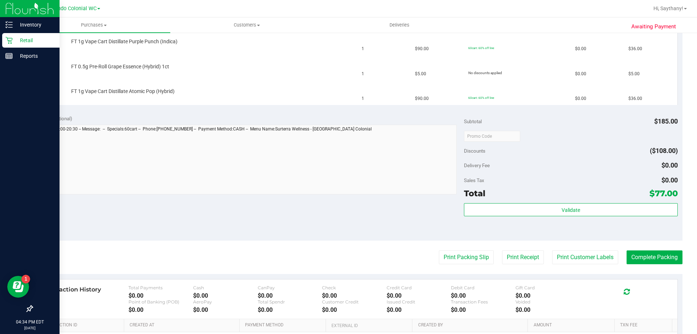
scroll to position [201, 0]
click at [449, 256] on button "Print Packing Slip" at bounding box center [466, 257] width 55 height 14
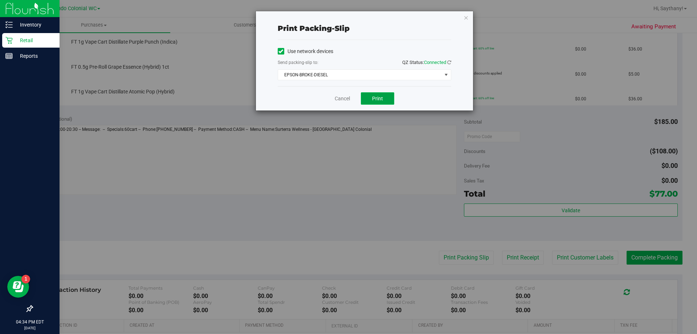
click at [379, 103] on button "Print" at bounding box center [377, 98] width 33 height 12
click at [467, 14] on icon "button" at bounding box center [466, 17] width 5 height 9
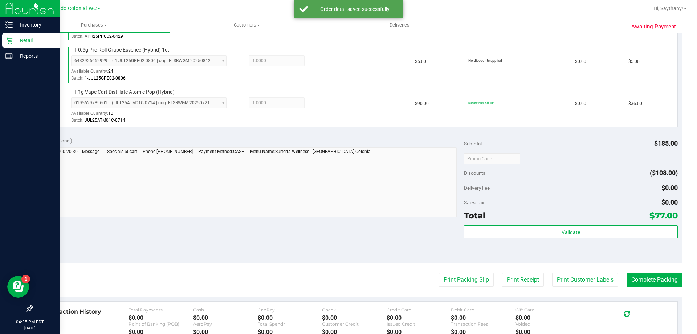
scroll to position [230, 0]
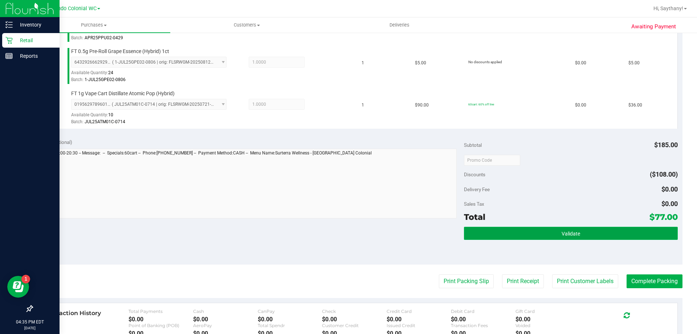
click at [634, 235] on button "Validate" at bounding box center [570, 233] width 213 height 13
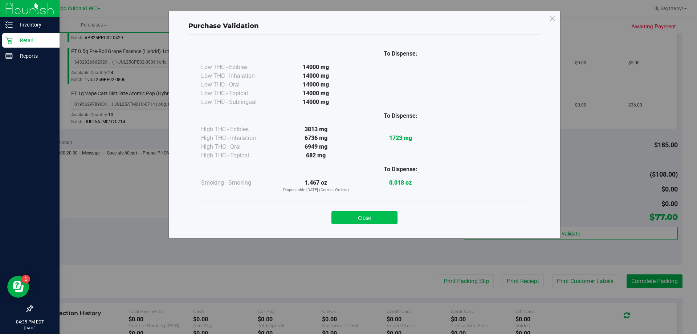
click at [359, 212] on button "Close" at bounding box center [364, 217] width 66 height 13
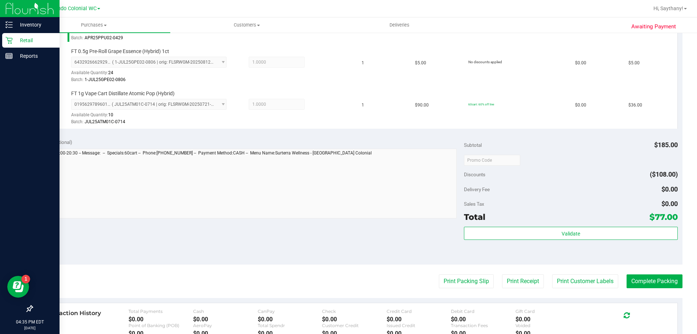
scroll to position [257, 0]
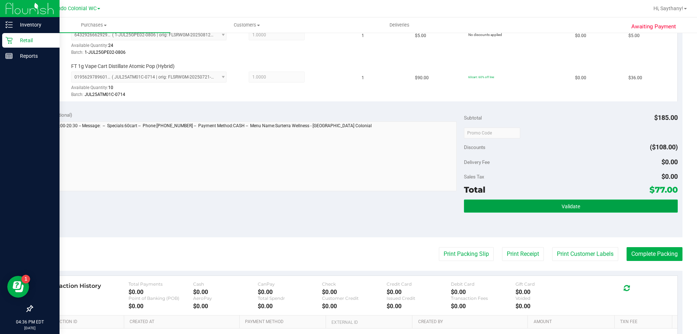
click at [628, 201] on button "Validate" at bounding box center [570, 205] width 213 height 13
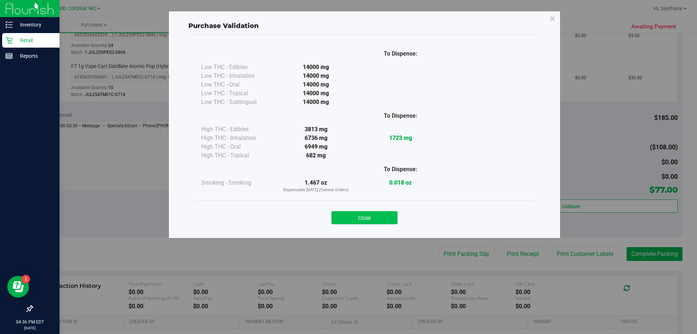
click at [352, 213] on button "Close" at bounding box center [364, 217] width 66 height 13
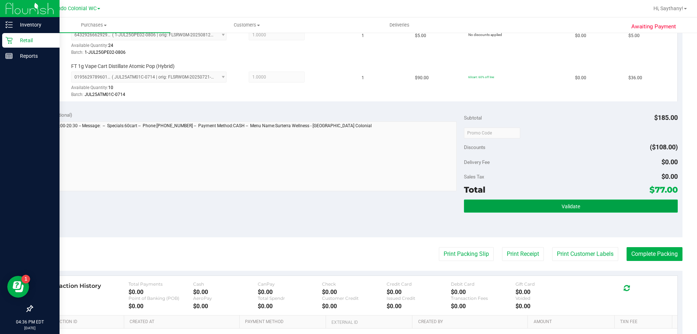
click at [650, 207] on button "Validate" at bounding box center [570, 205] width 213 height 13
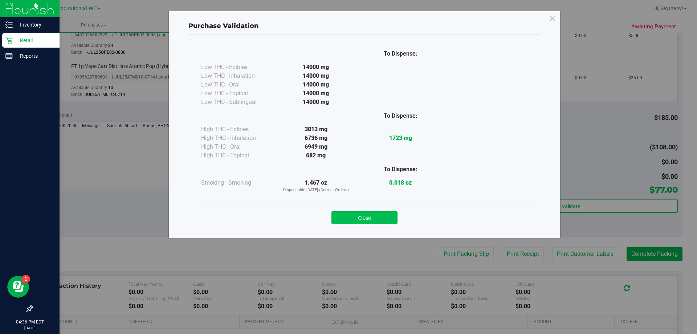
click at [354, 213] on button "Close" at bounding box center [364, 217] width 66 height 13
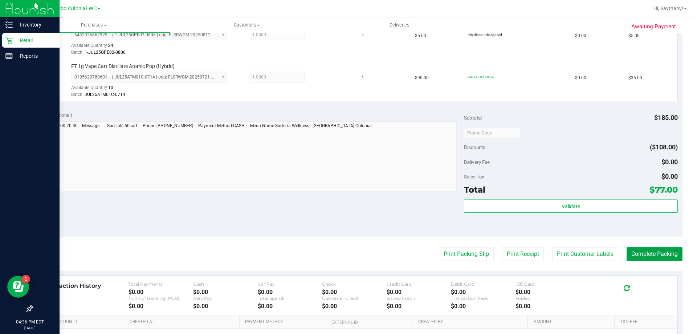
click at [656, 252] on button "Complete Packing" at bounding box center [655, 254] width 56 height 14
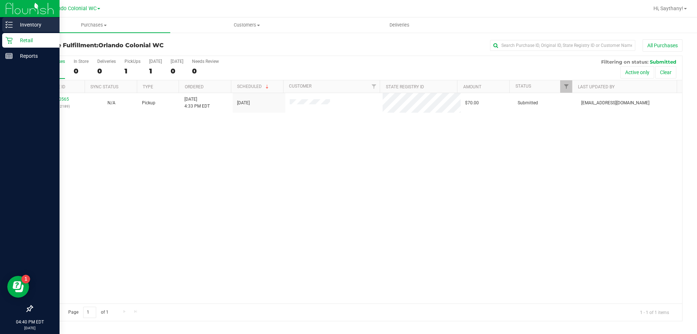
click at [19, 20] on p "Inventory" at bounding box center [35, 24] width 44 height 9
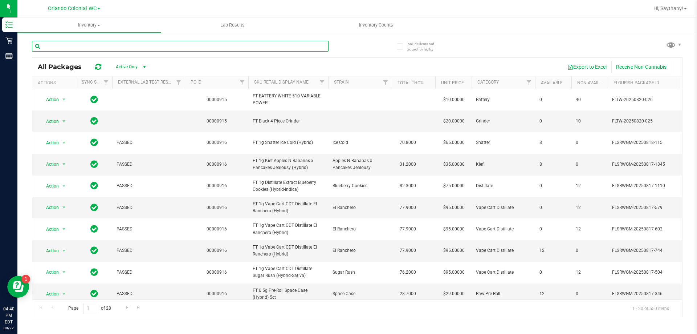
click at [179, 41] on input "text" at bounding box center [180, 46] width 297 height 11
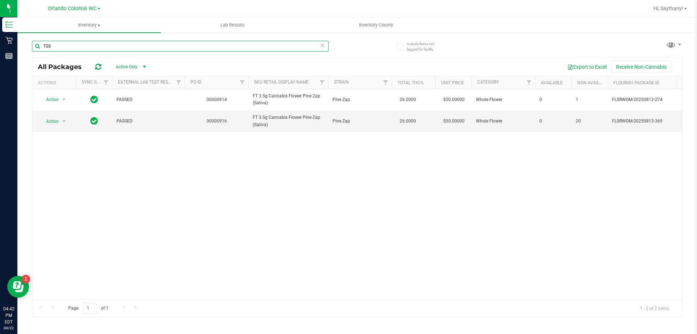
type input "T08"
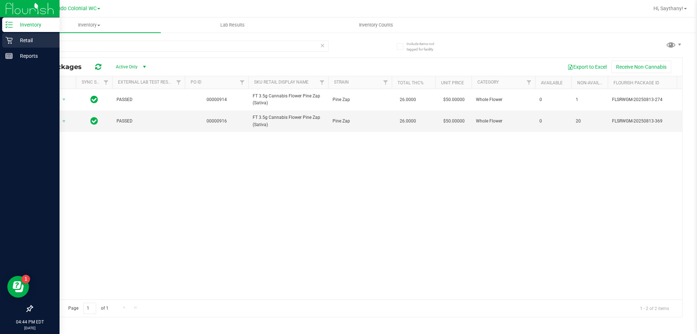
click at [11, 42] on icon at bounding box center [8, 40] width 7 height 7
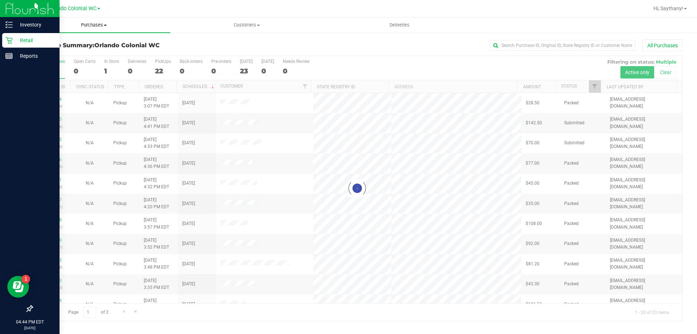
click at [101, 26] on span "Purchases" at bounding box center [93, 25] width 153 height 7
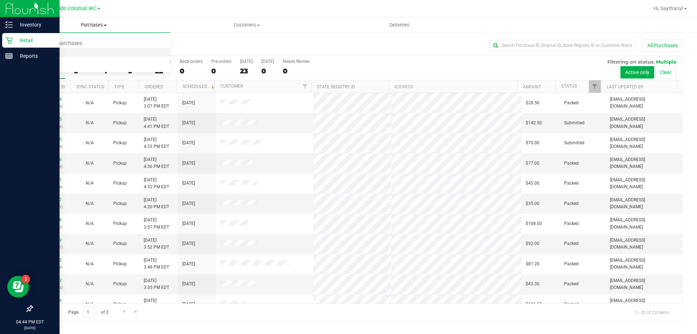
click at [82, 55] on li "Fulfillment" at bounding box center [93, 52] width 153 height 9
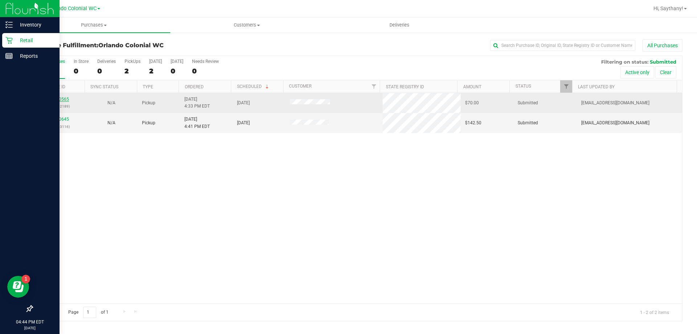
click at [61, 98] on link "11830565" at bounding box center [59, 99] width 20 height 5
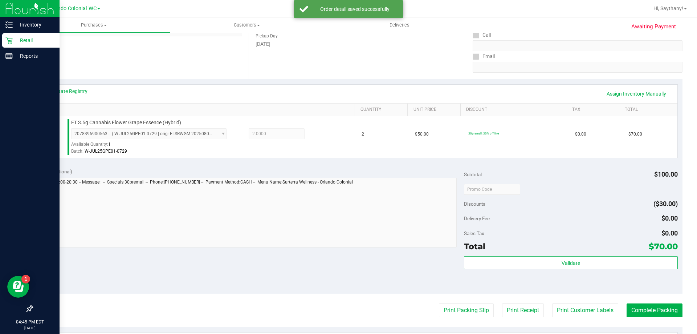
scroll to position [114, 0]
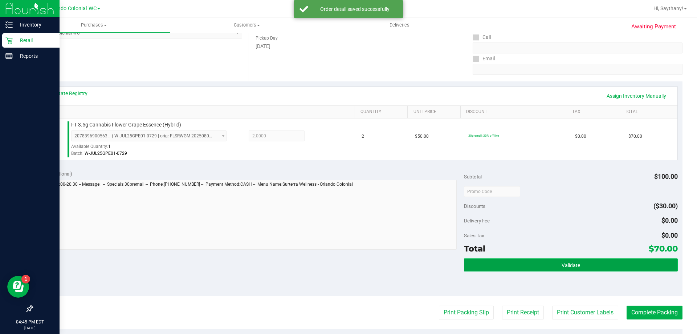
click at [578, 263] on button "Validate" at bounding box center [570, 264] width 213 height 13
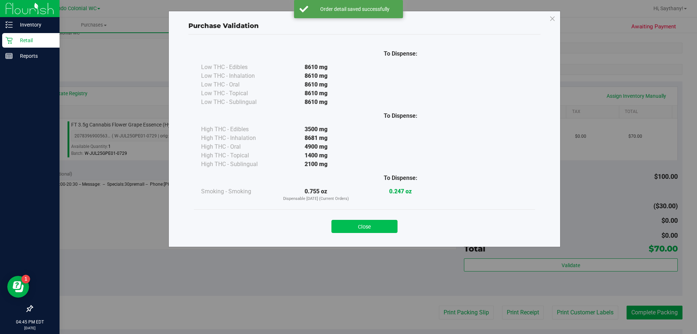
click at [354, 222] on button "Close" at bounding box center [364, 226] width 66 height 13
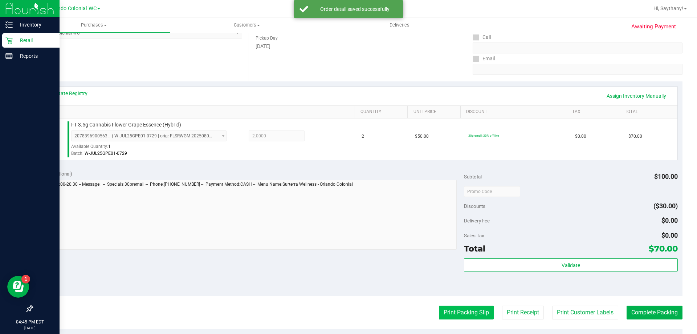
click at [448, 315] on button "Print Packing Slip" at bounding box center [466, 312] width 55 height 14
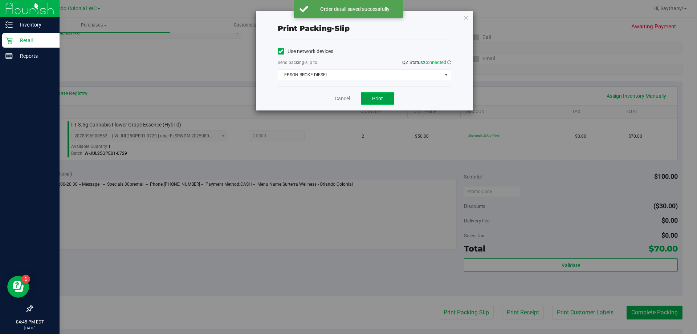
click at [387, 99] on button "Print" at bounding box center [377, 98] width 33 height 12
click at [464, 21] on icon "button" at bounding box center [466, 17] width 5 height 9
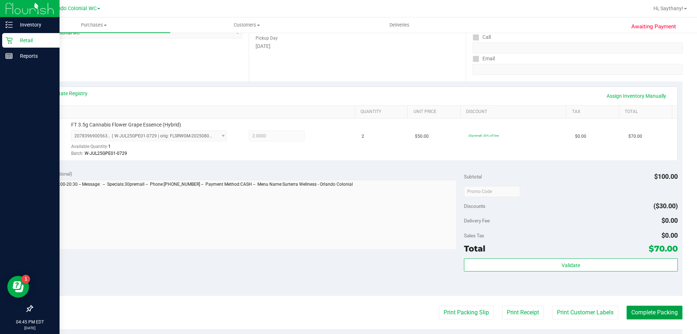
click at [647, 309] on button "Complete Packing" at bounding box center [655, 312] width 56 height 14
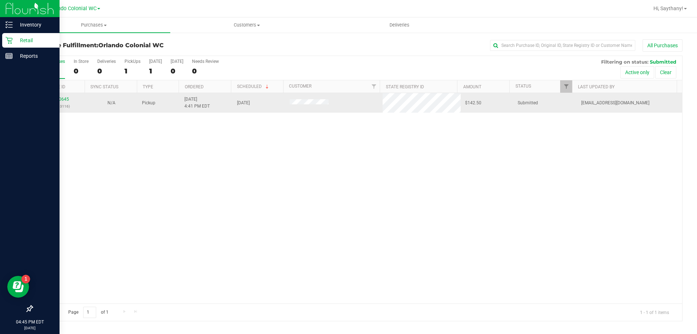
click at [60, 102] on div "11830645 (316653116)" at bounding box center [59, 103] width 44 height 14
click at [54, 100] on link "11830645" at bounding box center [59, 99] width 20 height 5
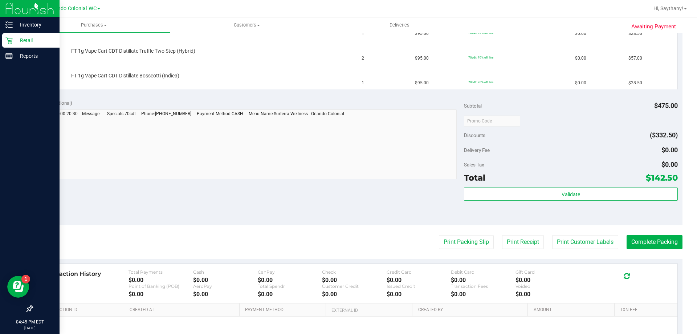
scroll to position [241, 0]
click at [457, 246] on button "Print Packing Slip" at bounding box center [466, 243] width 55 height 14
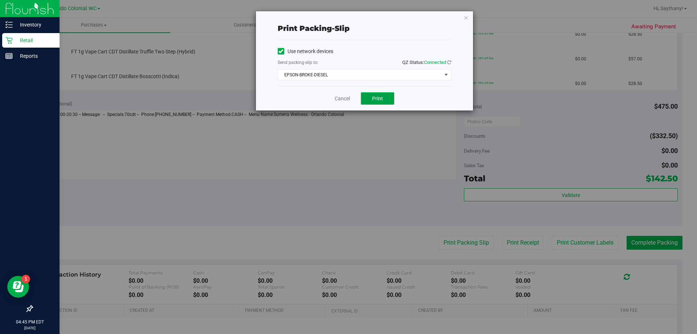
click at [377, 103] on button "Print" at bounding box center [377, 98] width 33 height 12
click at [468, 19] on icon "button" at bounding box center [466, 17] width 5 height 9
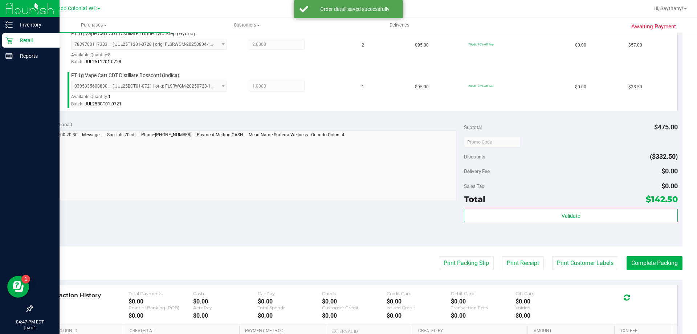
scroll to position [288, 0]
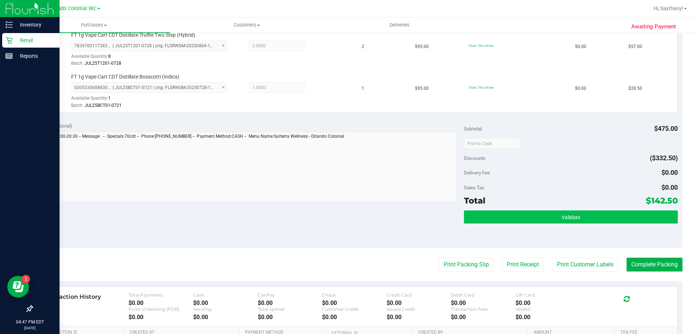
click at [601, 220] on button "Validate" at bounding box center [570, 216] width 213 height 13
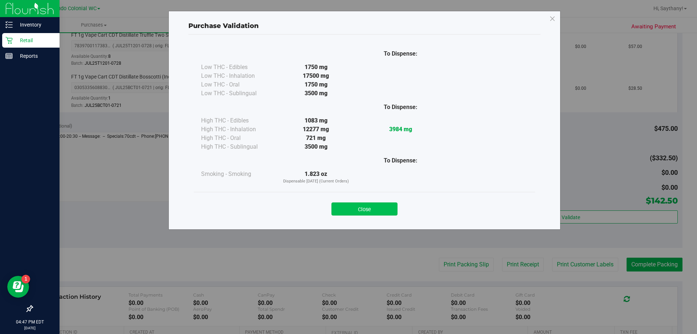
click at [352, 205] on button "Close" at bounding box center [364, 208] width 66 height 13
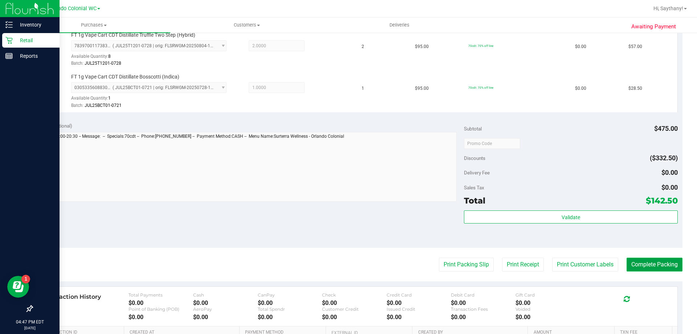
click at [657, 266] on button "Complete Packing" at bounding box center [655, 264] width 56 height 14
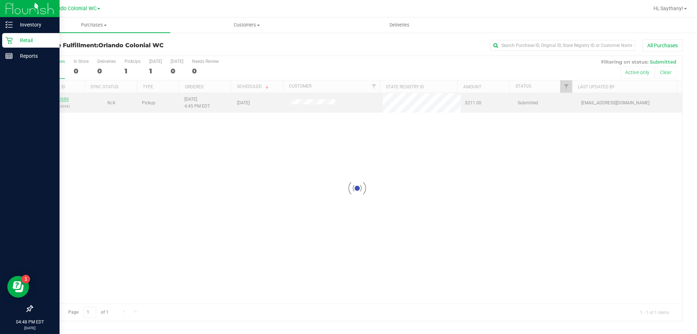
click at [55, 98] on div at bounding box center [357, 188] width 650 height 265
click at [59, 102] on link "11830686" at bounding box center [59, 99] width 20 height 5
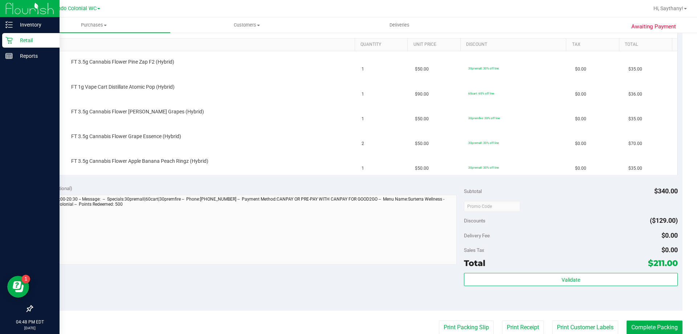
scroll to position [327, 0]
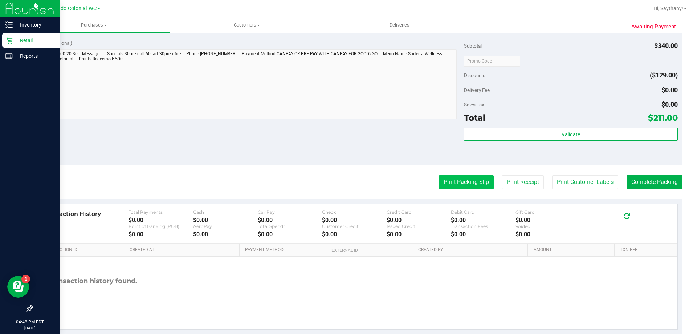
click at [457, 186] on button "Print Packing Slip" at bounding box center [466, 182] width 55 height 14
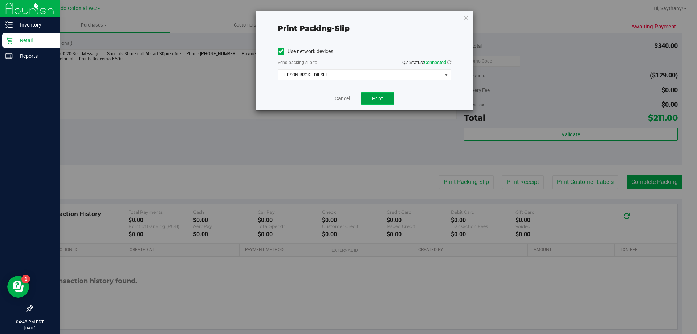
click at [388, 101] on button "Print" at bounding box center [377, 98] width 33 height 12
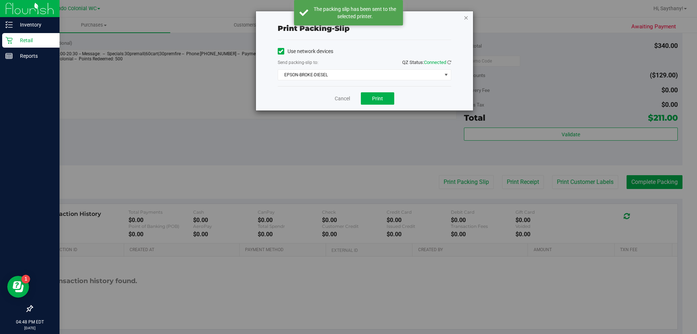
click at [466, 20] on icon "button" at bounding box center [466, 17] width 5 height 9
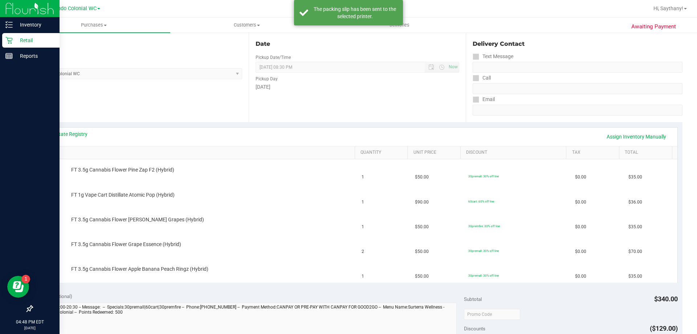
scroll to position [0, 0]
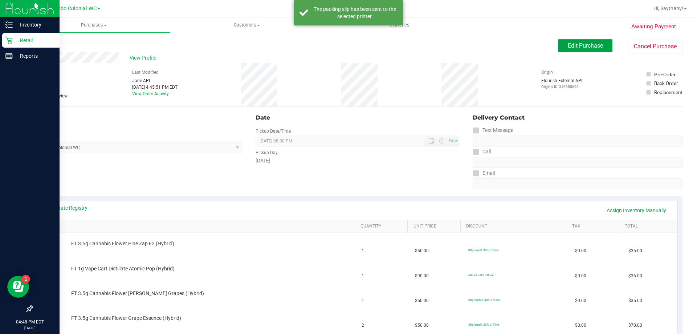
click at [574, 51] on button "Edit Purchase" at bounding box center [585, 45] width 54 height 13
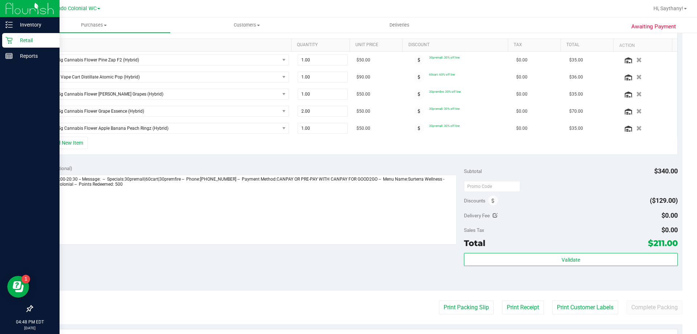
scroll to position [182, 0]
click at [488, 196] on span at bounding box center [493, 200] width 10 height 10
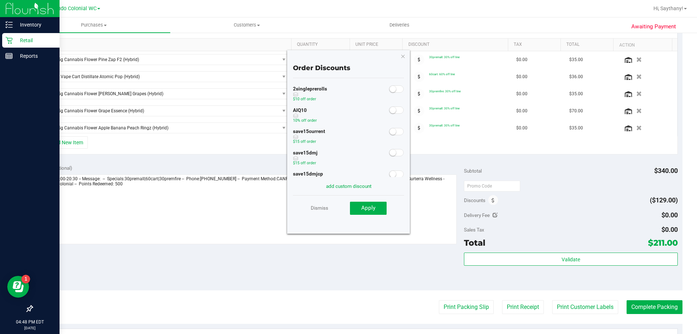
click at [391, 107] on span at bounding box center [396, 109] width 15 height 7
click at [375, 213] on button "Apply" at bounding box center [368, 207] width 37 height 13
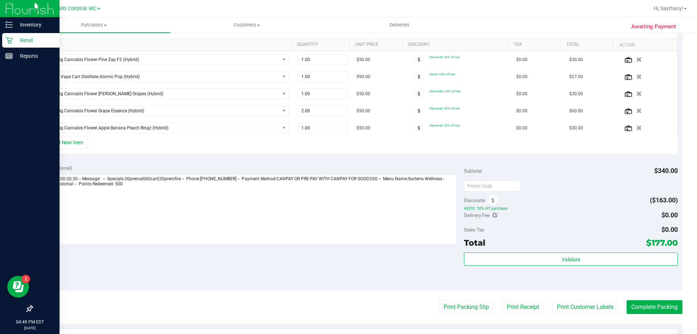
scroll to position [0, 0]
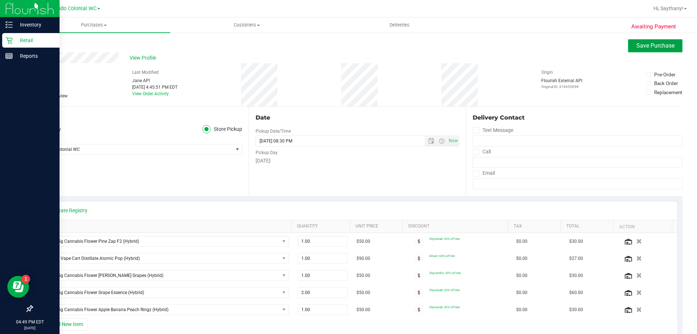
click at [660, 41] on button "Save Purchase" at bounding box center [655, 45] width 54 height 13
drag, startPoint x: 413, startPoint y: 211, endPoint x: 408, endPoint y: 213, distance: 5.4
drag, startPoint x: 408, startPoint y: 213, endPoint x: 351, endPoint y: 42, distance: 180.2
click at [351, 42] on div "Back" at bounding box center [357, 45] width 651 height 13
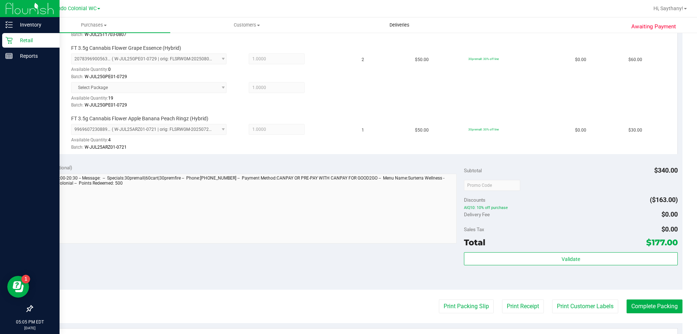
scroll to position [320, 0]
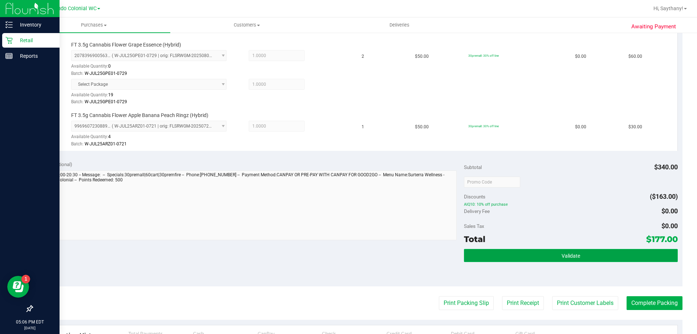
click at [613, 254] on button "Validate" at bounding box center [570, 255] width 213 height 13
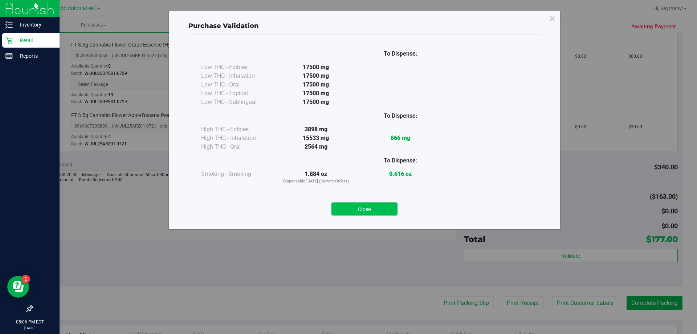
click at [348, 212] on button "Close" at bounding box center [364, 208] width 66 height 13
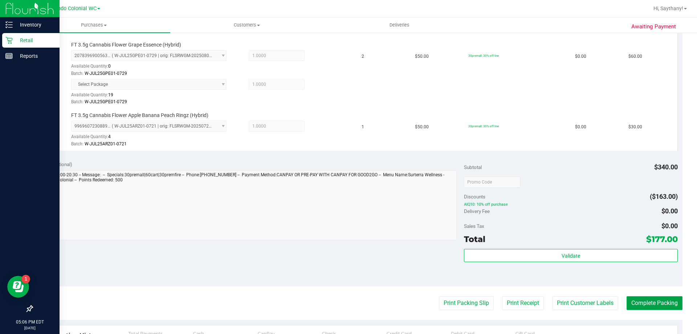
click at [648, 302] on button "Complete Packing" at bounding box center [655, 303] width 56 height 14
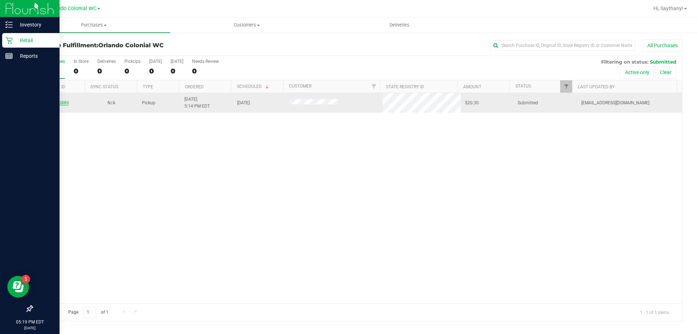
click at [62, 102] on link "11830889" at bounding box center [59, 102] width 20 height 5
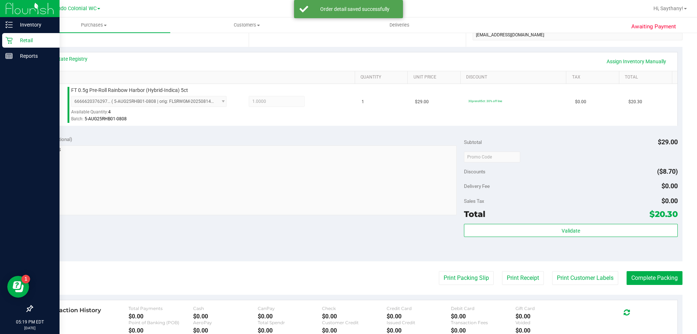
scroll to position [148, 0]
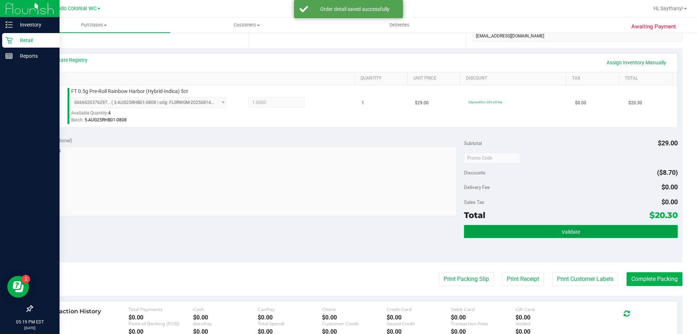
click at [632, 226] on button "Validate" at bounding box center [570, 231] width 213 height 13
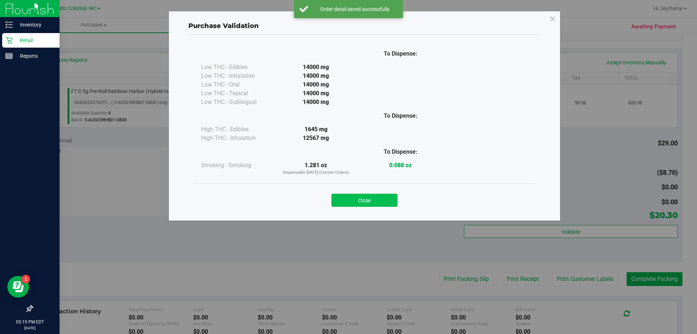
click at [361, 194] on button "Close" at bounding box center [364, 199] width 66 height 13
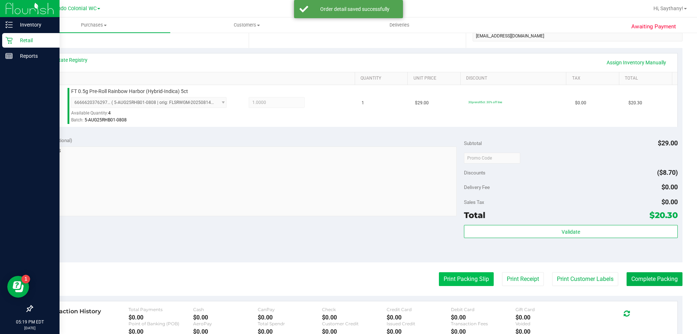
click at [445, 273] on button "Print Packing Slip" at bounding box center [466, 279] width 55 height 14
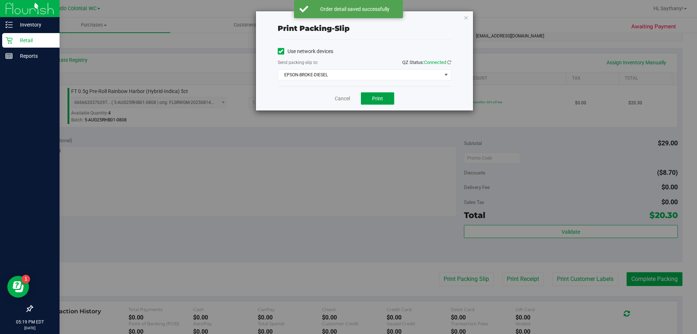
click at [376, 103] on button "Print" at bounding box center [377, 98] width 33 height 12
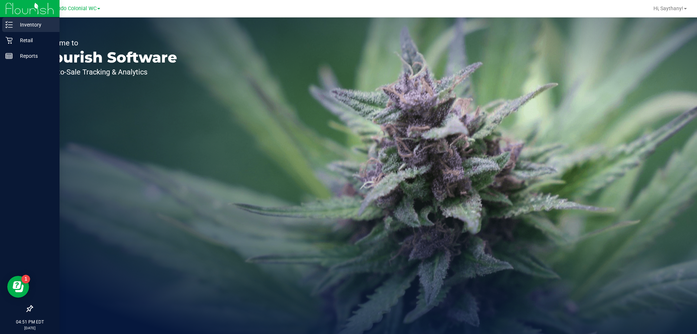
click at [19, 27] on p "Inventory" at bounding box center [35, 24] width 44 height 9
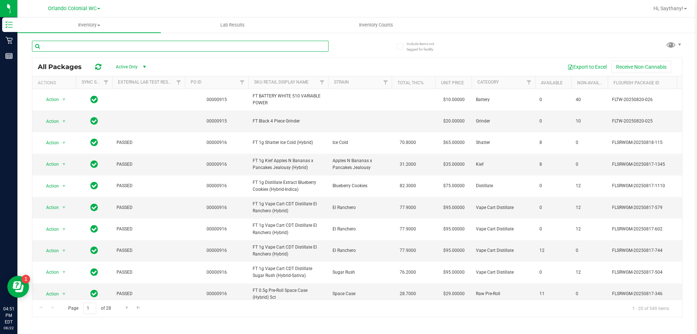
click at [126, 48] on input "text" at bounding box center [180, 46] width 297 height 11
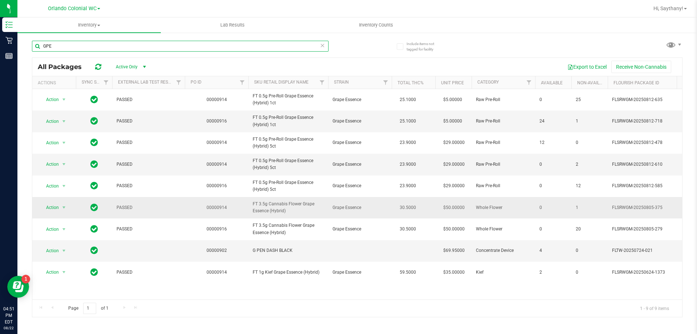
type input "GPE"
drag, startPoint x: 293, startPoint y: 213, endPoint x: 249, endPoint y: 208, distance: 44.2
click at [249, 208] on td "FT 3.5g Cannabis Flower Grape Essence (Hybrid)" at bounding box center [288, 207] width 80 height 21
copy span "FT 3.5g Cannabis Flower Grape Essence (Hybrid)"
click at [130, 47] on input "GPE" at bounding box center [180, 46] width 297 height 11
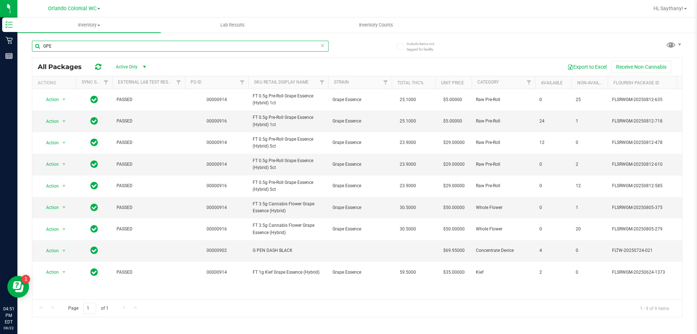
click at [130, 47] on input "GPE" at bounding box center [180, 46] width 297 height 11
paste input "FT 3.5g Cannabis Flower Grape Essence (Hybrid)"
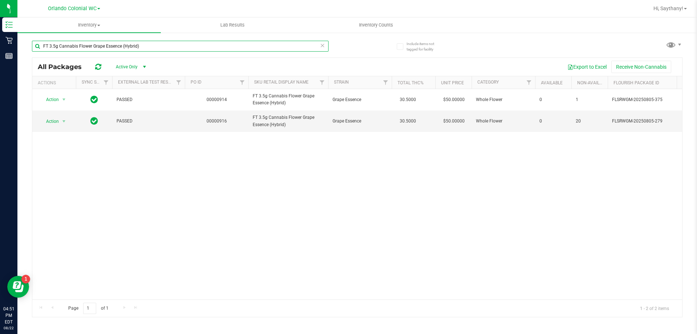
type input "FT 3.5g Cannabis Flower Grape Essence (Hybrid)"
click at [322, 45] on icon at bounding box center [322, 45] width 5 height 9
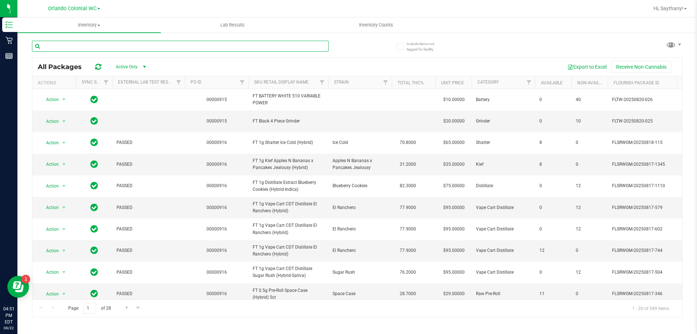
click at [317, 45] on input "text" at bounding box center [180, 46] width 297 height 11
drag, startPoint x: 72, startPoint y: 47, endPoint x: 66, endPoint y: 59, distance: 13.3
click at [72, 48] on input "text" at bounding box center [180, 46] width 297 height 11
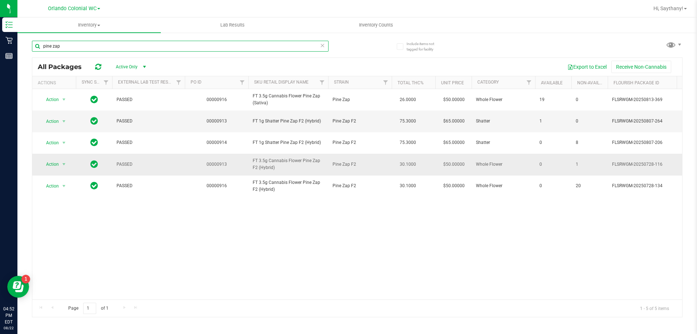
type input "pine zap"
click at [271, 162] on span "FT 3.5g Cannabis Flower Pine Zap F2 (Hybrid)" at bounding box center [288, 164] width 71 height 14
drag, startPoint x: 276, startPoint y: 166, endPoint x: 248, endPoint y: 164, distance: 28.3
click at [248, 164] on tr "Action Action Global inventory Package audit log Print package label Print prod…" at bounding box center [671, 164] width 1278 height 21
copy tr "FT 3.5g Cannabis Flower Pine Zap F2 (Hybrid)"
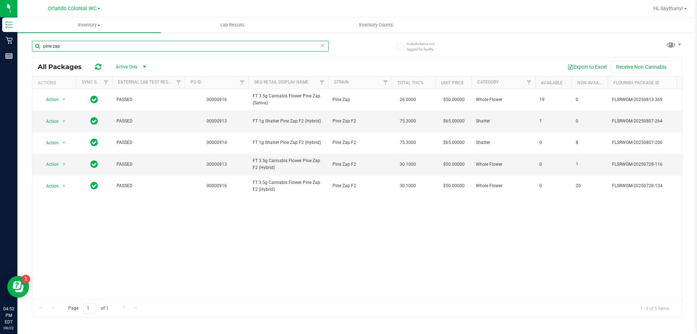
click at [118, 43] on input "pine zap" at bounding box center [180, 46] width 297 height 11
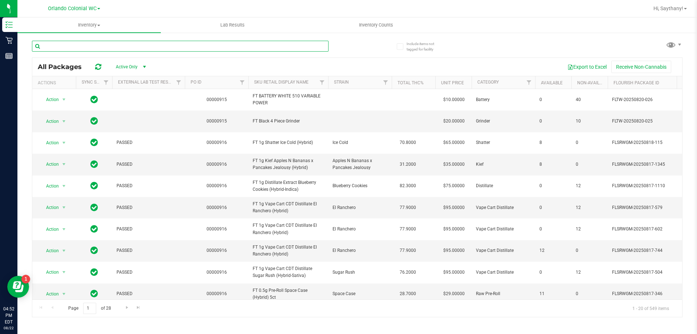
drag, startPoint x: 174, startPoint y: 48, endPoint x: 110, endPoint y: 47, distance: 63.9
click at [110, 47] on input "text" at bounding box center [180, 46] width 297 height 11
paste input "FT 3.5g Cannabis Flower Pine Zap F2 (Hybrid)"
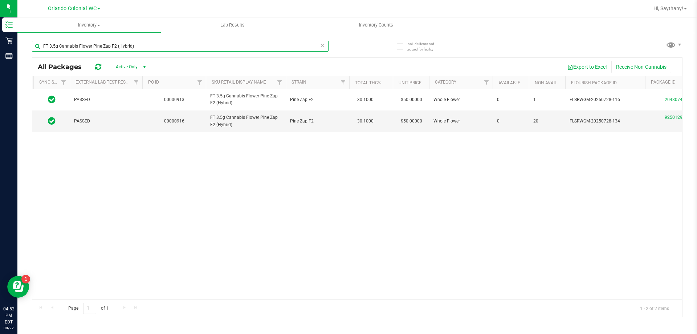
scroll to position [0, 12]
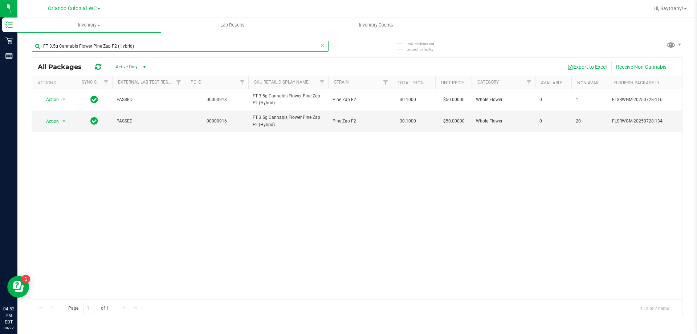
type input "FT 3.5g Cannabis Flower Pine Zap F2 (Hybrid)"
click at [340, 293] on div "Action Action Global inventory Package audit log Print package label Print prod…" at bounding box center [357, 194] width 650 height 210
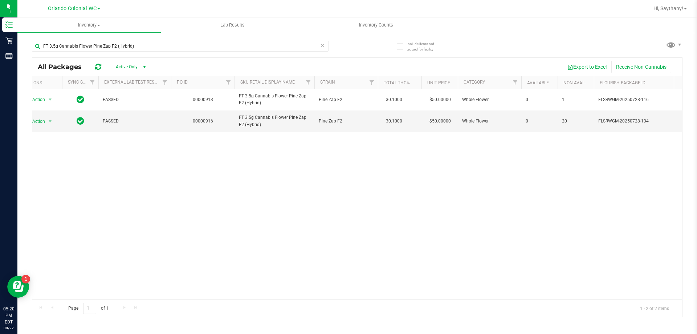
scroll to position [0, 0]
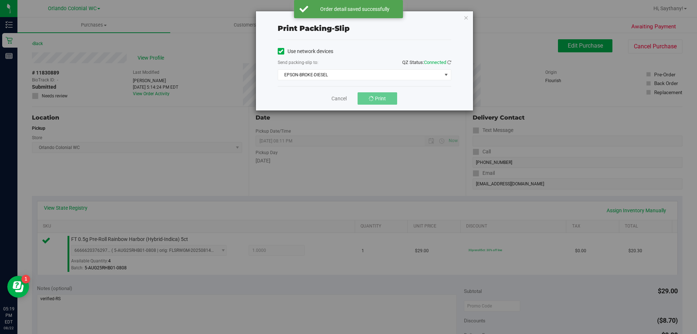
scroll to position [148, 0]
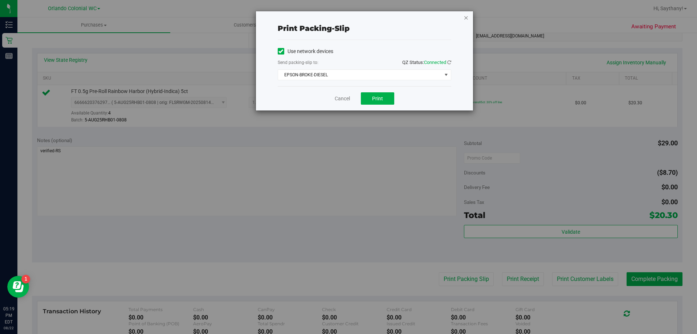
click at [466, 15] on icon "button" at bounding box center [466, 17] width 5 height 9
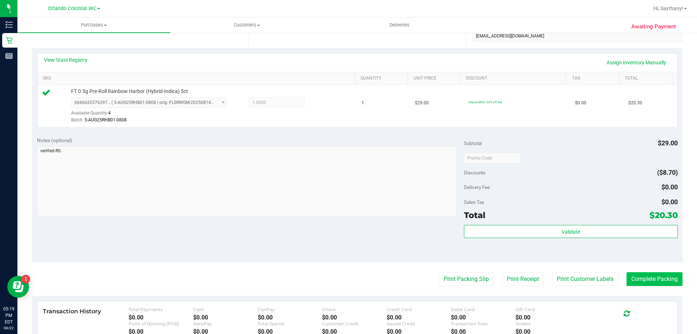
click at [642, 286] on button "Complete Packing" at bounding box center [655, 279] width 56 height 14
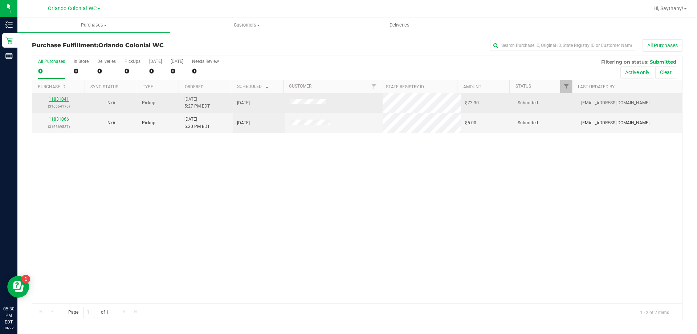
click at [56, 98] on link "11831041" at bounding box center [59, 99] width 20 height 5
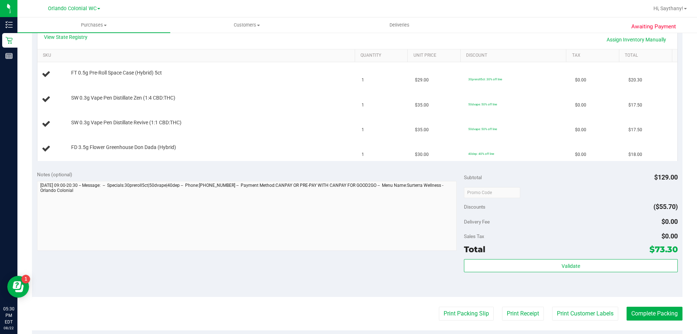
scroll to position [182, 0]
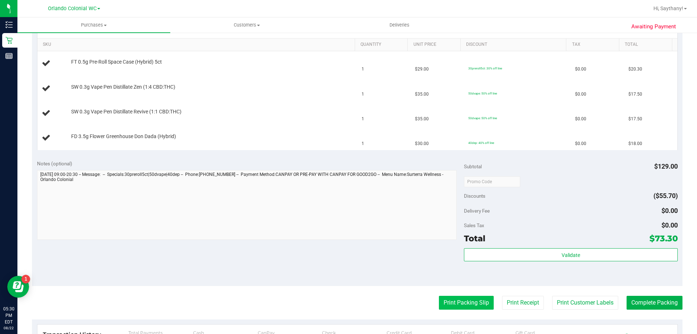
click at [452, 304] on button "Print Packing Slip" at bounding box center [466, 302] width 55 height 14
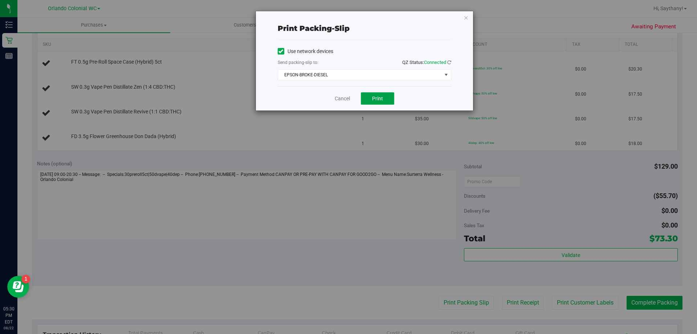
click at [383, 97] on button "Print" at bounding box center [377, 98] width 33 height 12
click at [464, 21] on icon "button" at bounding box center [466, 17] width 5 height 9
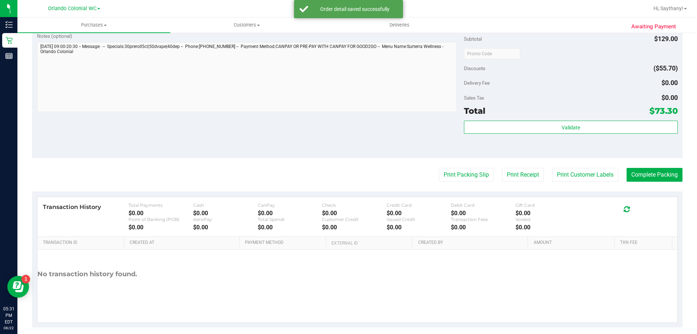
scroll to position [380, 0]
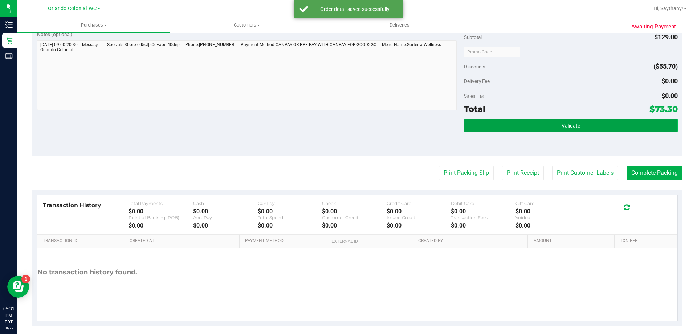
click at [632, 129] on button "Validate" at bounding box center [570, 125] width 213 height 13
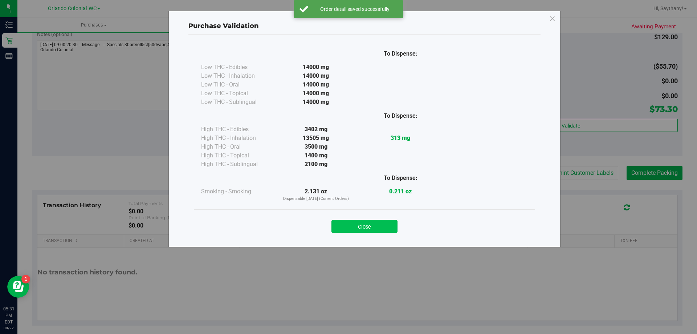
click at [369, 221] on button "Close" at bounding box center [364, 226] width 66 height 13
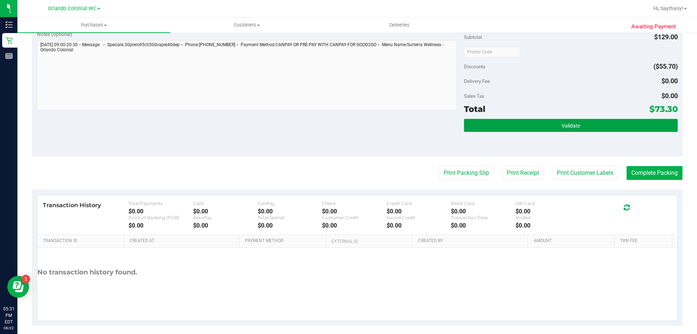
click at [613, 124] on button "Validate" at bounding box center [570, 125] width 213 height 13
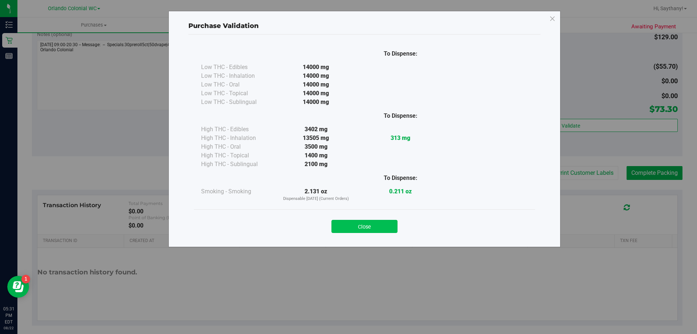
click at [355, 222] on button "Close" at bounding box center [364, 226] width 66 height 13
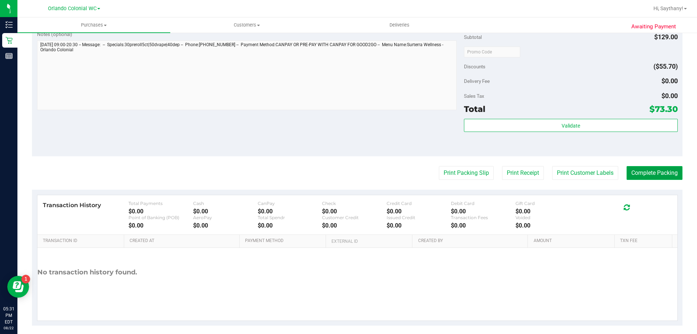
click at [670, 172] on button "Complete Packing" at bounding box center [655, 173] width 56 height 14
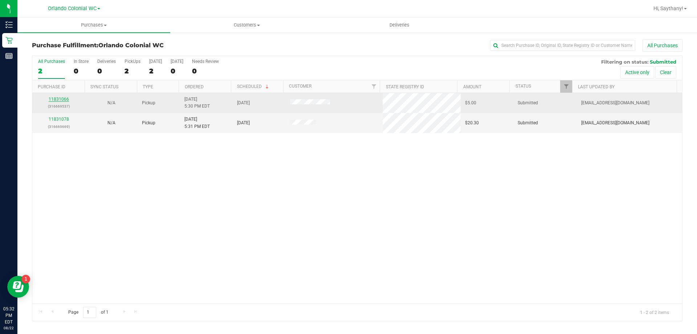
click at [55, 98] on link "11831066" at bounding box center [59, 99] width 20 height 5
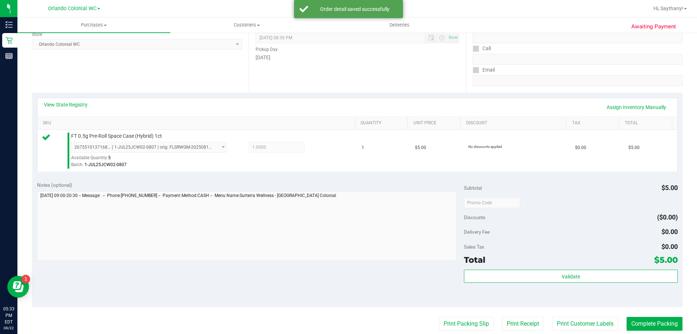
scroll to position [141, 0]
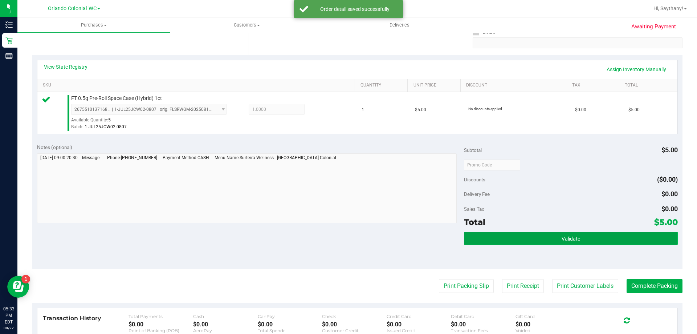
click at [645, 243] on button "Validate" at bounding box center [570, 238] width 213 height 13
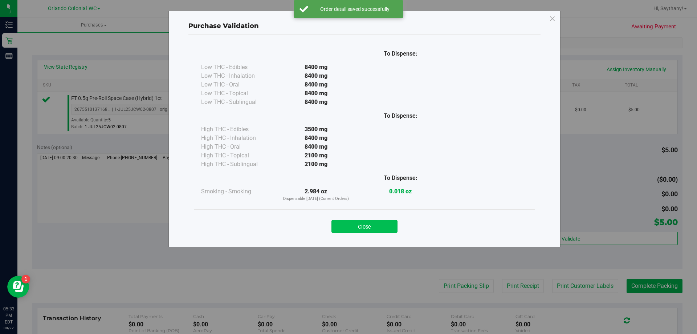
click at [347, 231] on button "Close" at bounding box center [364, 226] width 66 height 13
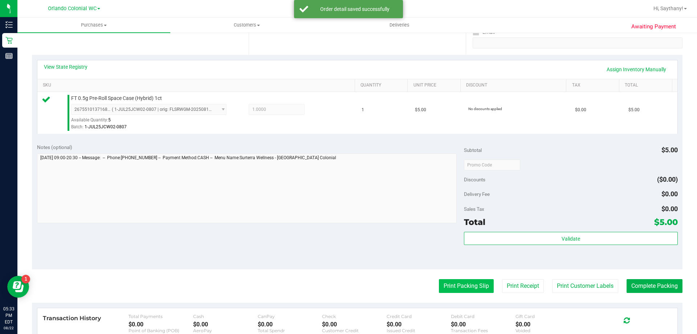
click at [471, 287] on button "Print Packing Slip" at bounding box center [466, 286] width 55 height 14
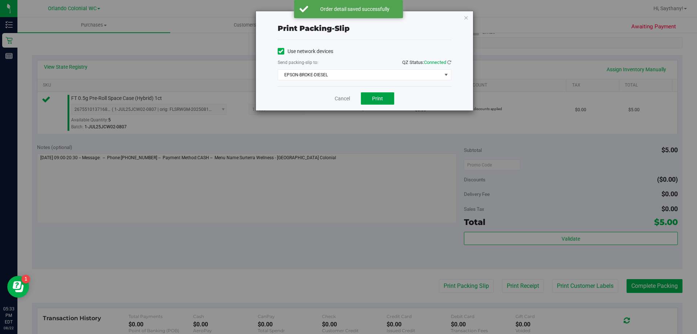
click at [376, 98] on span "Print" at bounding box center [377, 98] width 11 height 6
click at [464, 17] on icon "button" at bounding box center [466, 17] width 5 height 9
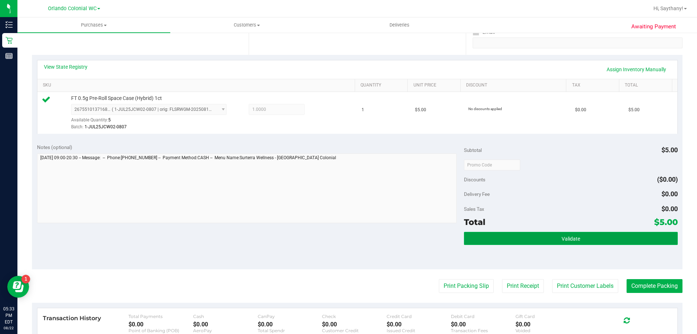
click at [625, 237] on button "Validate" at bounding box center [570, 238] width 213 height 13
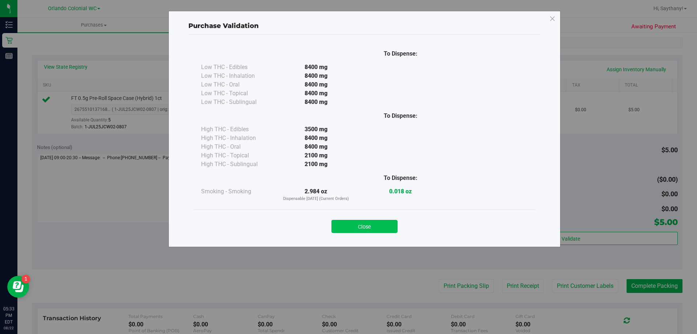
click at [359, 231] on button "Close" at bounding box center [364, 226] width 66 height 13
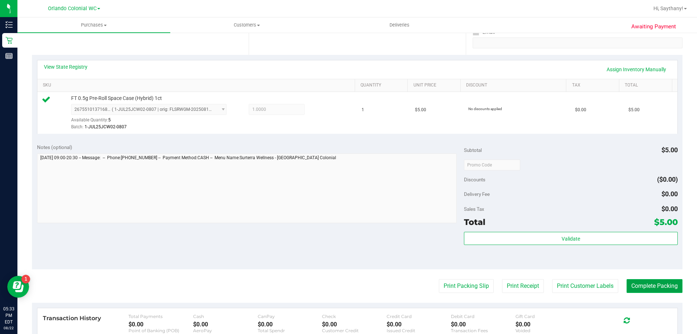
click at [645, 284] on button "Complete Packing" at bounding box center [655, 286] width 56 height 14
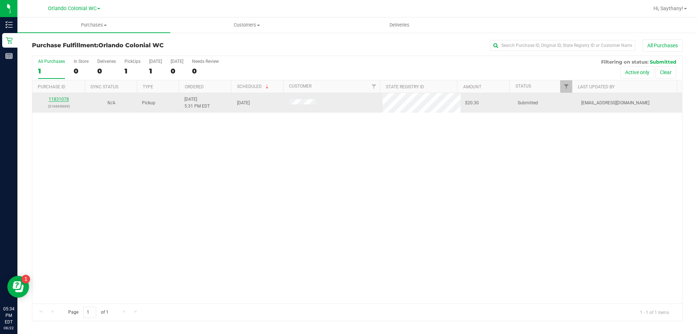
click at [62, 99] on link "11831078" at bounding box center [59, 99] width 20 height 5
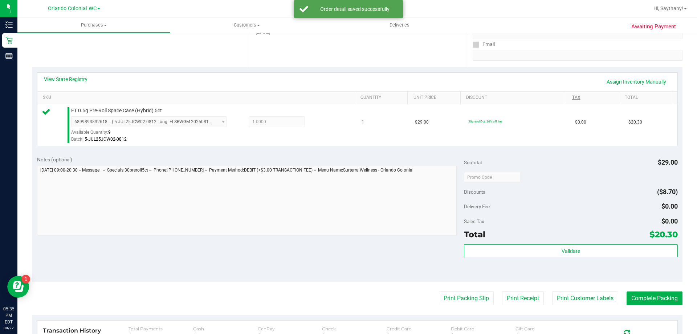
scroll to position [125, 0]
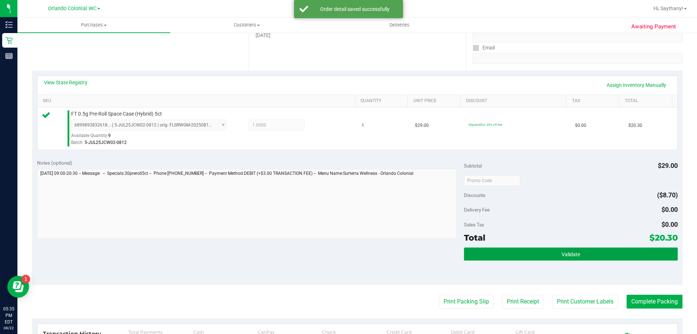
click at [626, 253] on button "Validate" at bounding box center [570, 253] width 213 height 13
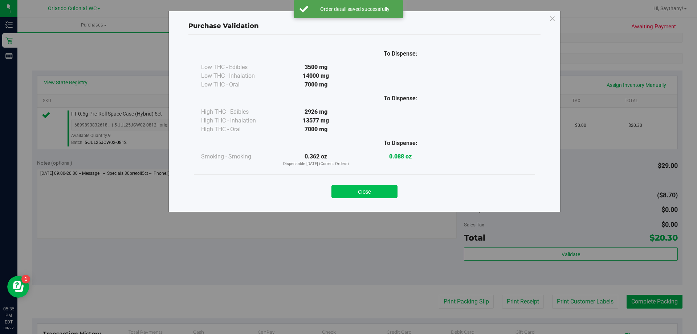
click at [374, 190] on button "Close" at bounding box center [364, 191] width 66 height 13
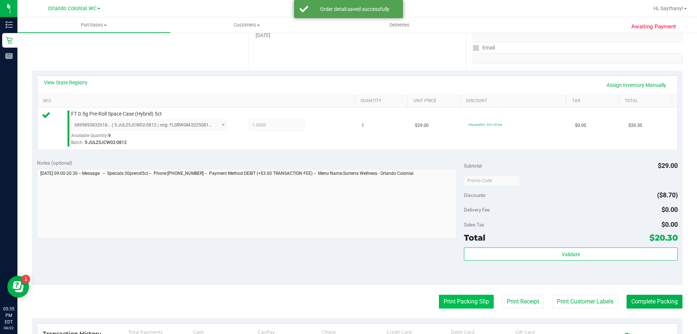
click at [462, 301] on button "Print Packing Slip" at bounding box center [466, 301] width 55 height 14
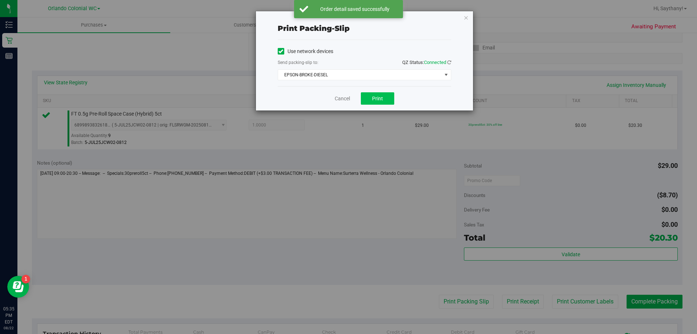
click at [379, 98] on span "Print" at bounding box center [377, 98] width 11 height 6
click at [468, 17] on icon "button" at bounding box center [466, 17] width 5 height 9
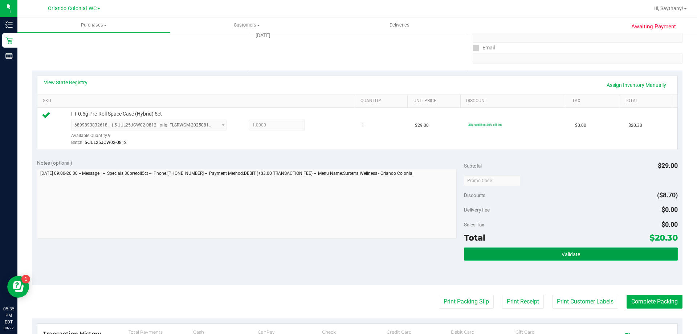
click at [635, 258] on button "Validate" at bounding box center [570, 253] width 213 height 13
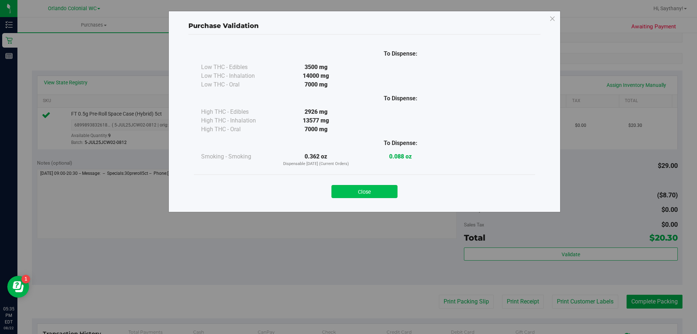
click at [357, 190] on button "Close" at bounding box center [364, 191] width 66 height 13
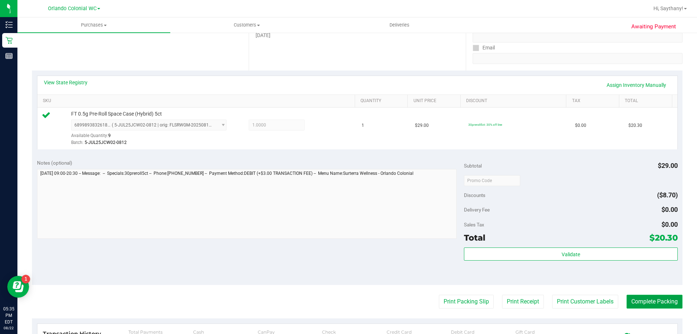
click at [658, 306] on button "Complete Packing" at bounding box center [655, 301] width 56 height 14
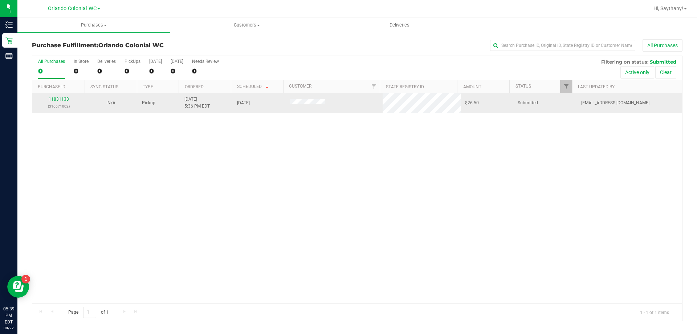
click at [65, 95] on td "11831133 (316671002)" at bounding box center [58, 103] width 53 height 20
click at [64, 99] on link "11831133" at bounding box center [59, 99] width 20 height 5
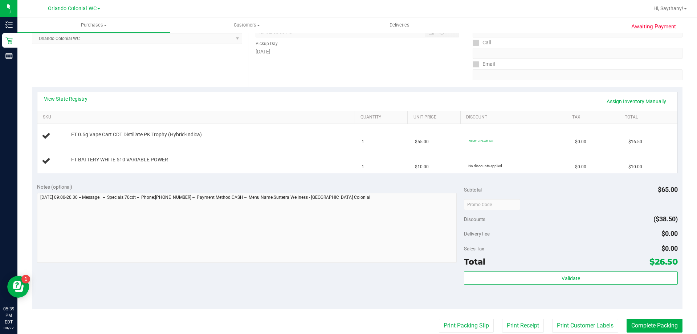
scroll to position [218, 0]
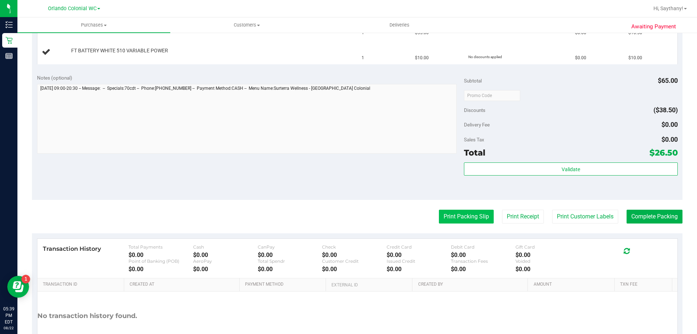
click at [457, 212] on button "Print Packing Slip" at bounding box center [466, 216] width 55 height 14
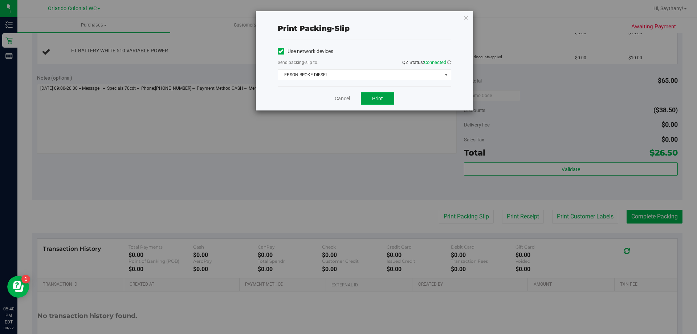
click at [377, 91] on div "Cancel Print" at bounding box center [365, 98] width 174 height 24
click at [376, 98] on span "Print" at bounding box center [377, 98] width 11 height 6
click at [481, 25] on div "Print packing-slip Use network devices Send packing-slip to: QZ Status: Connect…" at bounding box center [351, 167] width 702 height 334
click at [467, 17] on icon "button" at bounding box center [466, 17] width 5 height 9
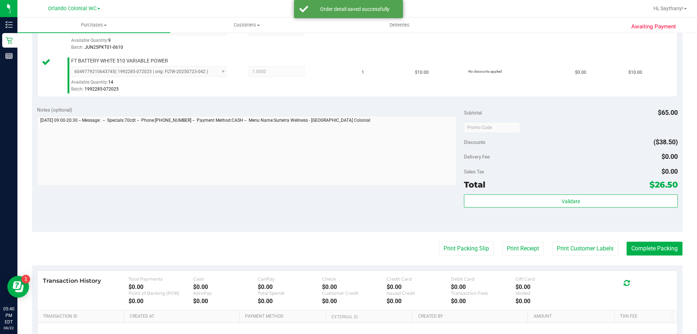
scroll to position [227, 0]
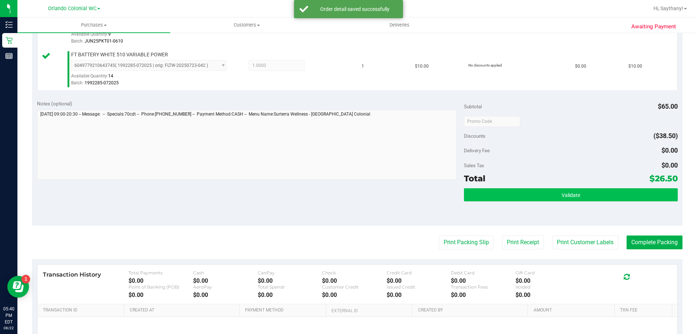
click at [628, 190] on button "Validate" at bounding box center [570, 194] width 213 height 13
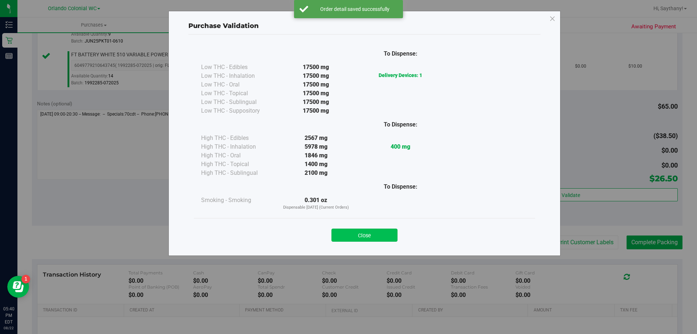
click at [355, 230] on button "Close" at bounding box center [364, 234] width 66 height 13
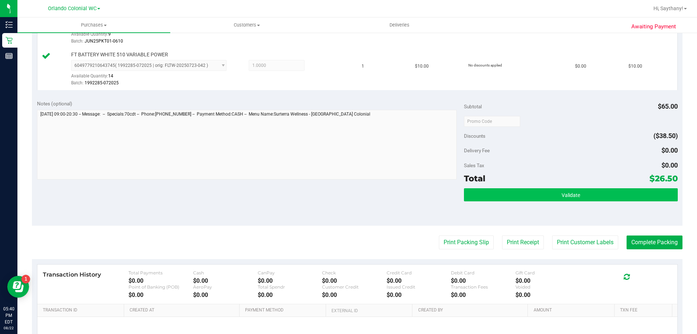
click at [643, 190] on button "Validate" at bounding box center [570, 194] width 213 height 13
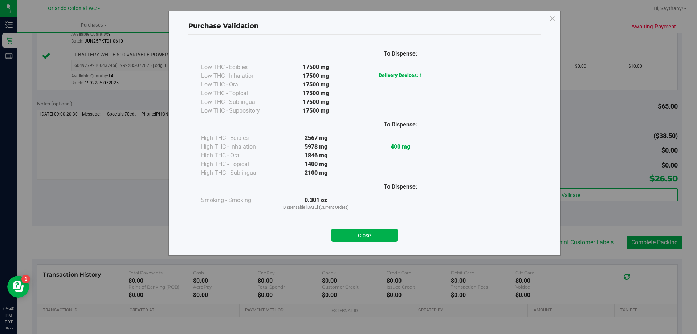
click at [347, 220] on div "Close" at bounding box center [364, 232] width 341 height 29
click at [355, 232] on button "Close" at bounding box center [364, 234] width 66 height 13
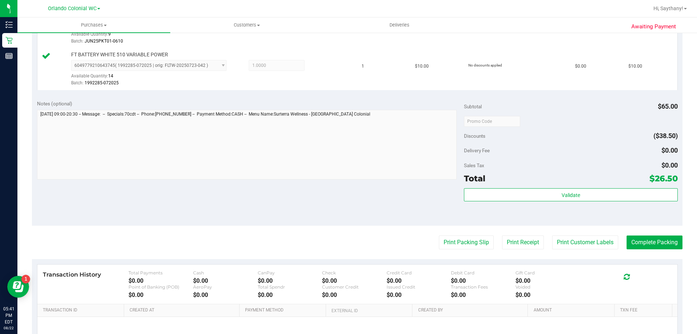
click at [632, 182] on div "Total $26.50" at bounding box center [570, 178] width 213 height 13
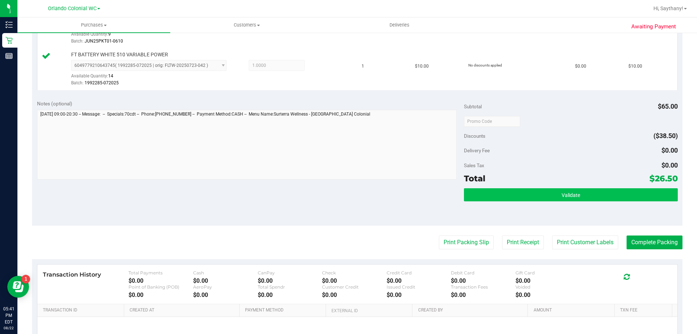
click at [643, 196] on button "Validate" at bounding box center [570, 194] width 213 height 13
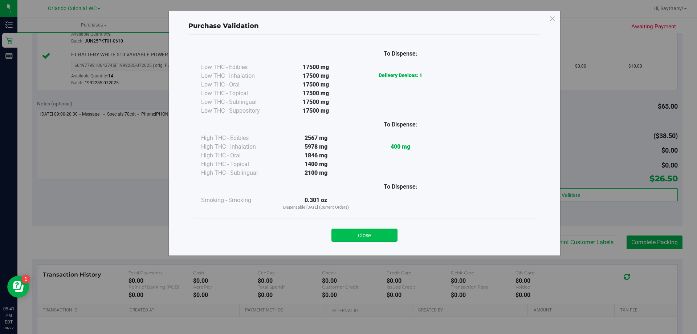
click at [370, 229] on button "Close" at bounding box center [364, 234] width 66 height 13
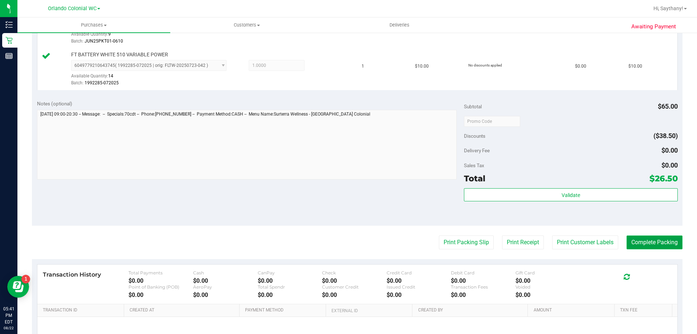
click at [649, 241] on button "Complete Packing" at bounding box center [655, 242] width 56 height 14
